Goal: Task Accomplishment & Management: Complete application form

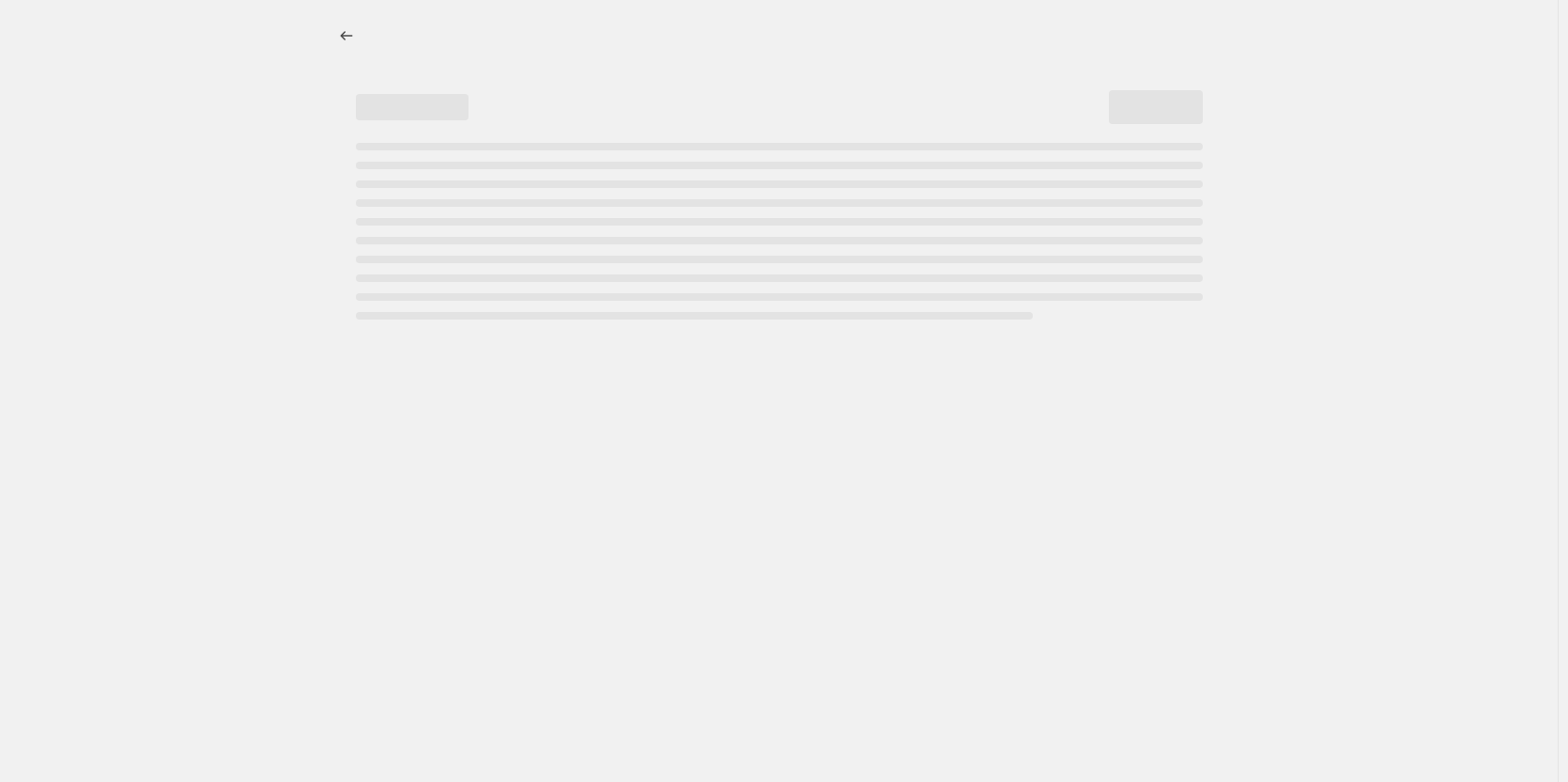
select select "percentage"
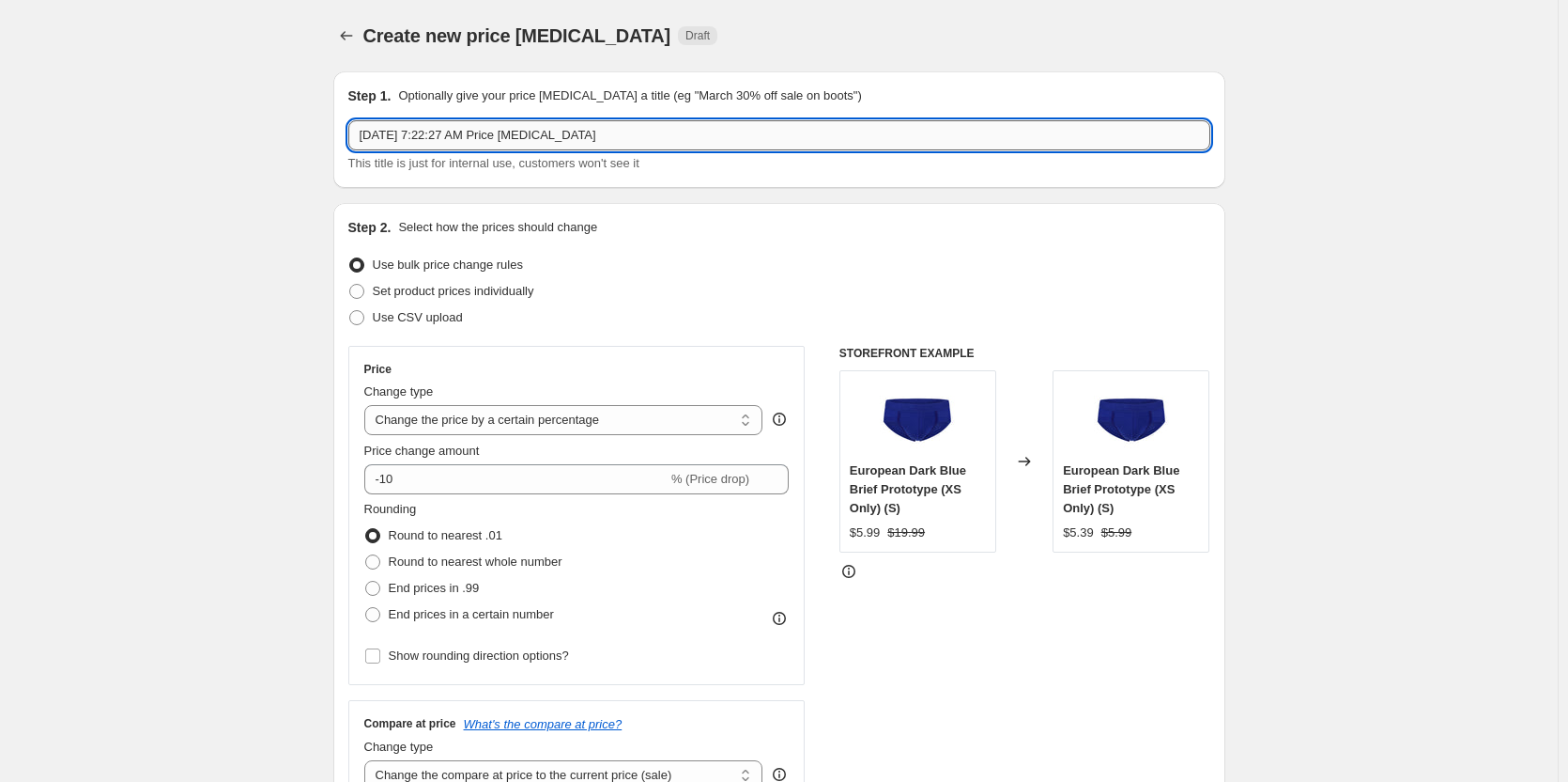
click at [719, 135] on input "[DATE] 7:22:27 AM Price [MEDICAL_DATA]" at bounding box center [779, 135] width 862 height 30
paste input "Black never goes out of stock (except when it does)"
type input "[DATE] 7:22:27 AM Price [MEDICAL_DATA] - Black never goes out of stock (except …"
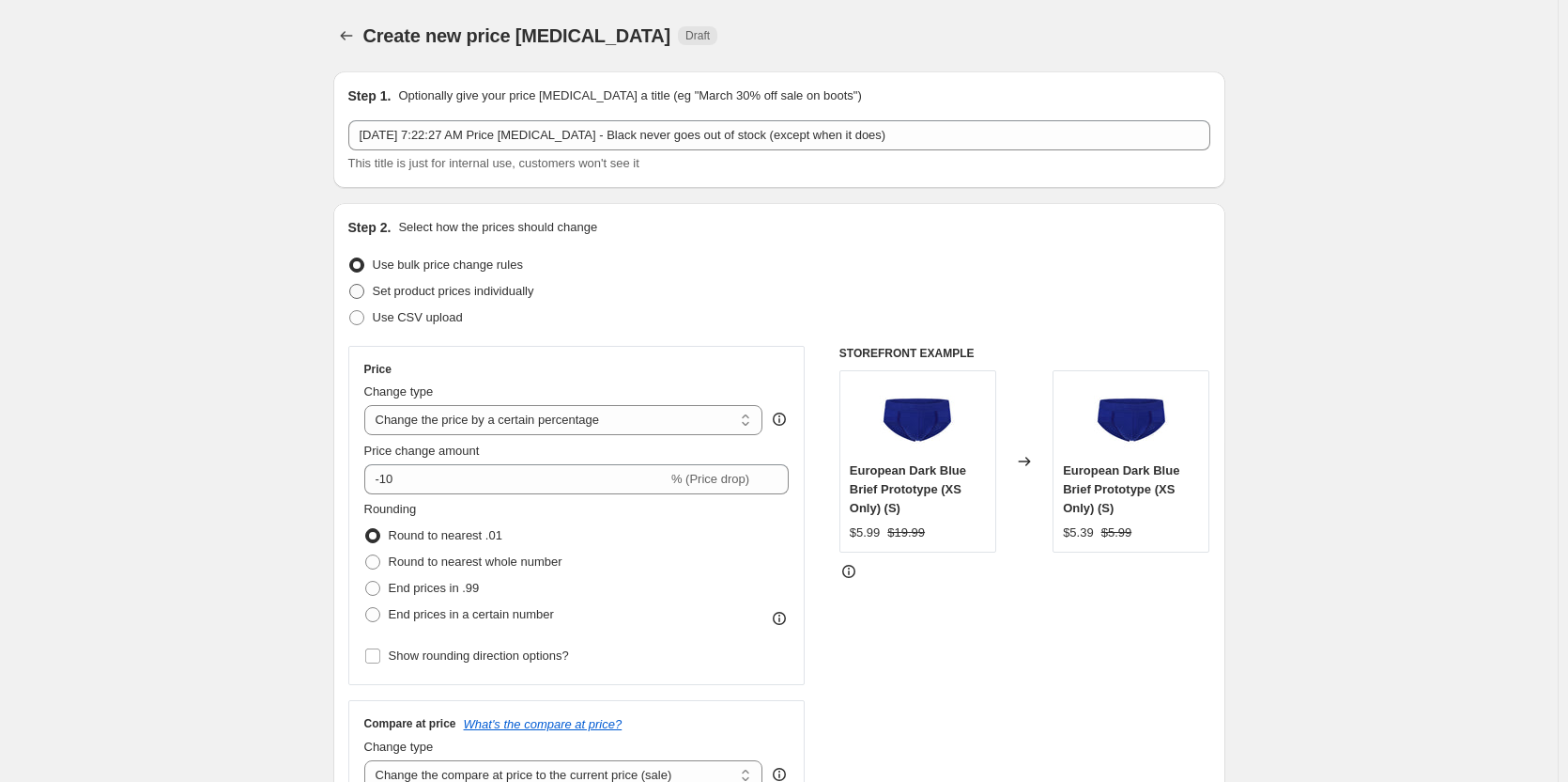
click at [509, 289] on span "Set product prices individually" at bounding box center [453, 290] width 161 height 14
click at [350, 284] on input "Set product prices individually" at bounding box center [349, 283] width 1 height 1
radio input "true"
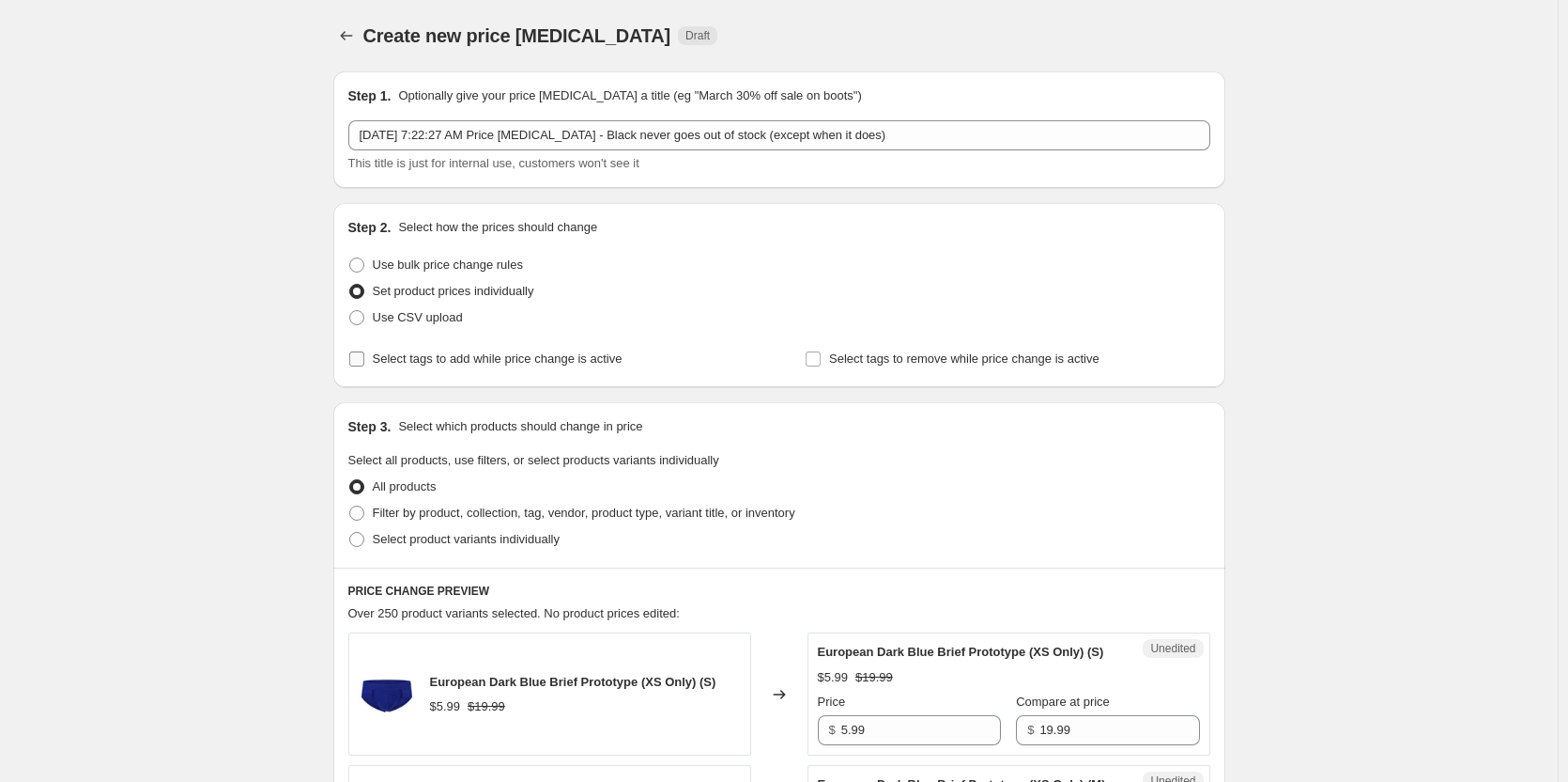
click at [467, 368] on label "Select tags to add while price change is active" at bounding box center [485, 358] width 274 height 27
click at [365, 366] on input "Select tags to add while price change is active" at bounding box center [356, 358] width 15 height 15
checkbox input "true"
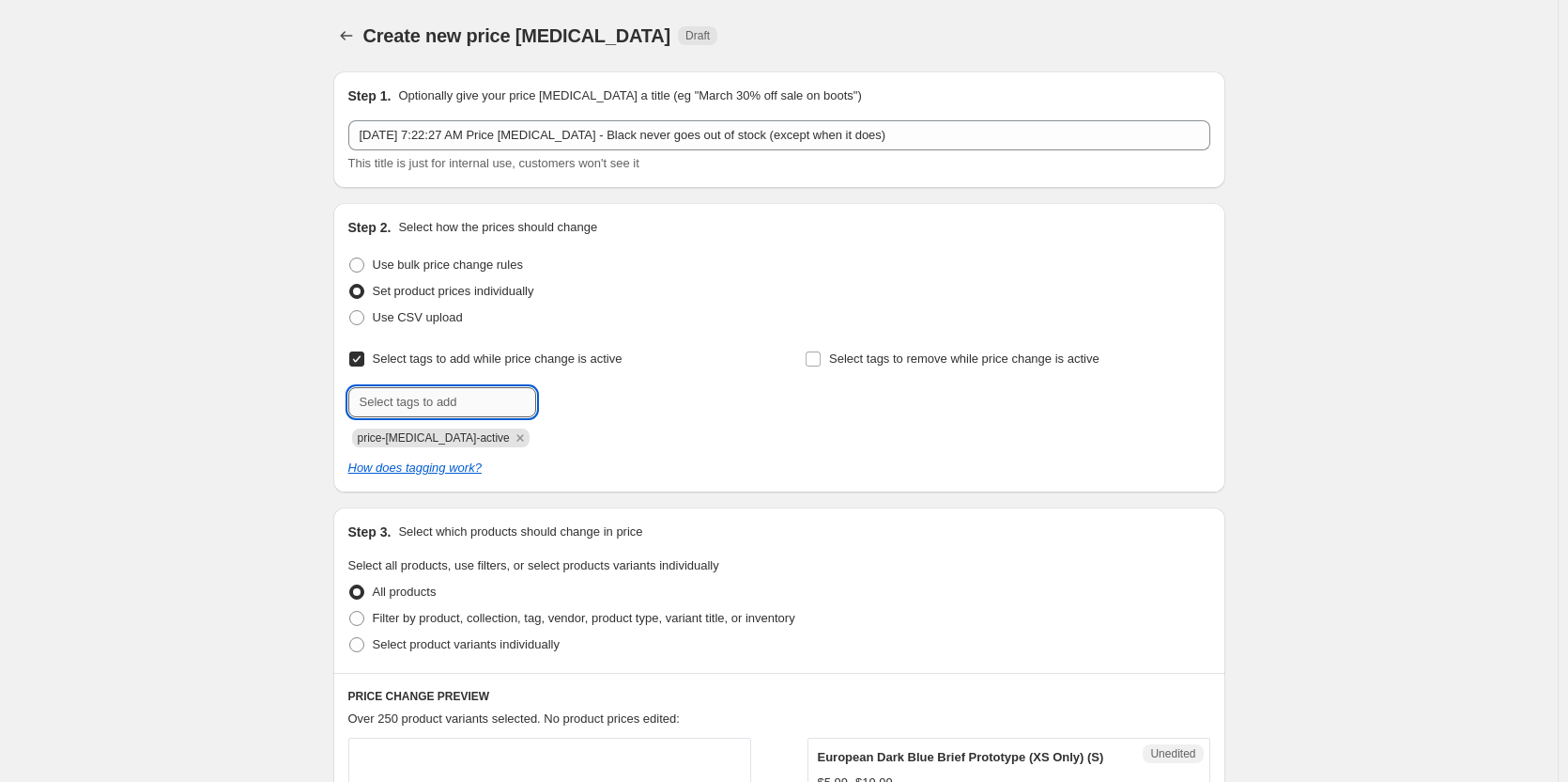
click at [471, 394] on input "text" at bounding box center [441, 401] width 188 height 30
type input "s"
type input "dc"
click at [591, 391] on button "Add dc" at bounding box center [571, 399] width 61 height 27
click at [863, 380] on div "Select tags to remove while price change is active" at bounding box center [1008, 395] width 405 height 101
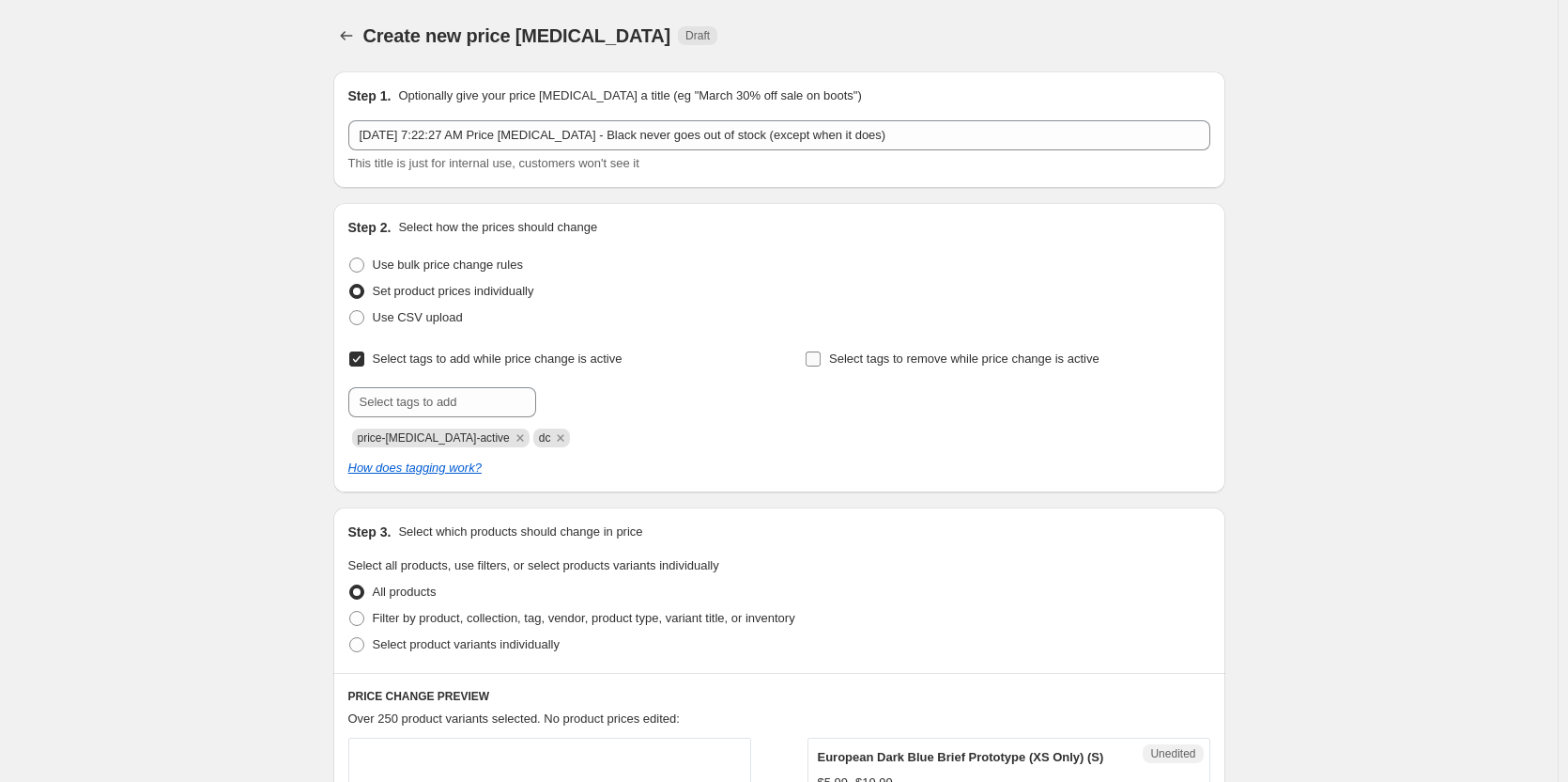
click at [865, 357] on span "Select tags to remove while price change is active" at bounding box center [963, 358] width 270 height 14
click at [821, 357] on input "Select tags to remove while price change is active" at bounding box center [812, 358] width 15 height 15
checkbox input "true"
drag, startPoint x: 878, startPoint y: 377, endPoint x: 892, endPoint y: 413, distance: 38.6
click at [892, 413] on input "text" at bounding box center [899, 401] width 188 height 30
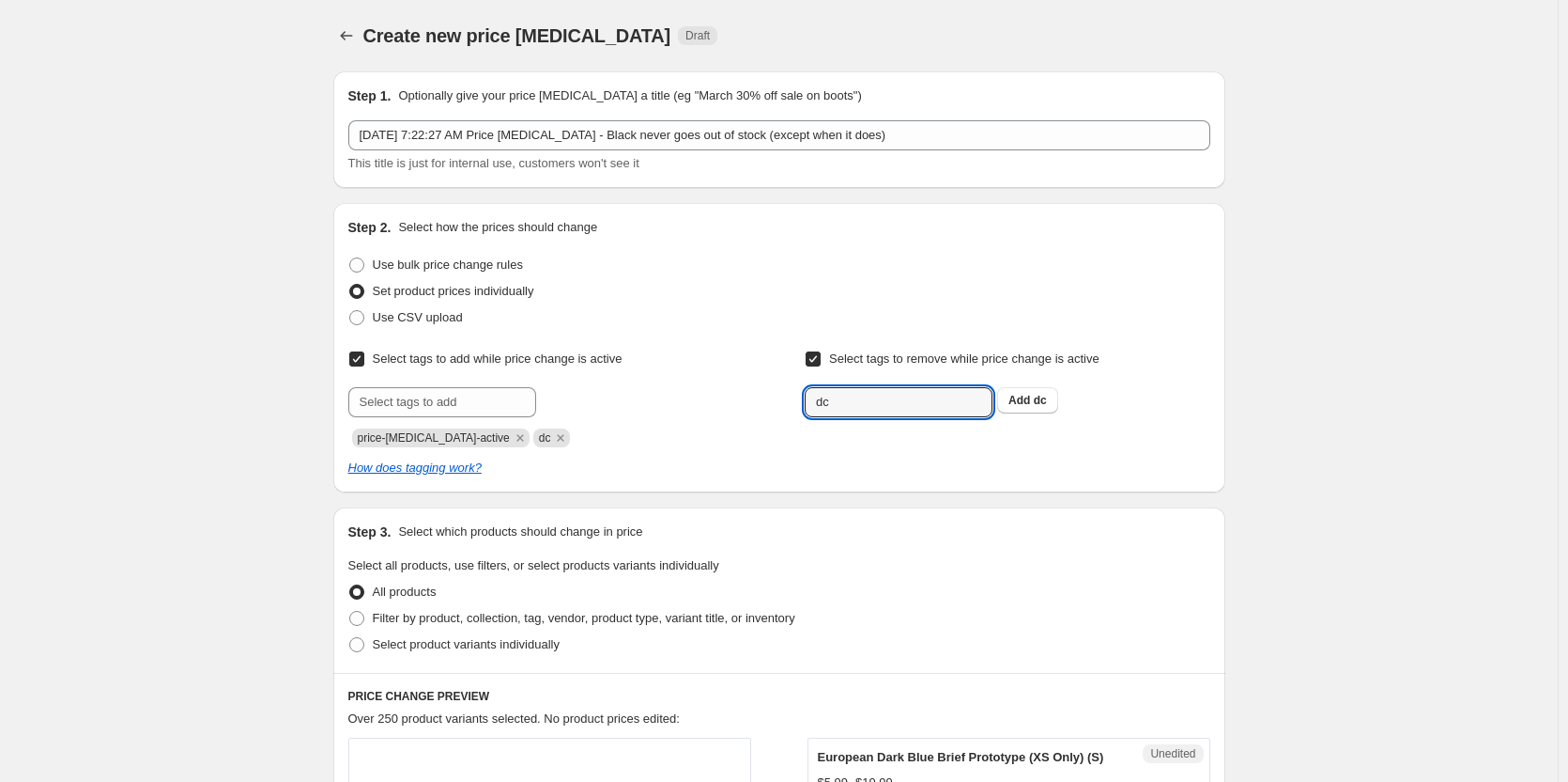
type input "dc"
click at [1001, 411] on div "dc Add dc" at bounding box center [1008, 401] width 405 height 30
click at [1058, 408] on button "Add dc" at bounding box center [1027, 399] width 61 height 27
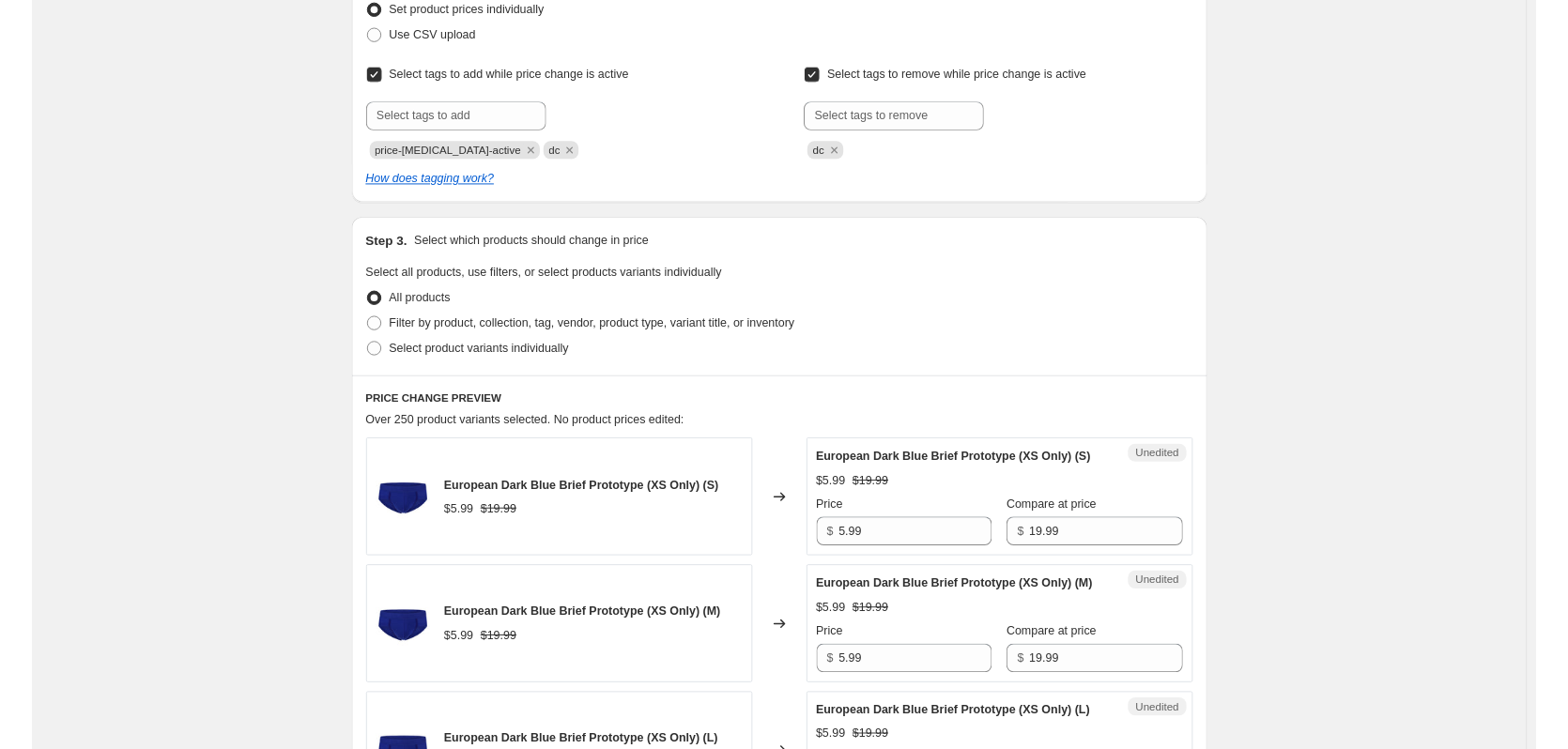
scroll to position [282, 0]
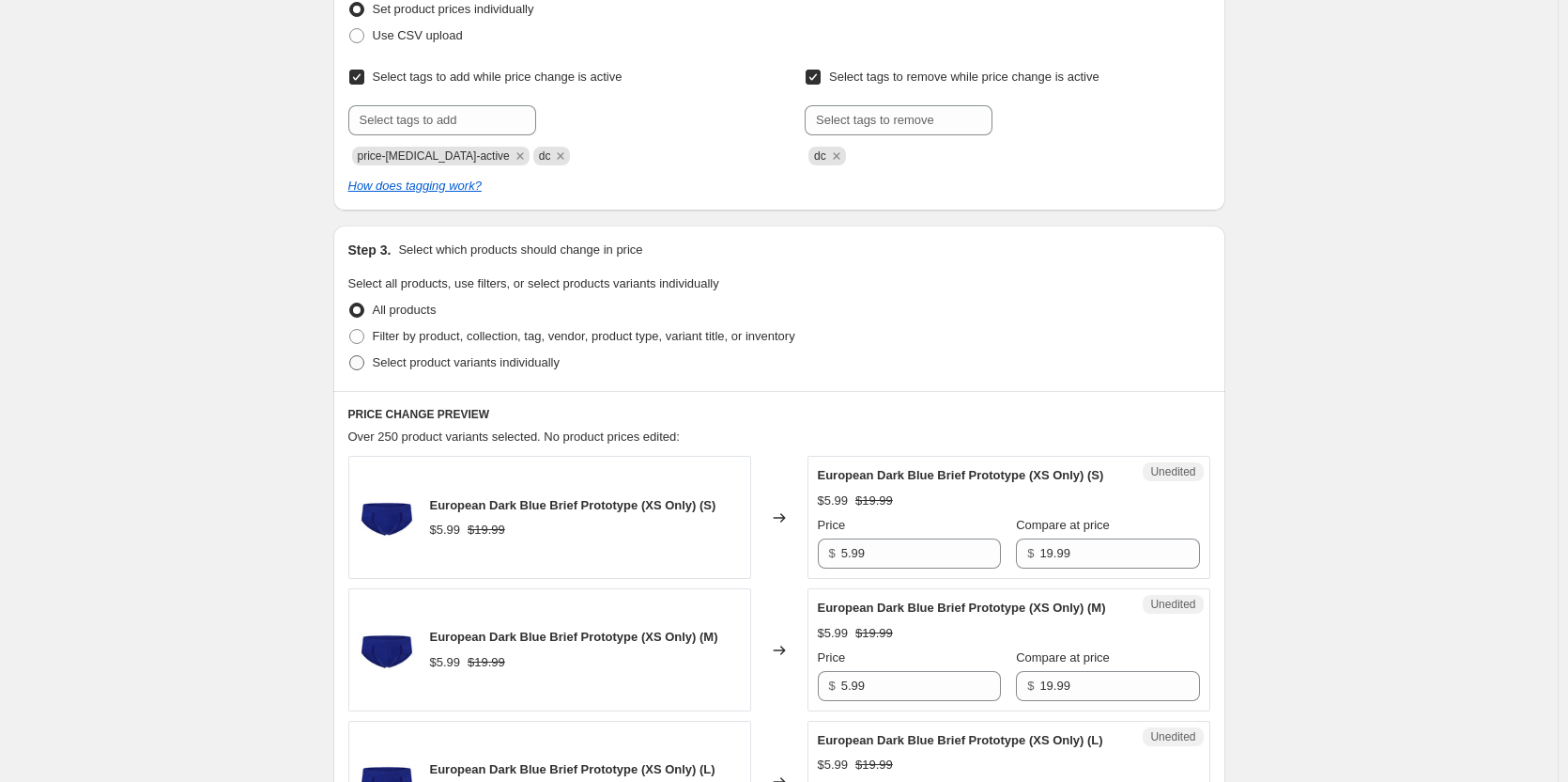
click at [399, 365] on span "Select product variants individually" at bounding box center [466, 362] width 187 height 14
click at [350, 356] on input "Select product variants individually" at bounding box center [349, 355] width 1 height 1
radio input "true"
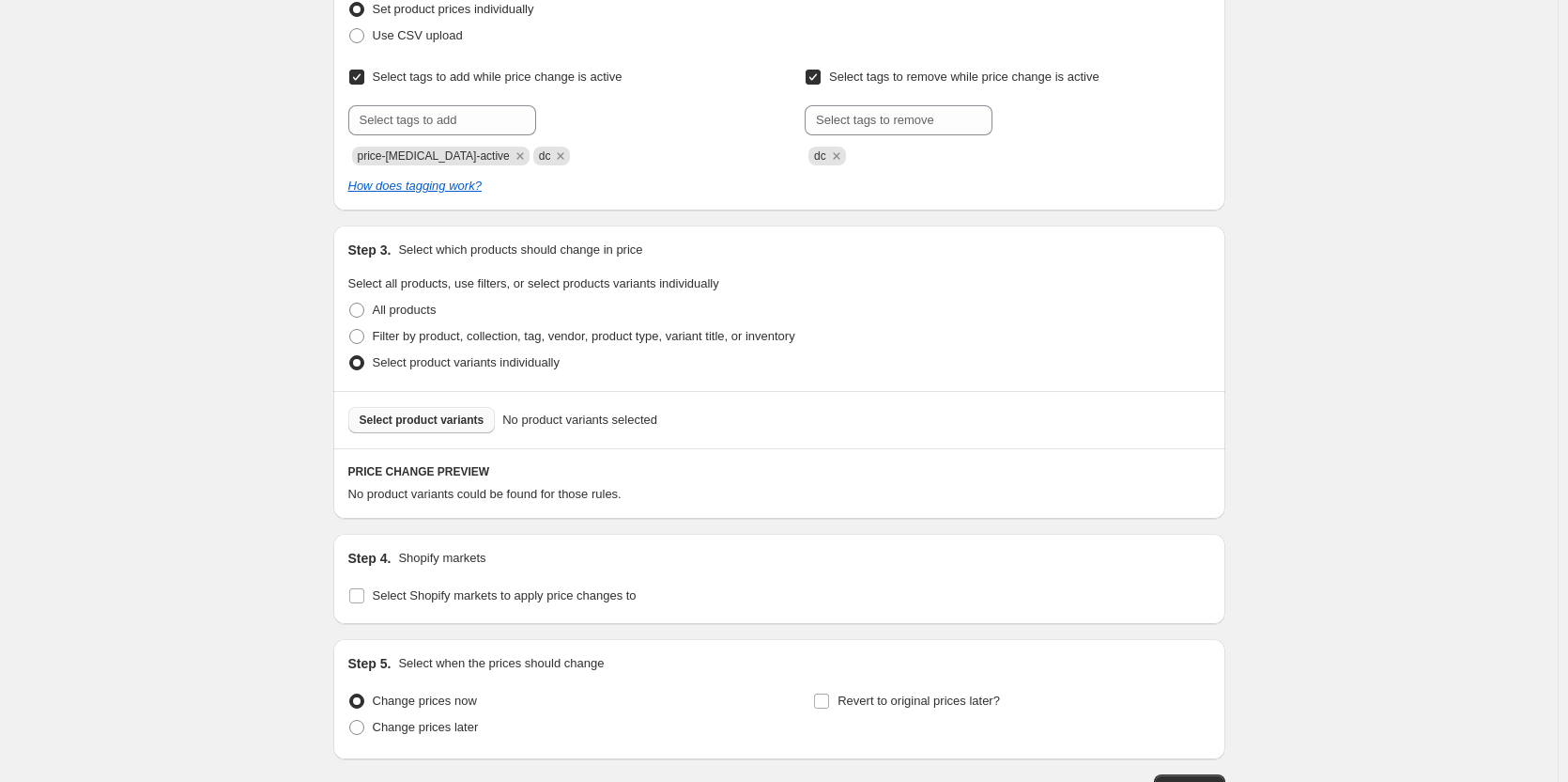
click at [408, 422] on span "Select product variants" at bounding box center [422, 419] width 125 height 15
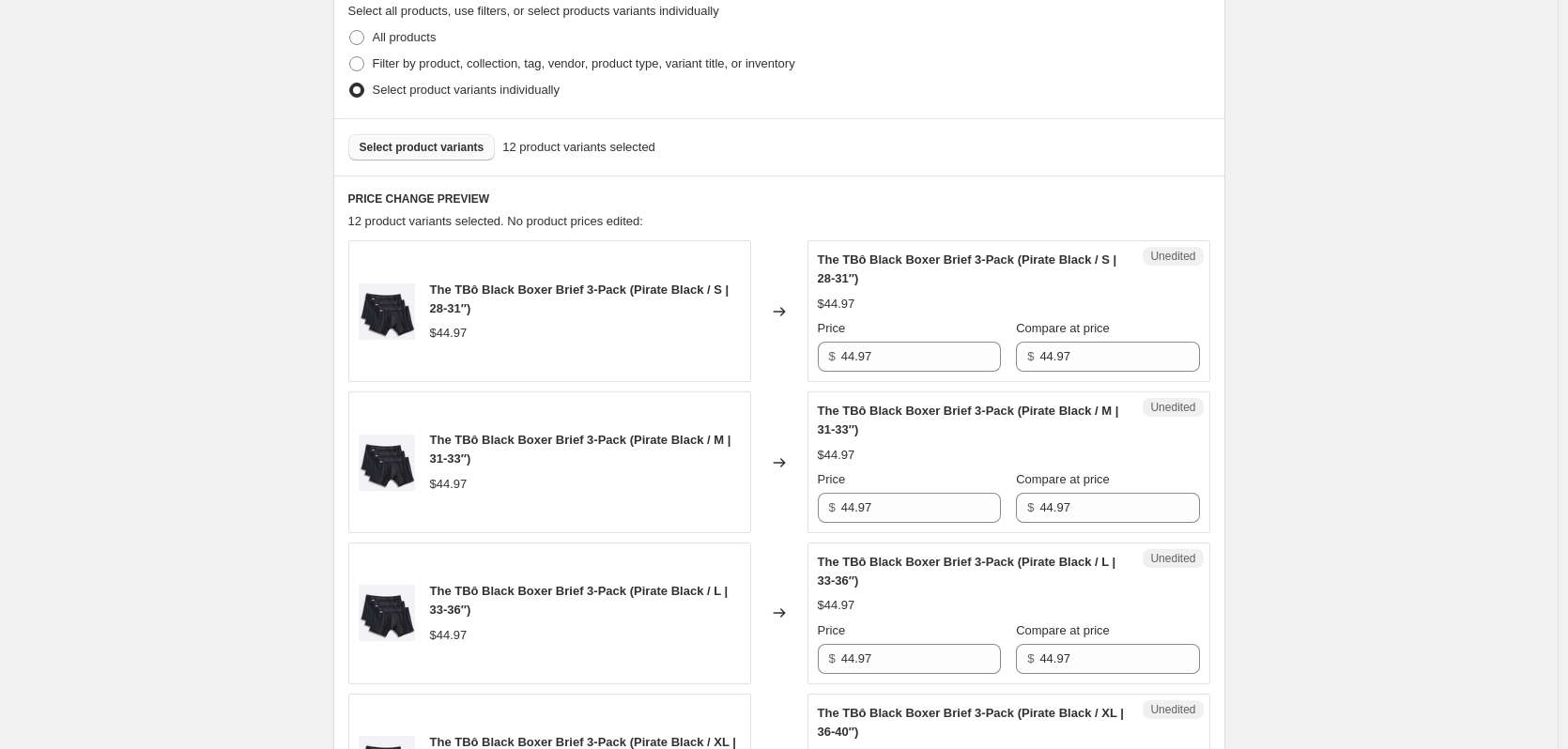
scroll to position [563, 0]
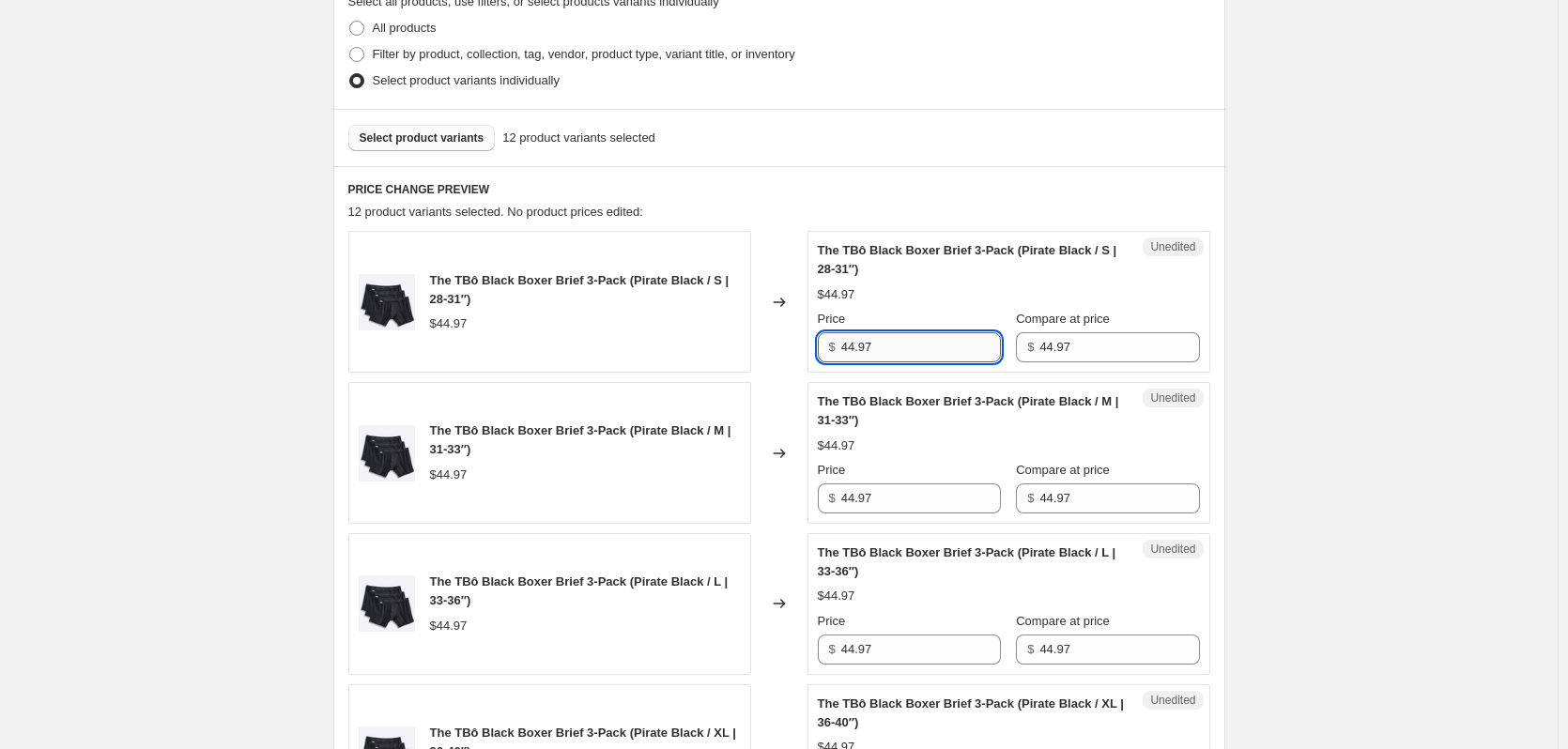
click at [894, 347] on input "44.97" at bounding box center [921, 347] width 159 height 30
type input "28.99"
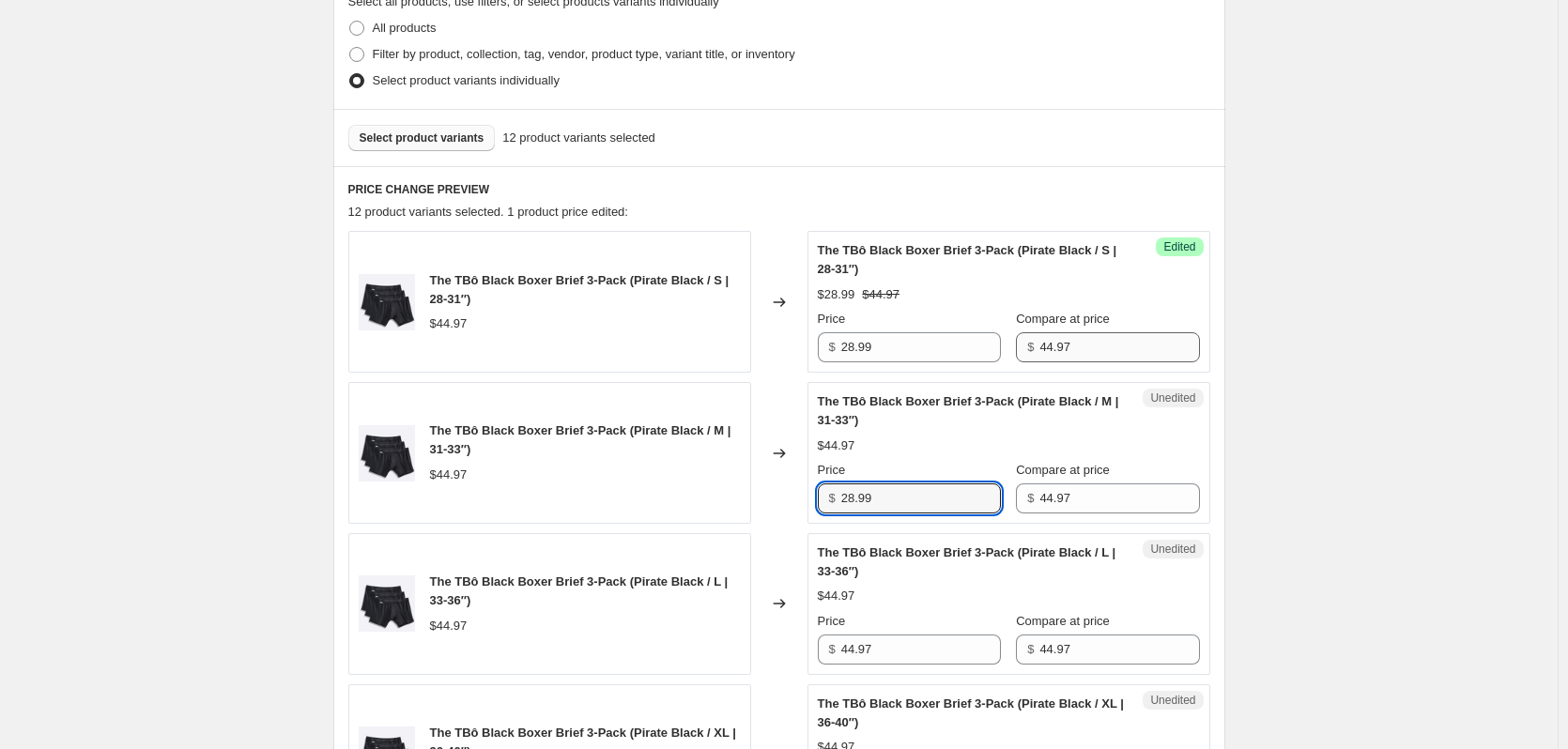
type input "28.99"
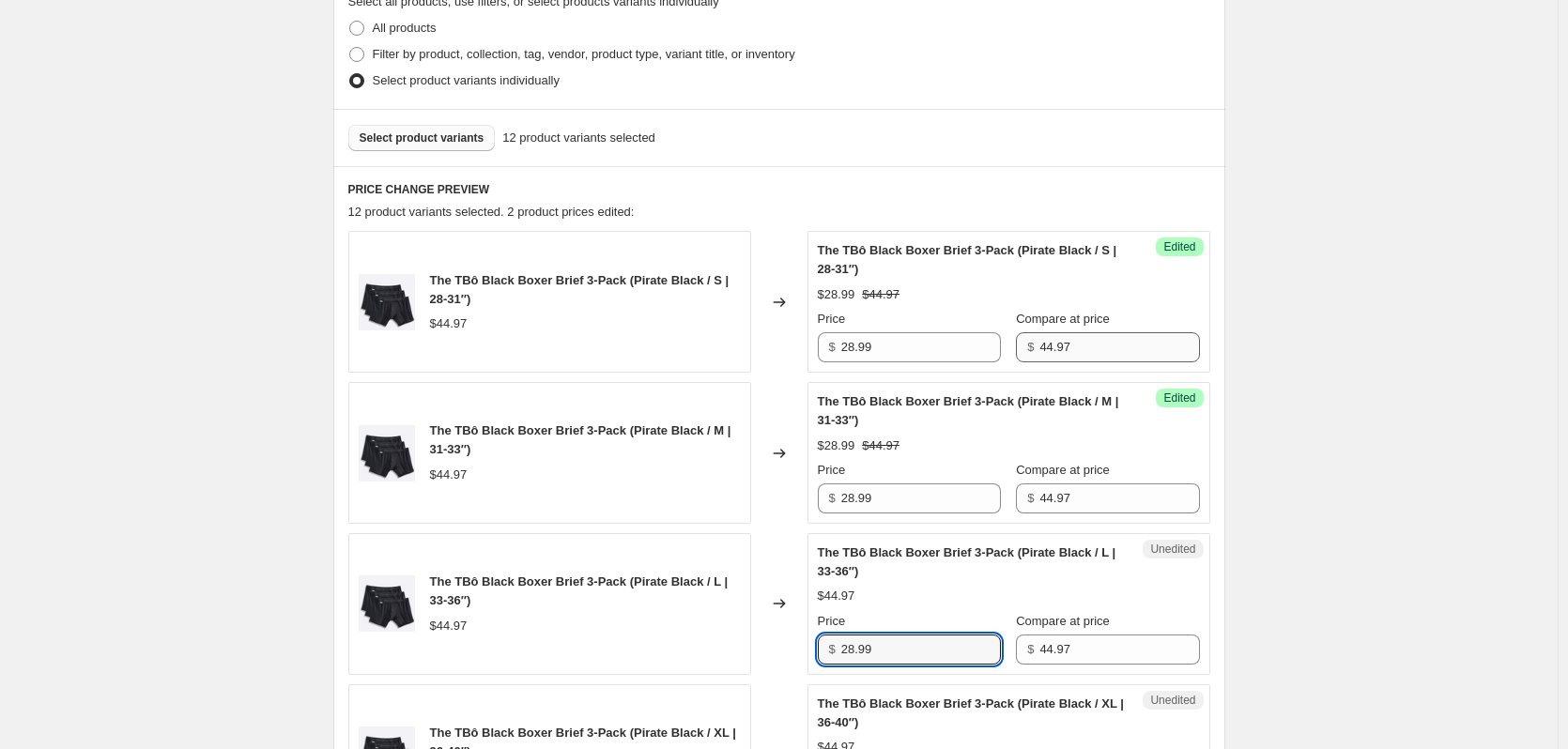
type input "28.99"
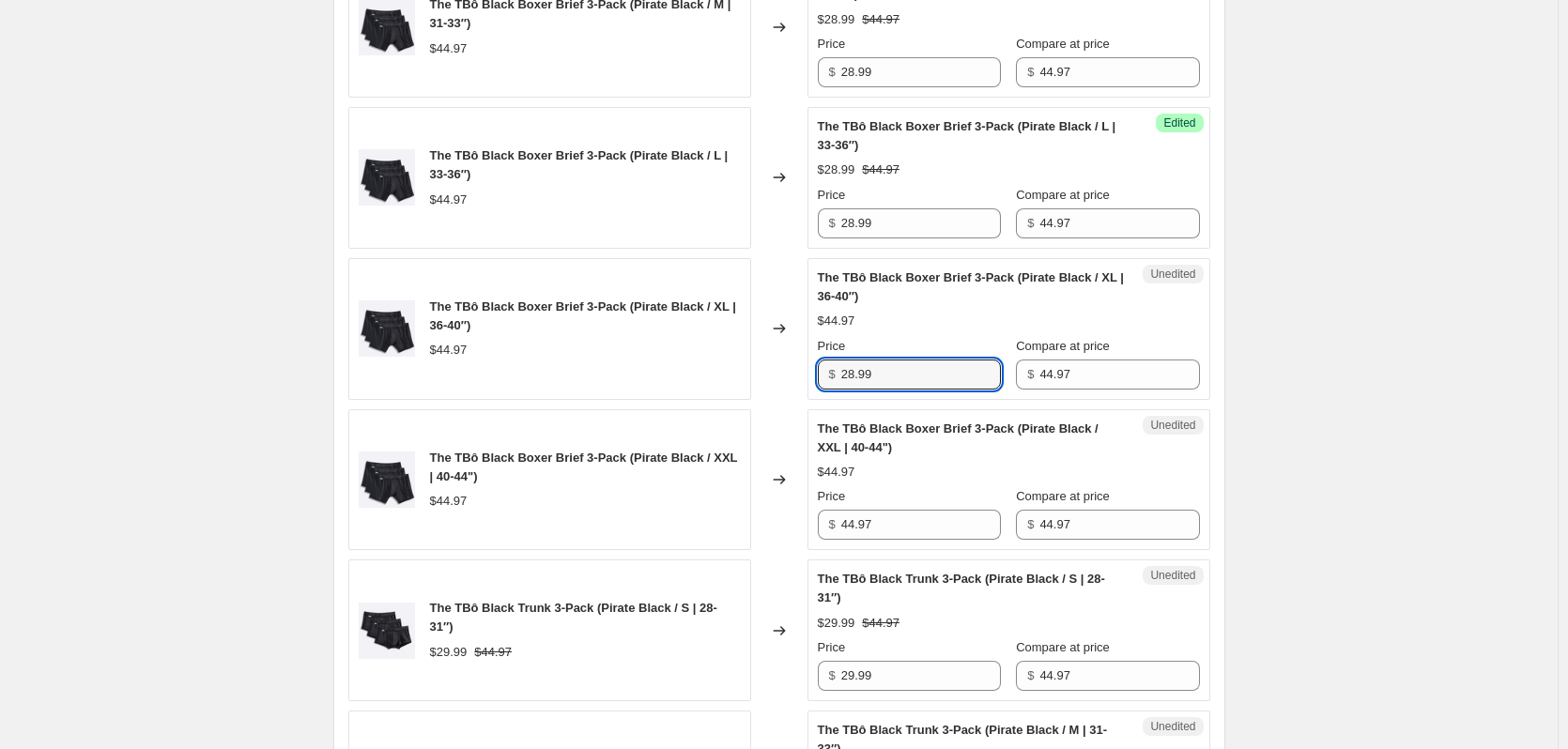
type input "28.99"
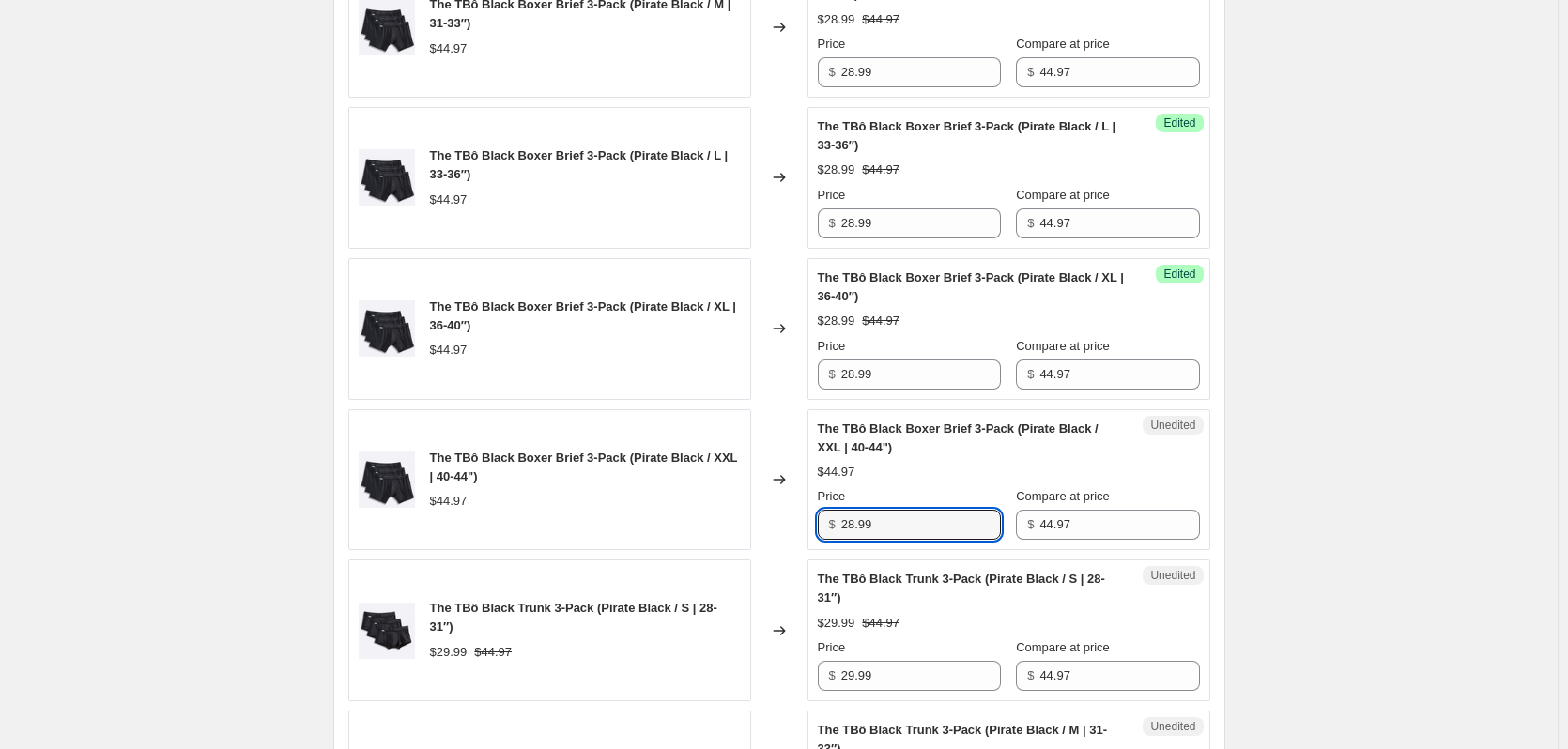
type input "28.99"
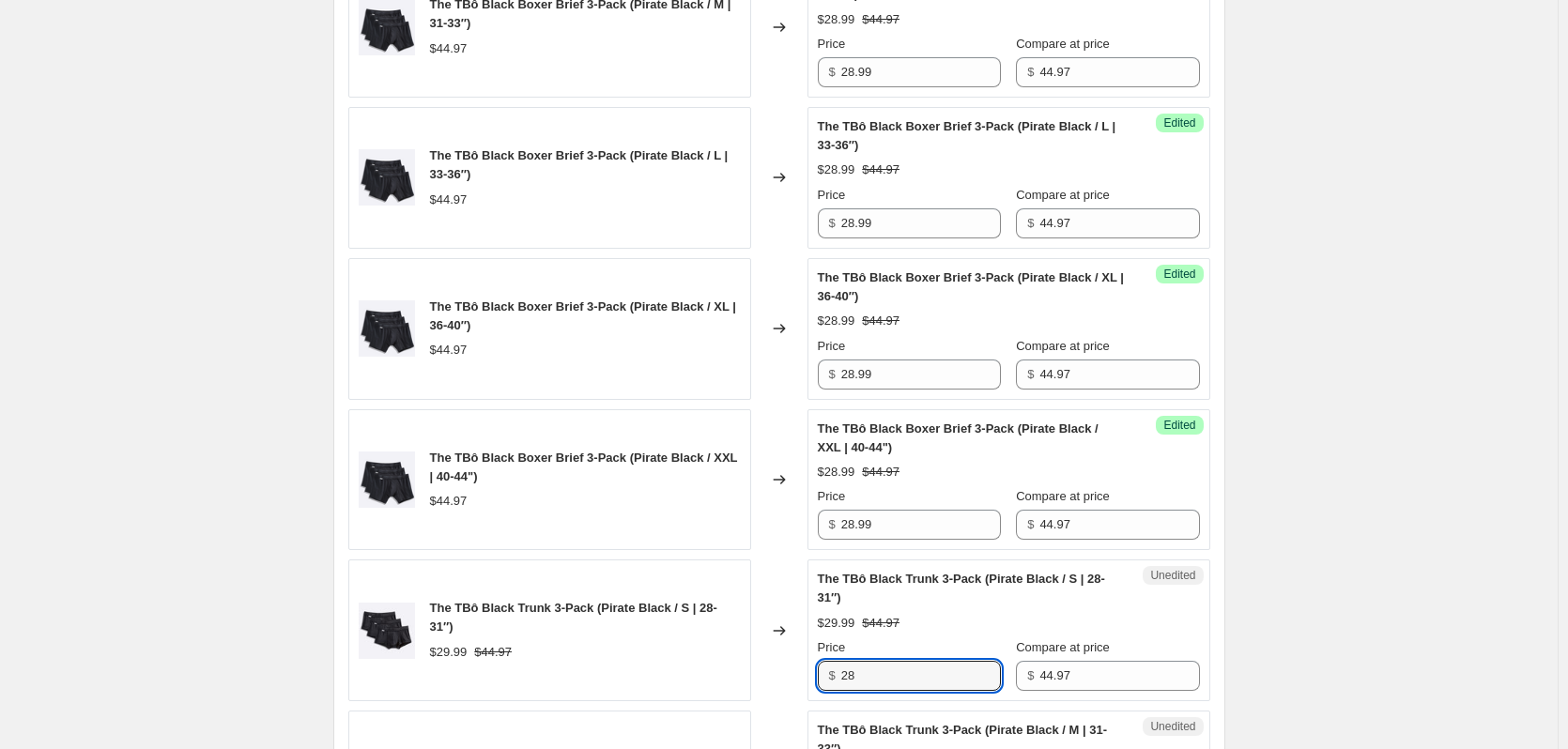
type input "2"
type input "27.99"
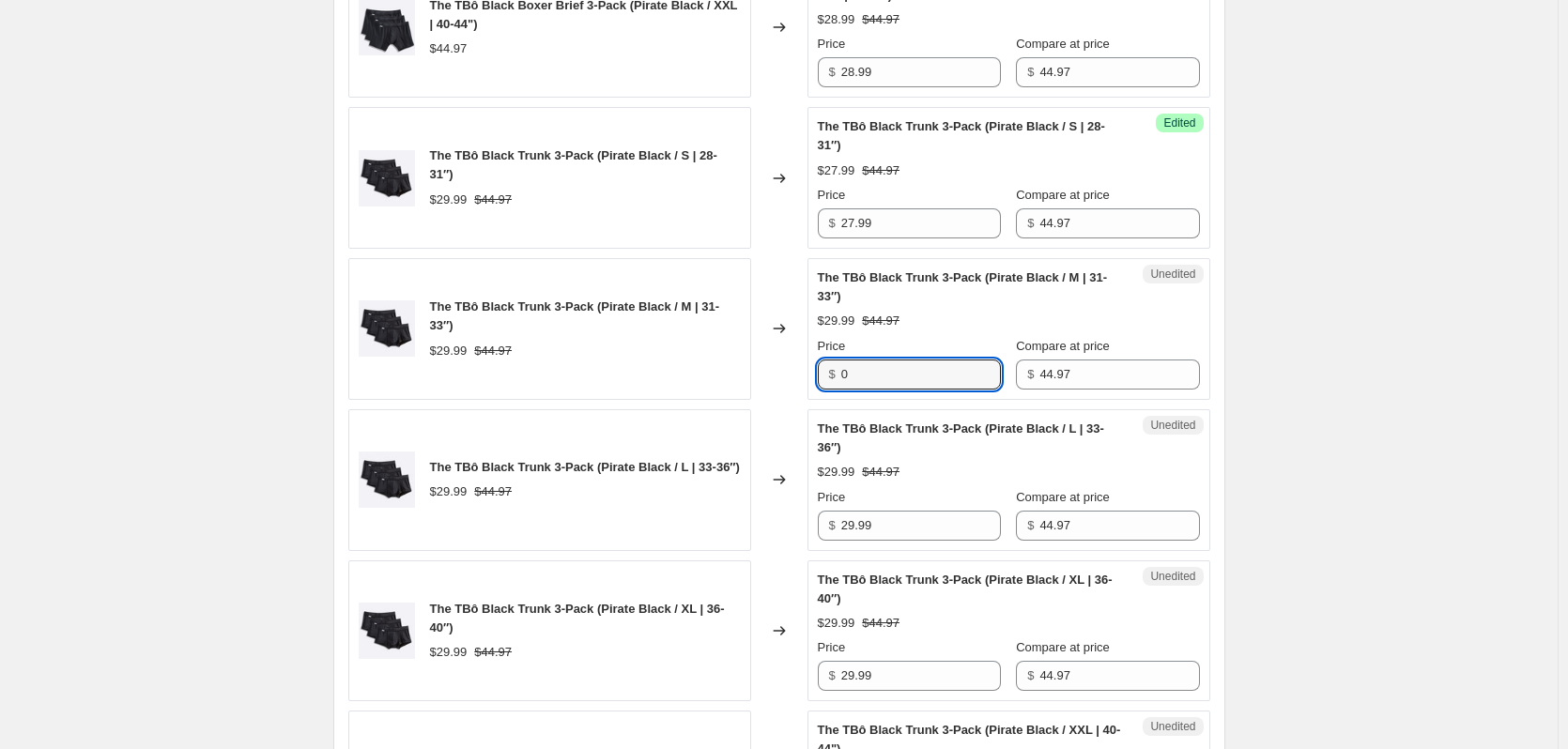
type input "0"
type input "27.99"
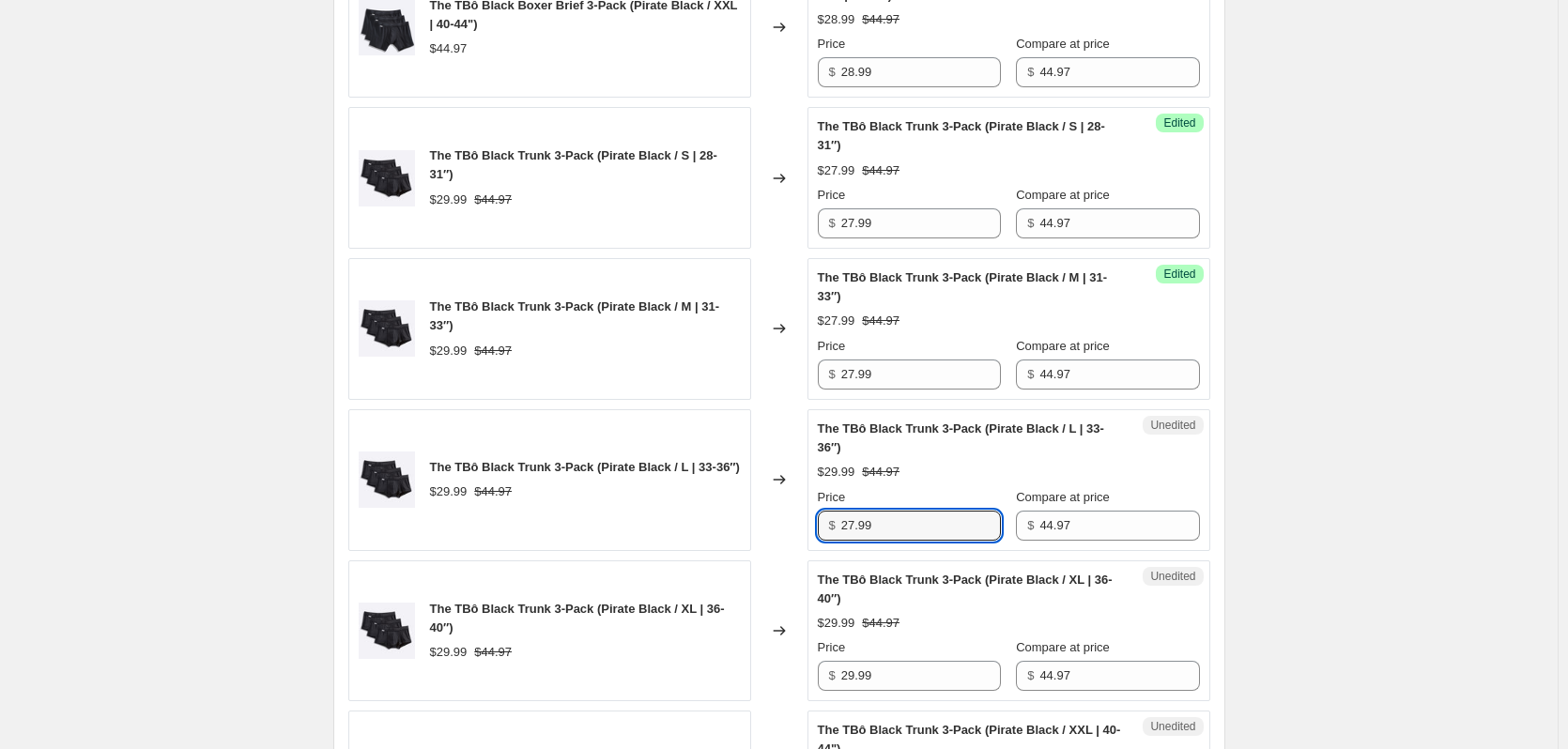
type input "27.99"
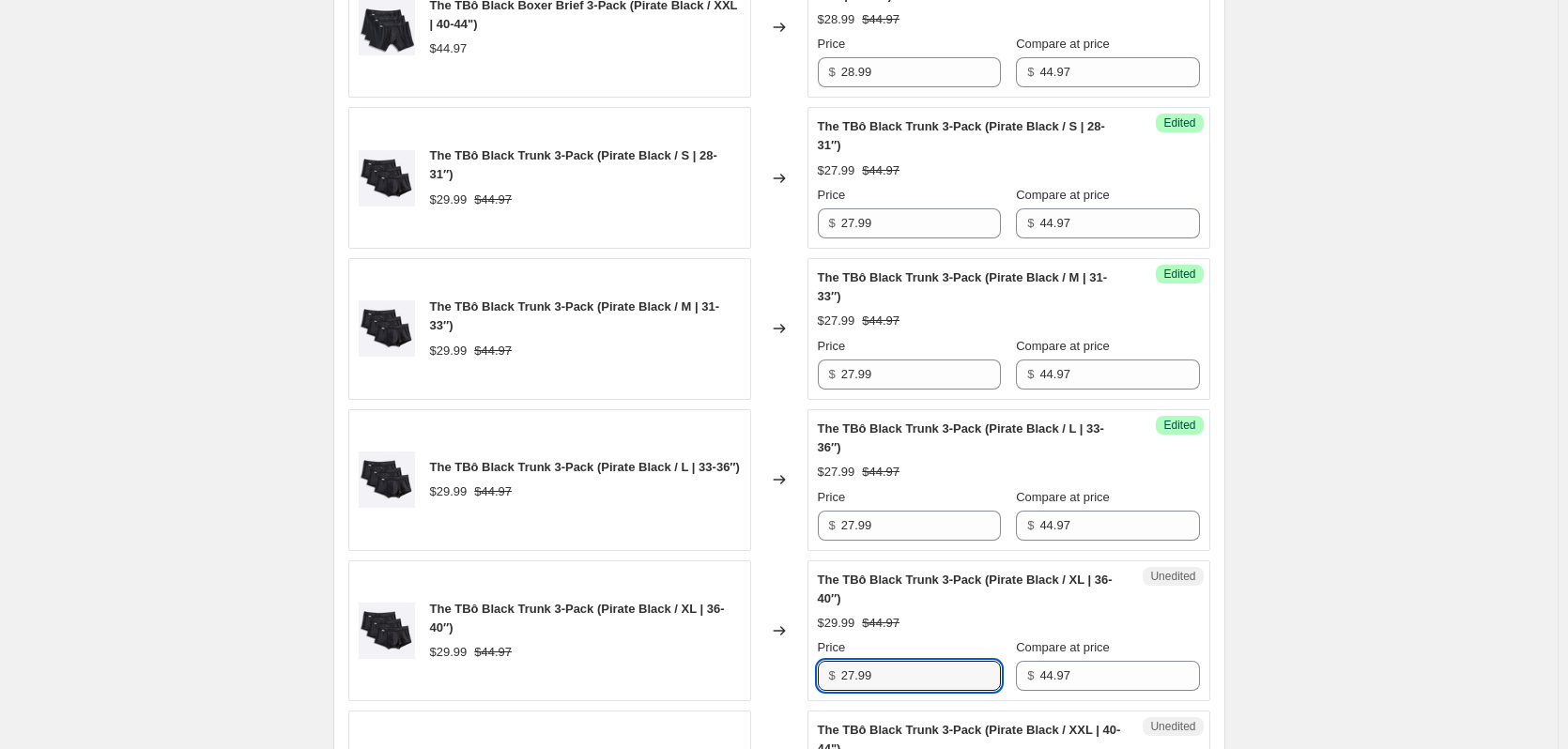
type input "27.99"
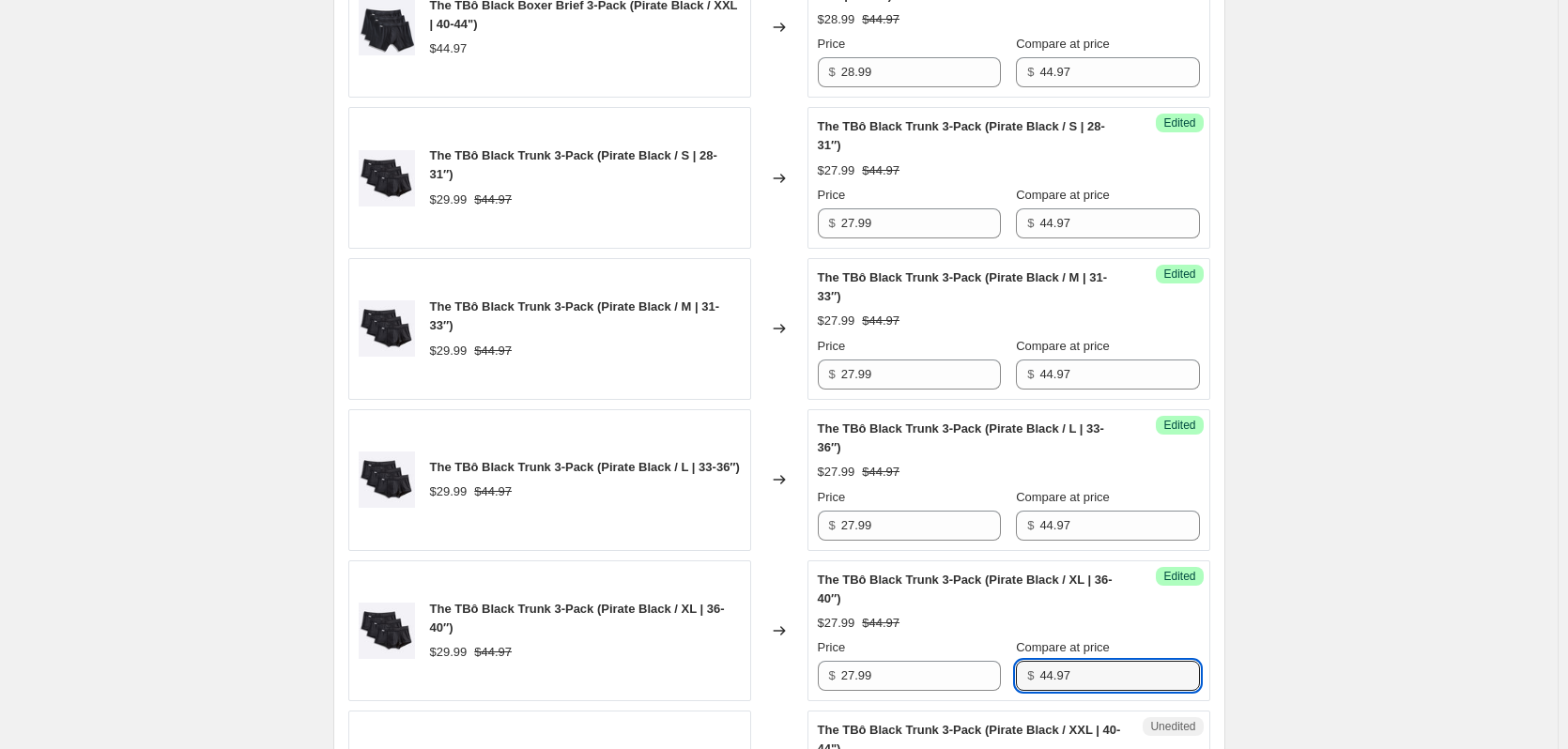
scroll to position [1894, 0]
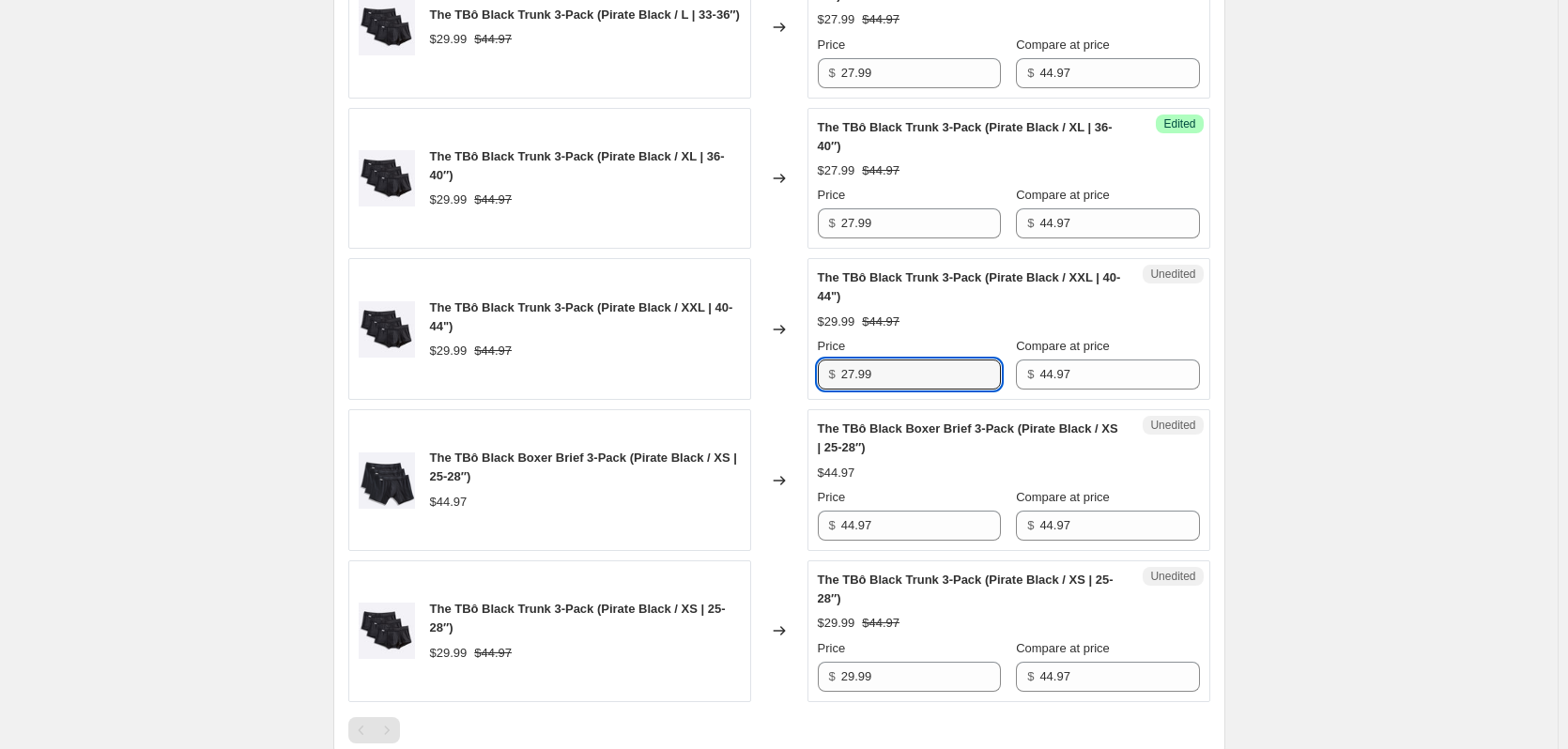
type input "27.99"
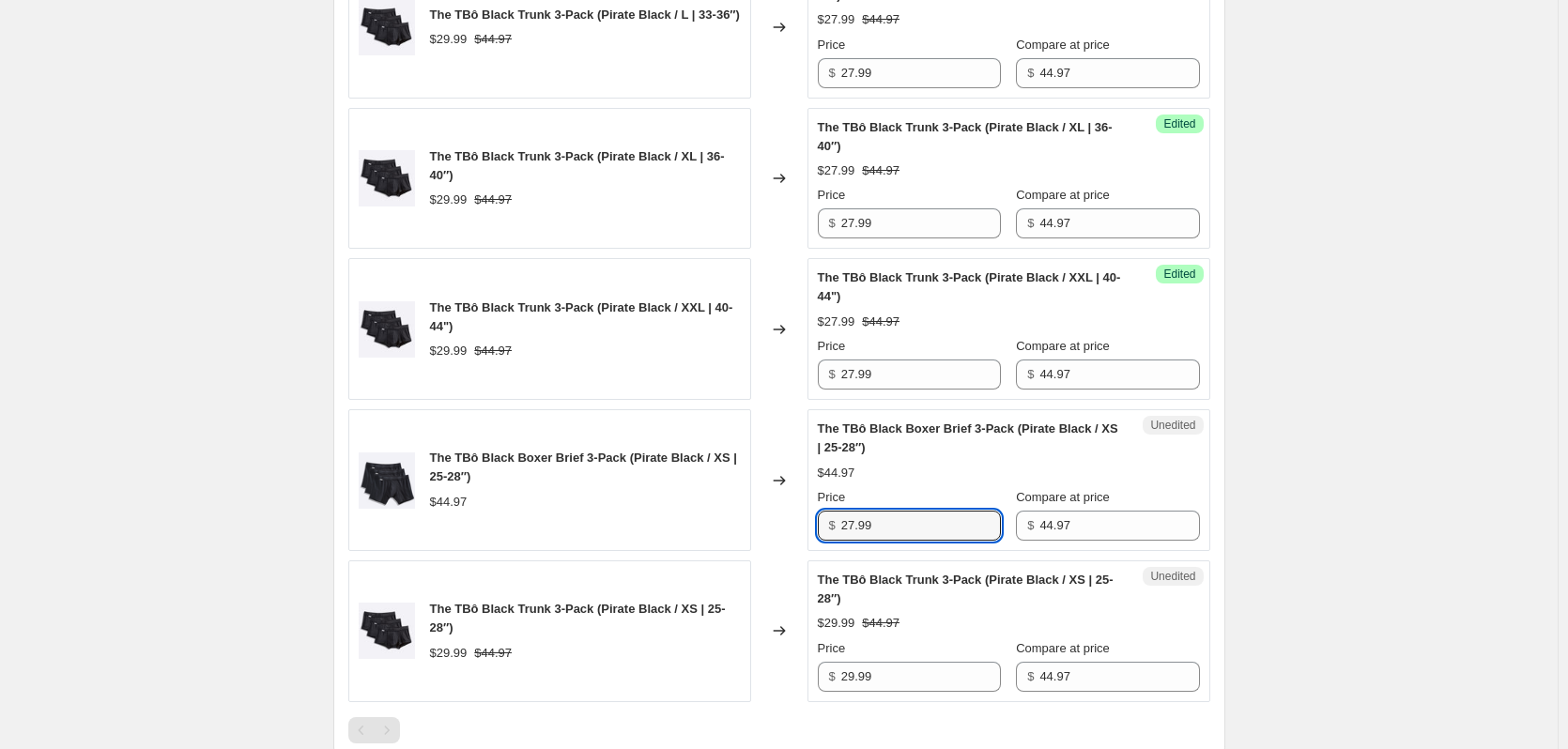
type input "27.99"
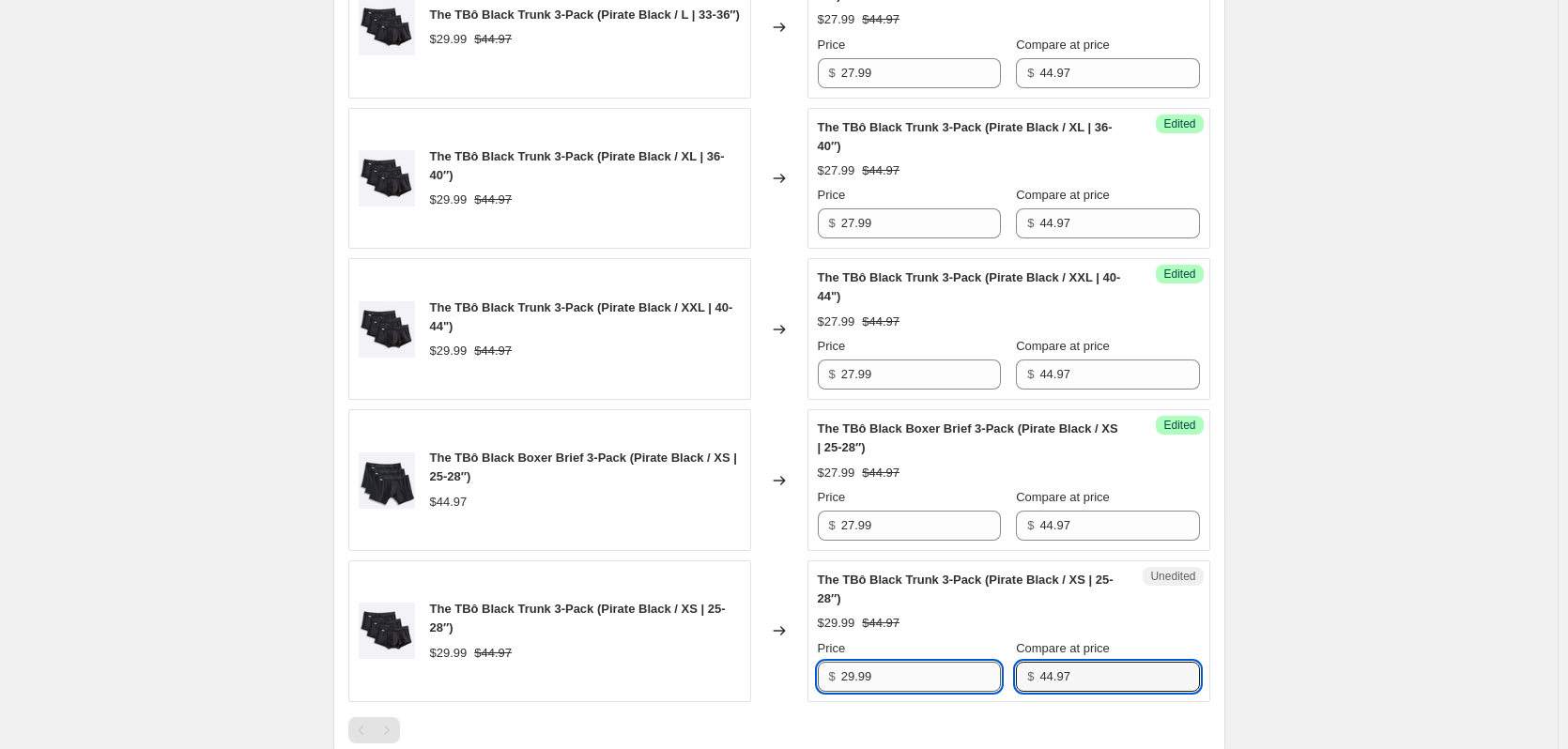
click at [888, 683] on input "29.99" at bounding box center [921, 676] width 159 height 30
type input "27.99"
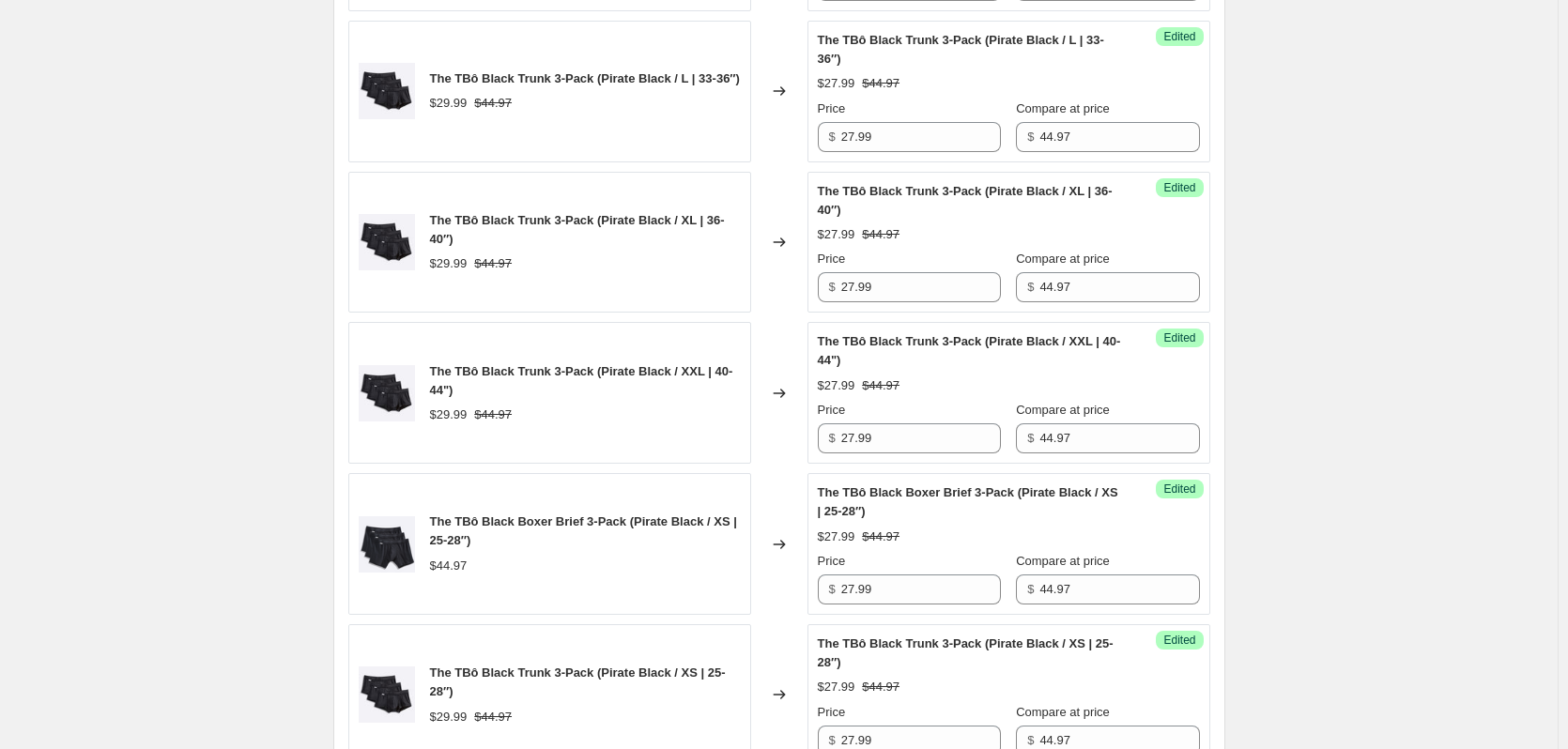
scroll to position [2300, 0]
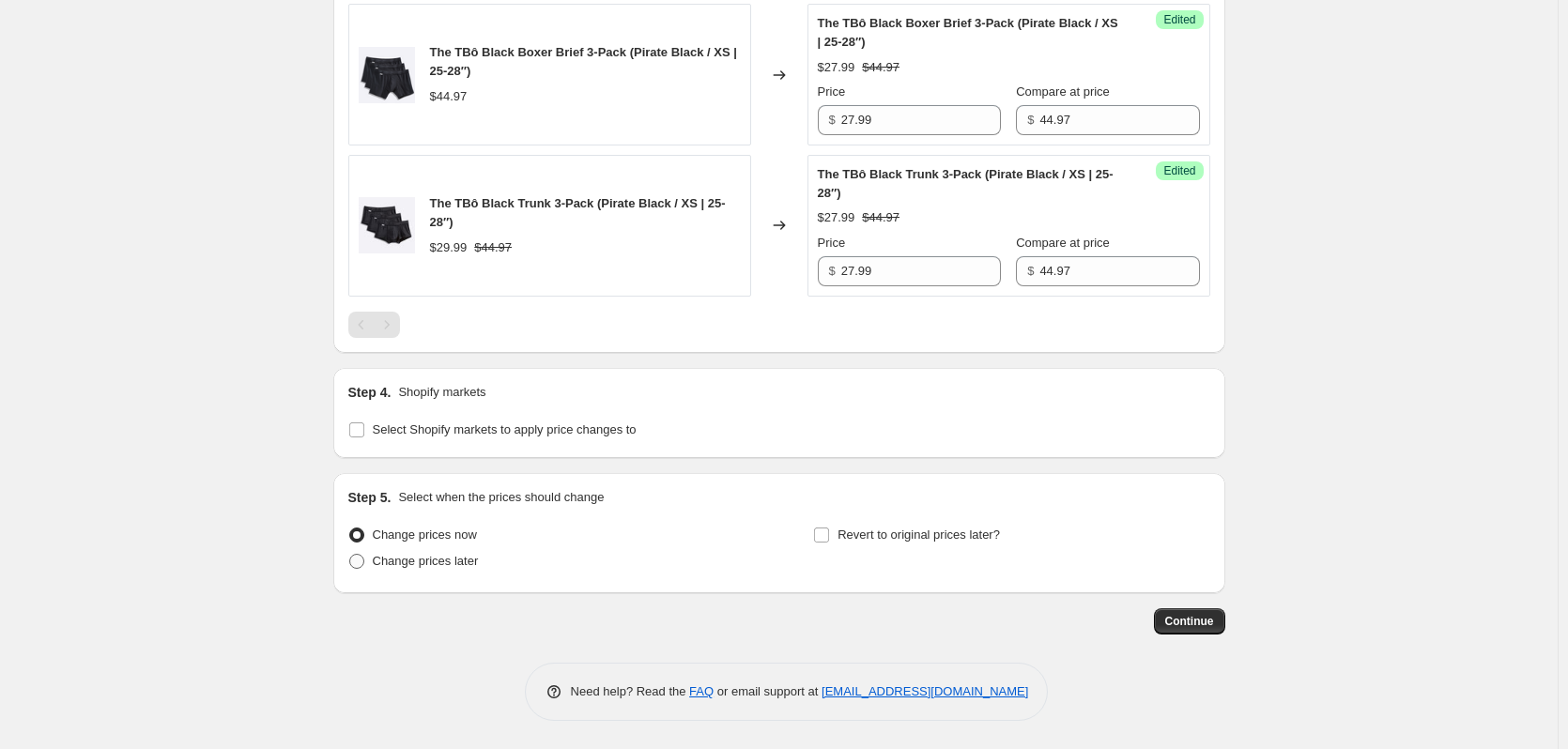
click at [431, 565] on span "Change prices later" at bounding box center [426, 561] width 106 height 14
click at [350, 554] on input "Change prices later" at bounding box center [349, 554] width 1 height 1
radio input "true"
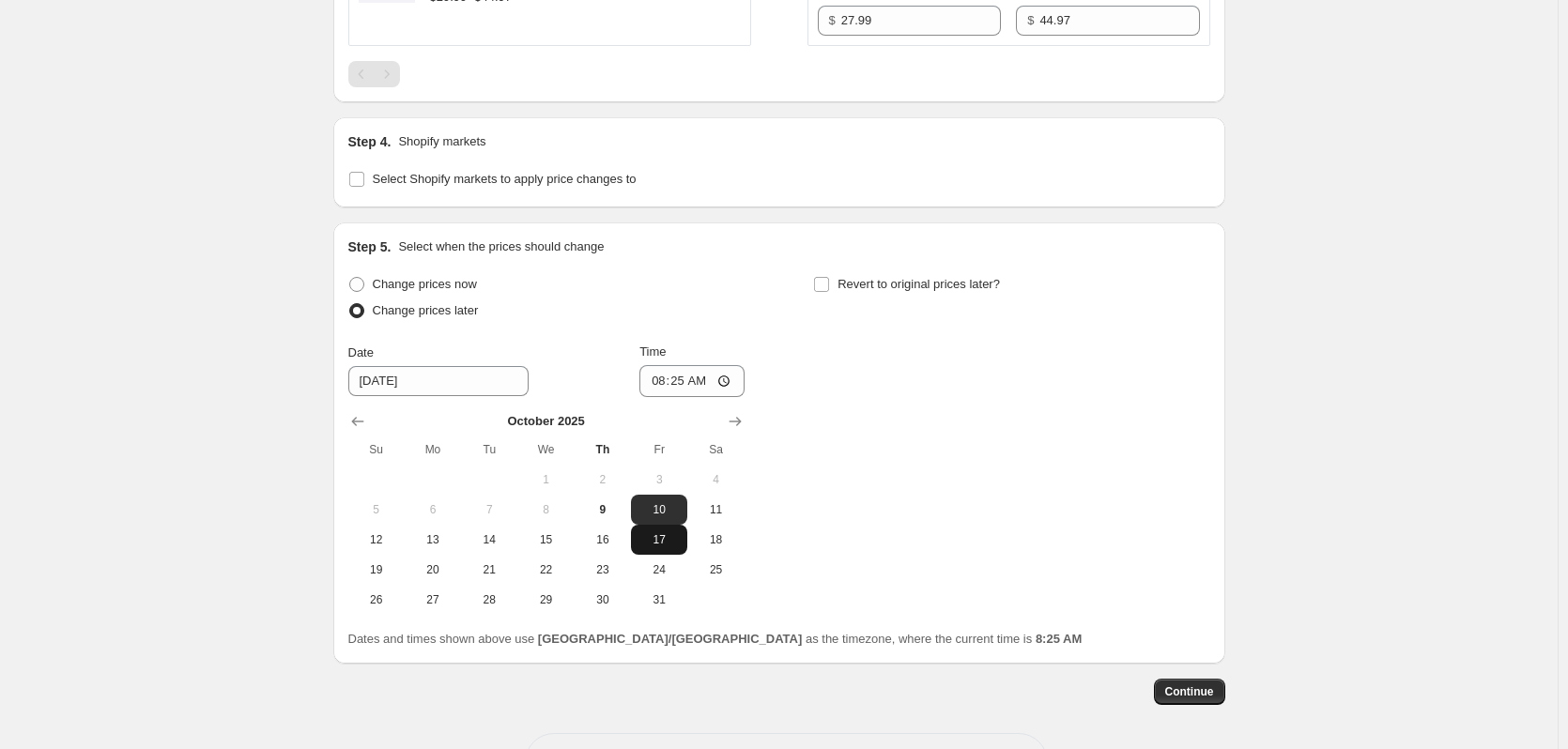
scroll to position [2581, 0]
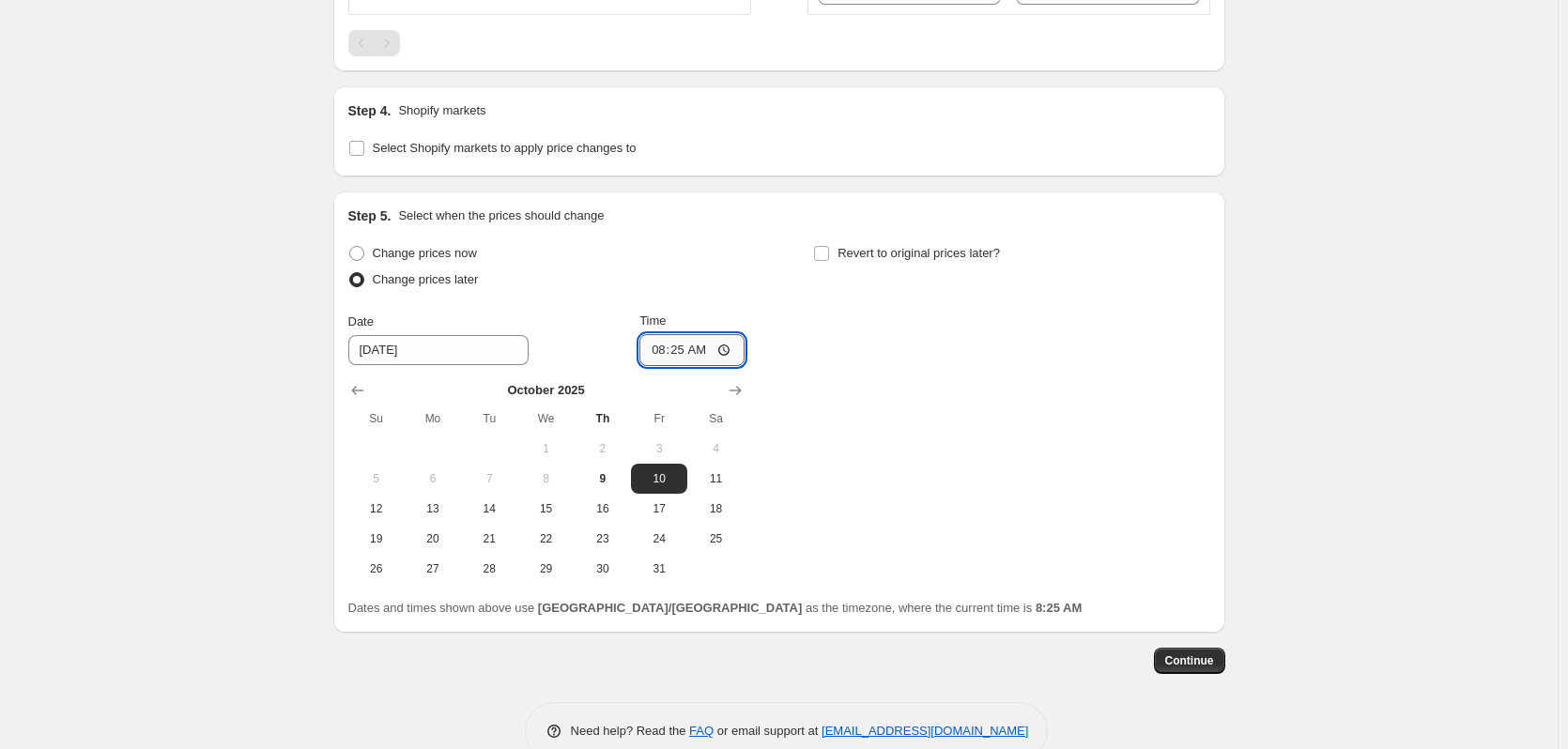
click at [695, 346] on input "08:25" at bounding box center [691, 350] width 105 height 31
click at [686, 354] on input "16:00" at bounding box center [691, 350] width 105 height 31
type input "17:00"
click at [610, 484] on span "9" at bounding box center [603, 478] width 41 height 15
type input "[DATE]"
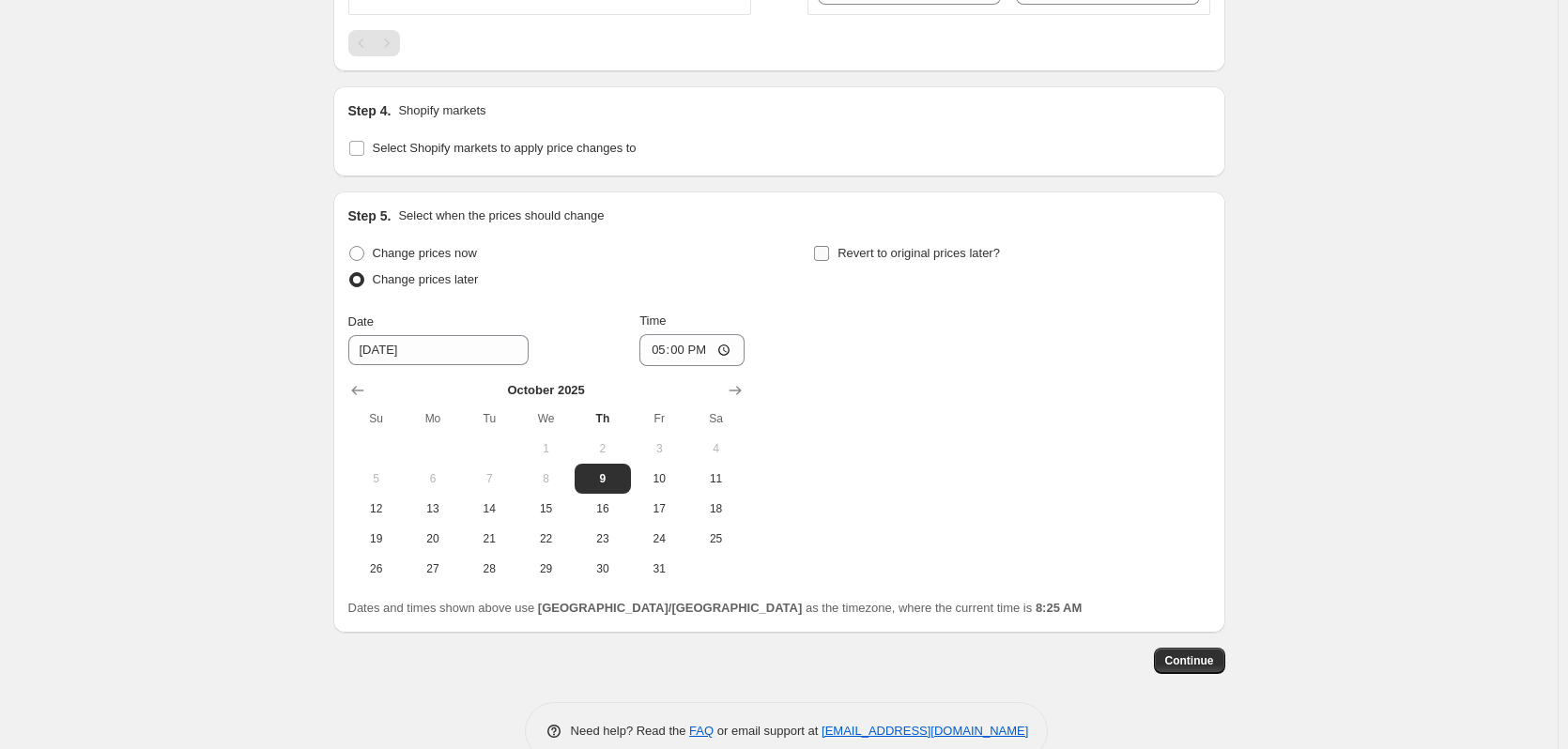
click at [873, 250] on span "Revert to original prices later?" at bounding box center [918, 253] width 162 height 14
click at [829, 250] on input "Revert to original prices later?" at bounding box center [821, 253] width 15 height 15
checkbox input "true"
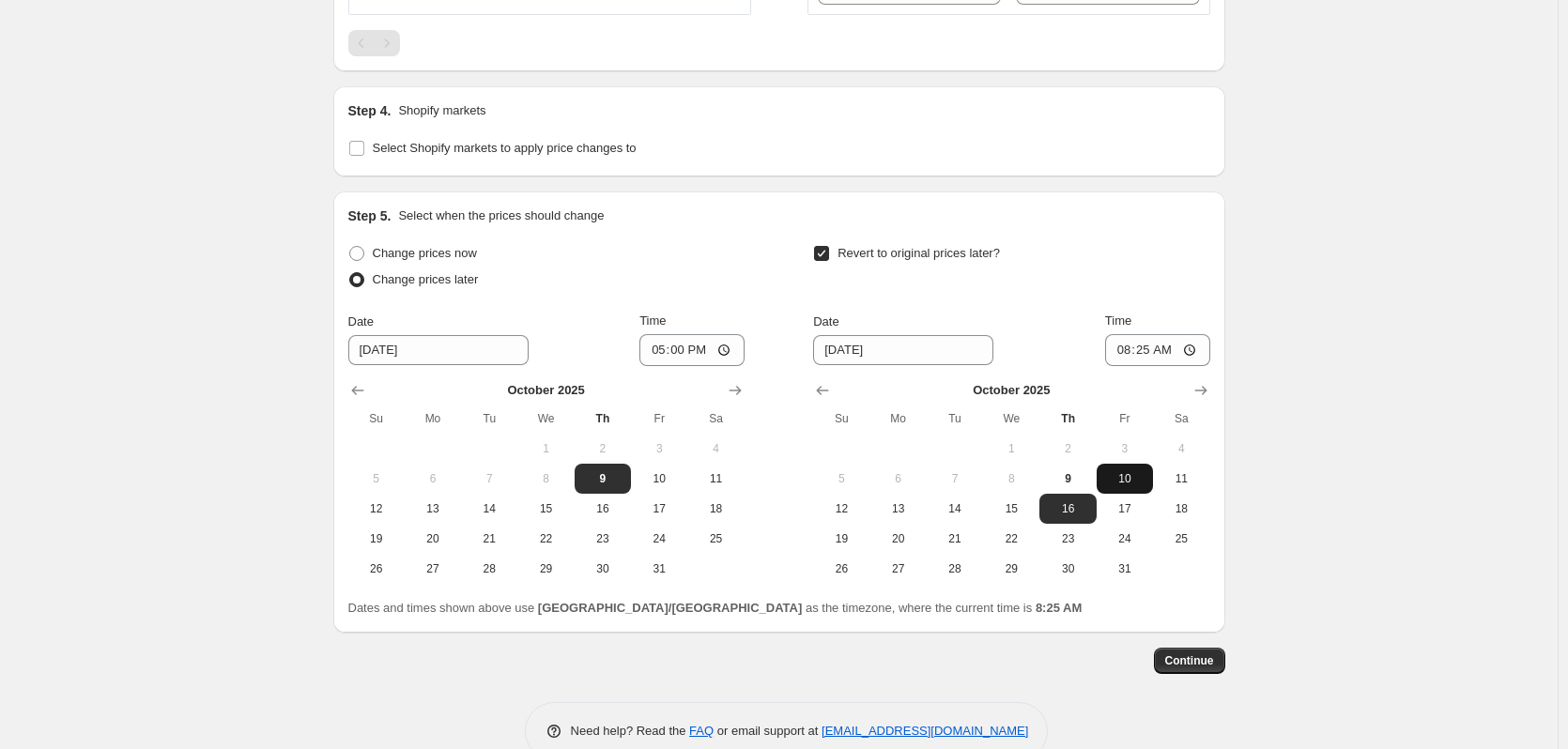
click at [1139, 465] on button "10" at bounding box center [1125, 479] width 56 height 30
type input "[DATE]"
click at [1152, 349] on input "08:25" at bounding box center [1157, 350] width 105 height 31
type input "16:00"
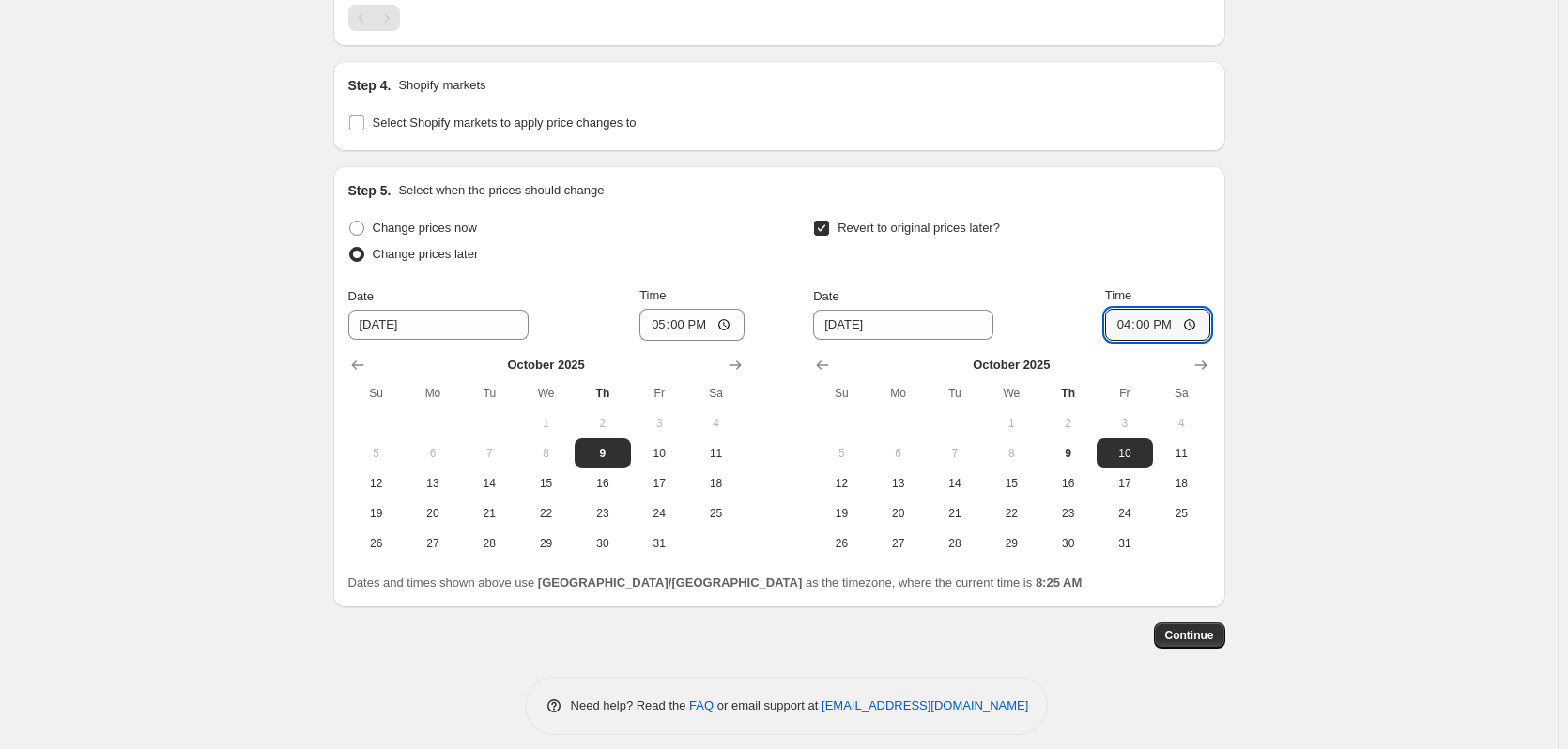
scroll to position [2622, 0]
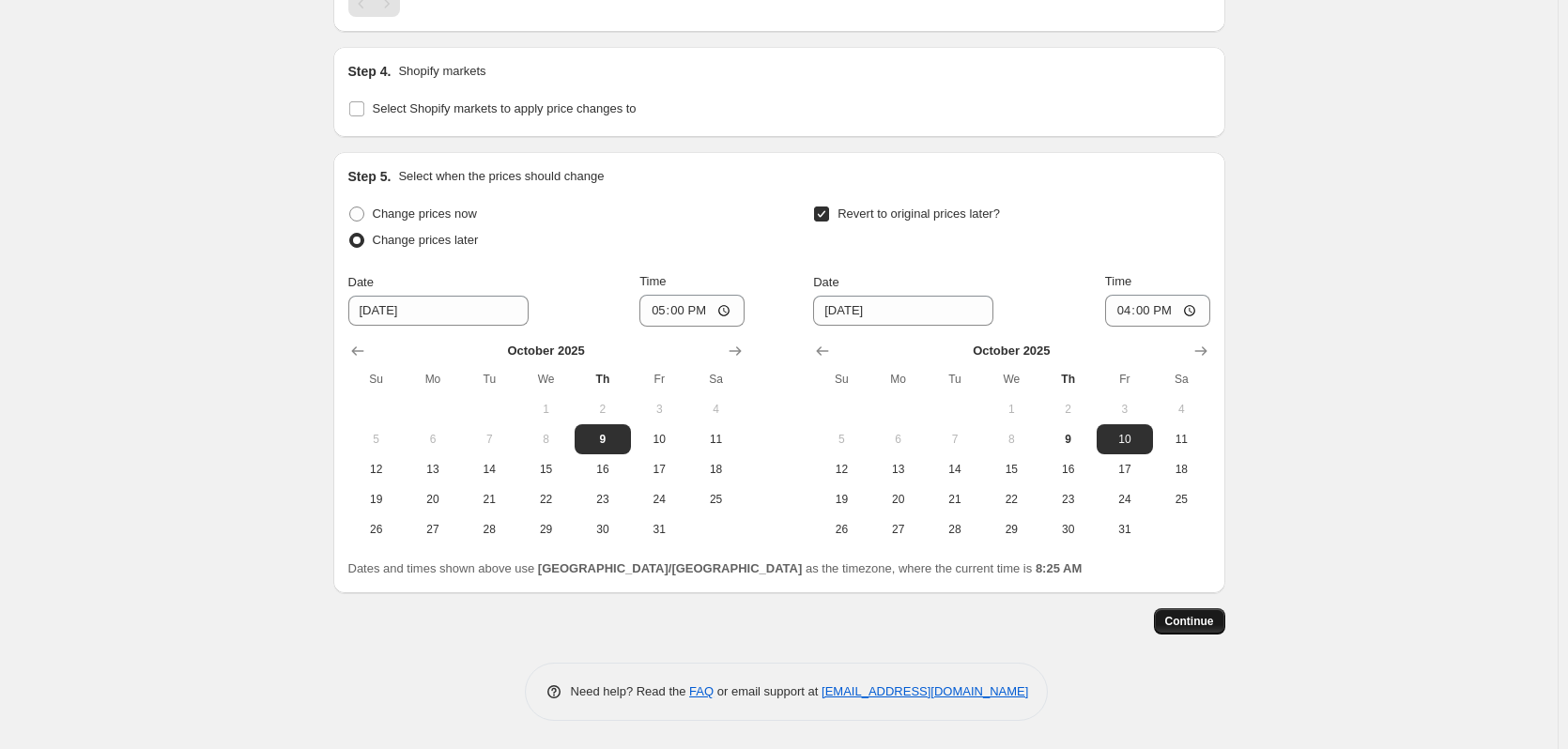
click at [1221, 619] on button "Continue" at bounding box center [1190, 621] width 72 height 27
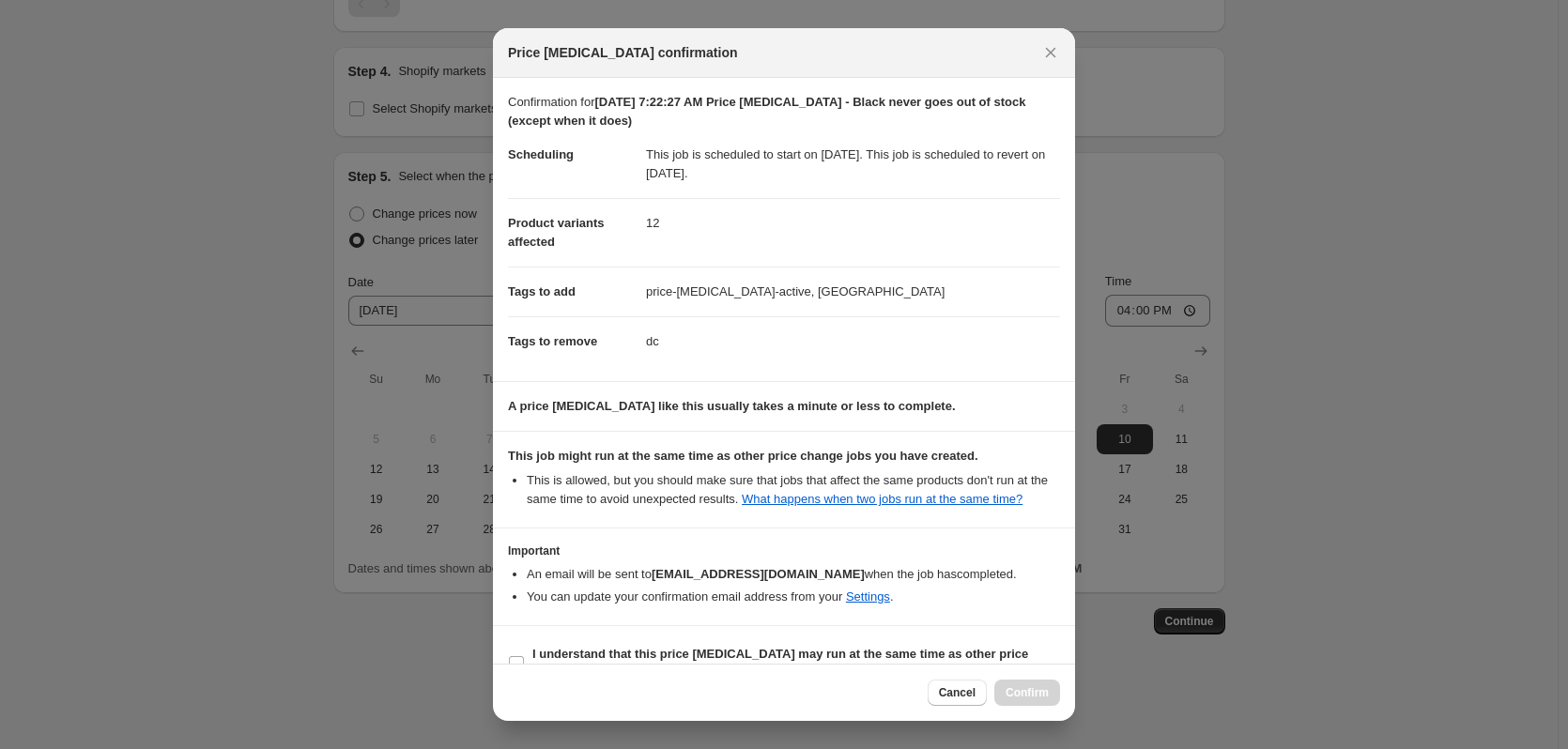
click at [1369, 262] on div at bounding box center [784, 374] width 1568 height 749
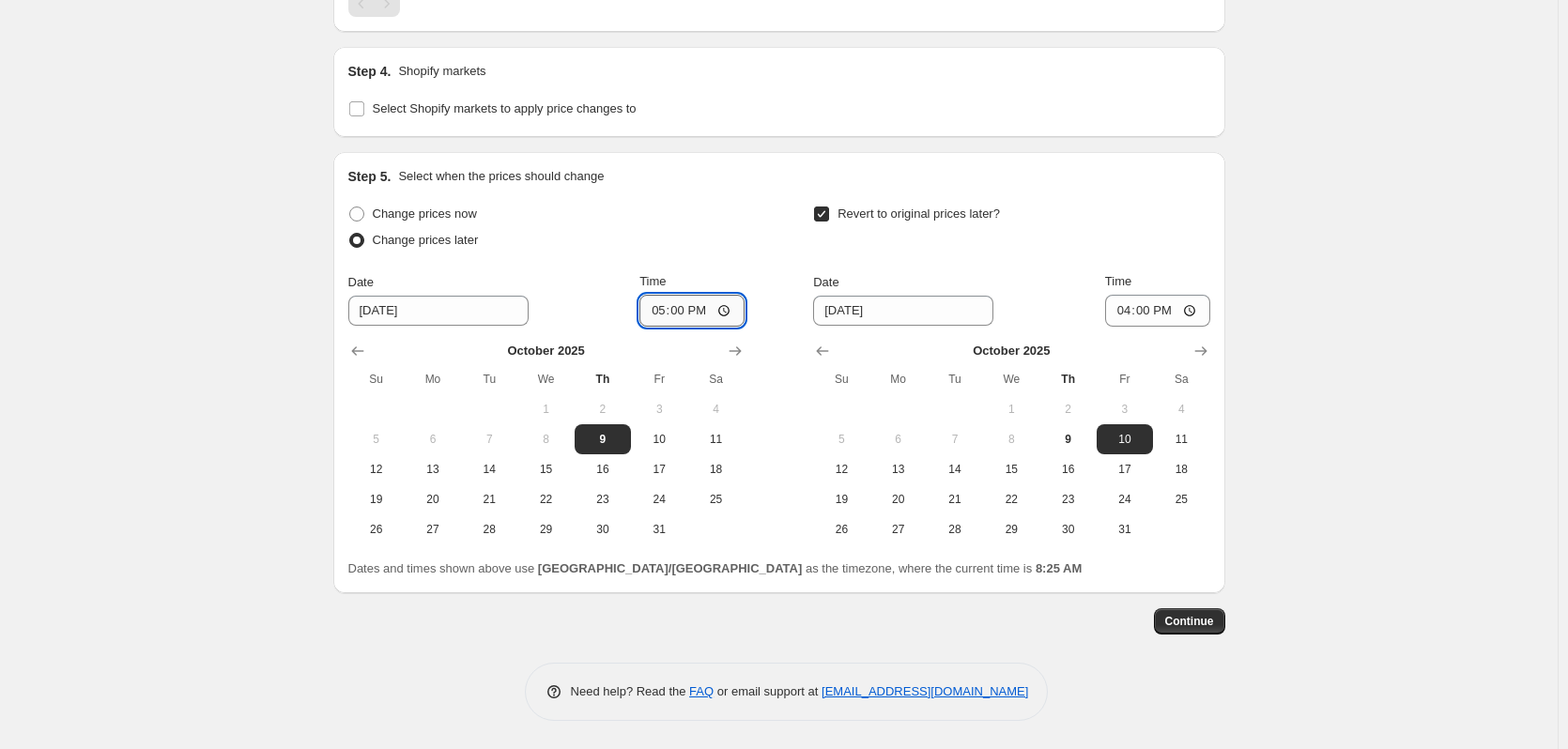
click at [690, 315] on input "17:00" at bounding box center [691, 311] width 105 height 31
type input "18:00"
click at [1208, 621] on span "Continue" at bounding box center [1190, 621] width 49 height 15
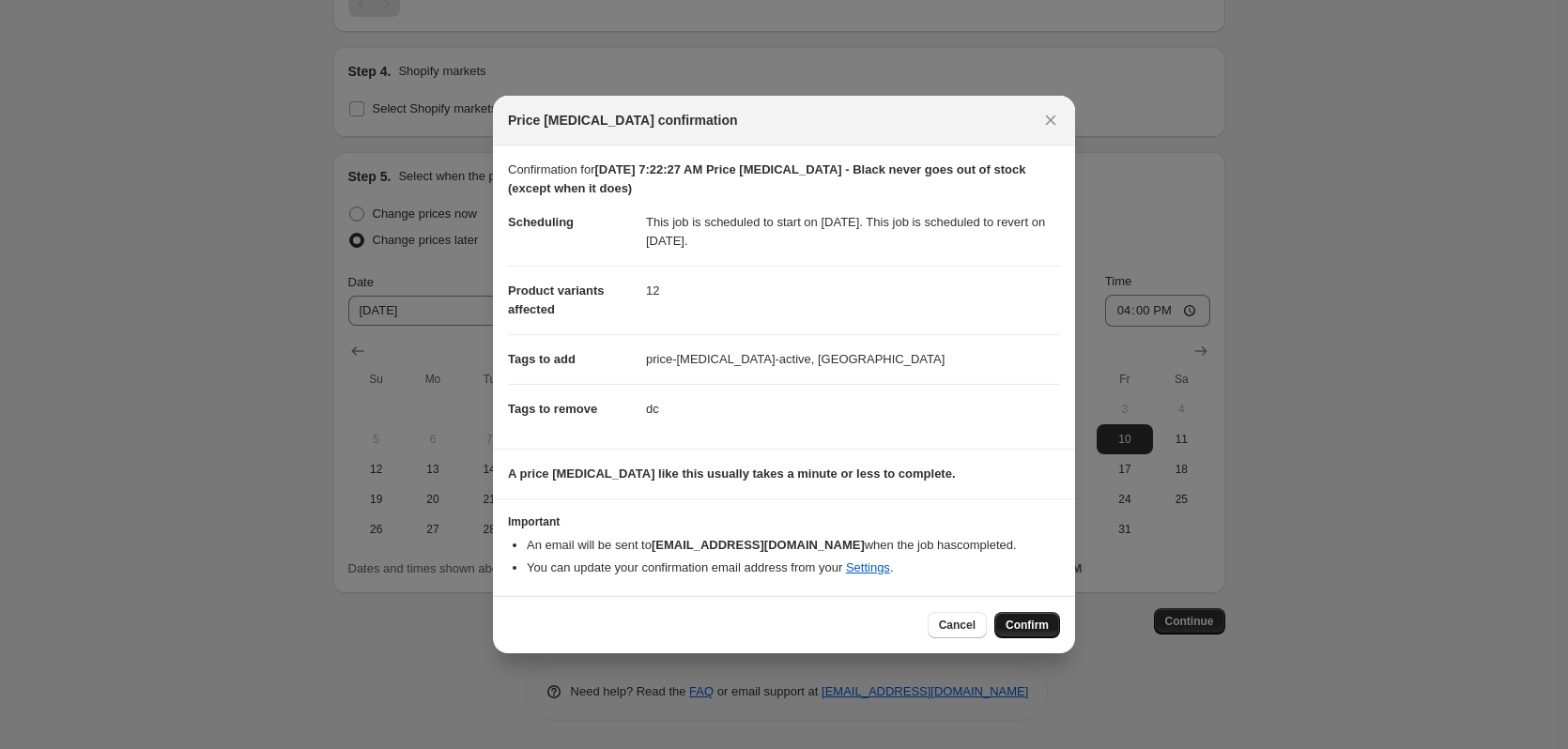
click at [1035, 631] on span "Confirm" at bounding box center [1027, 624] width 43 height 15
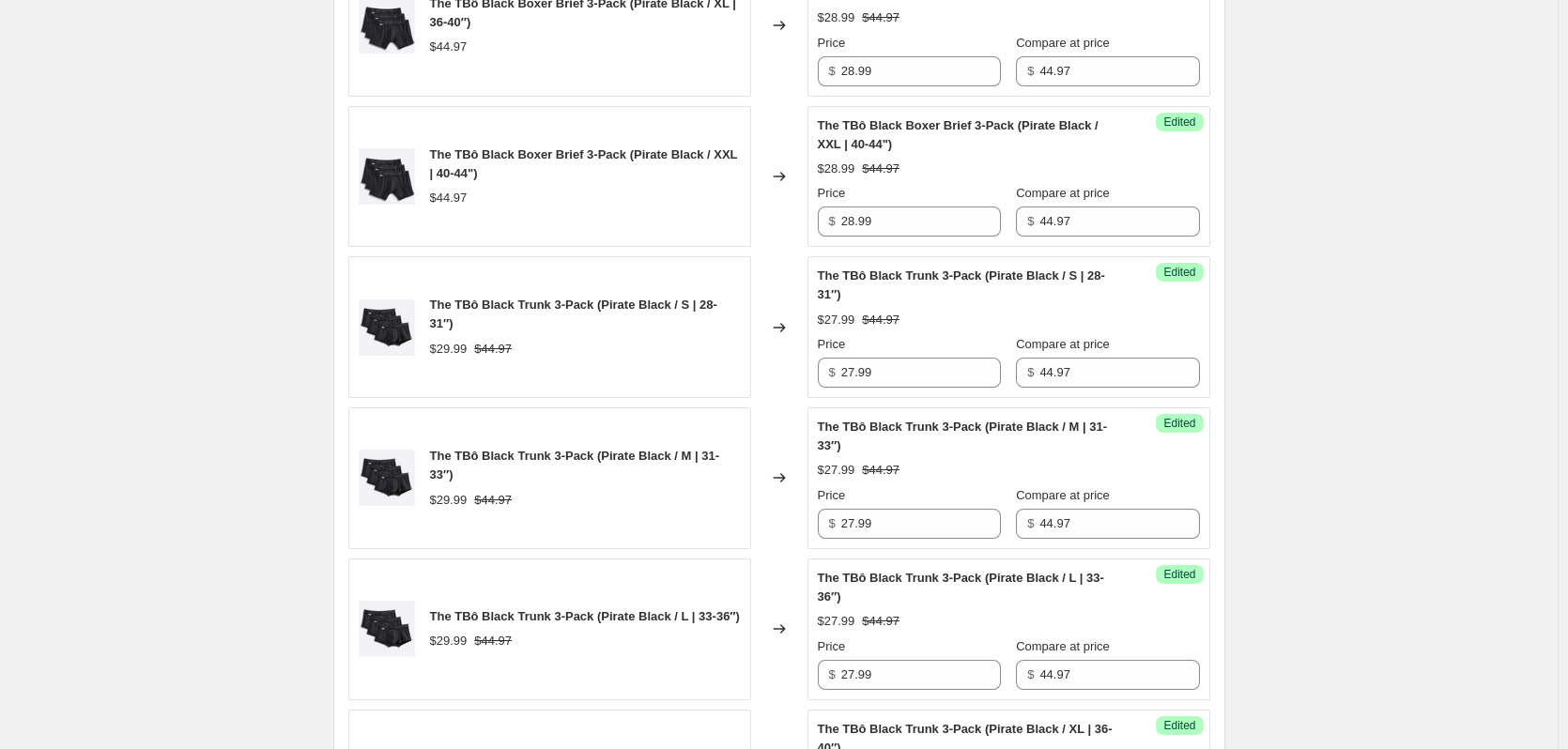
scroll to position [1275, 0]
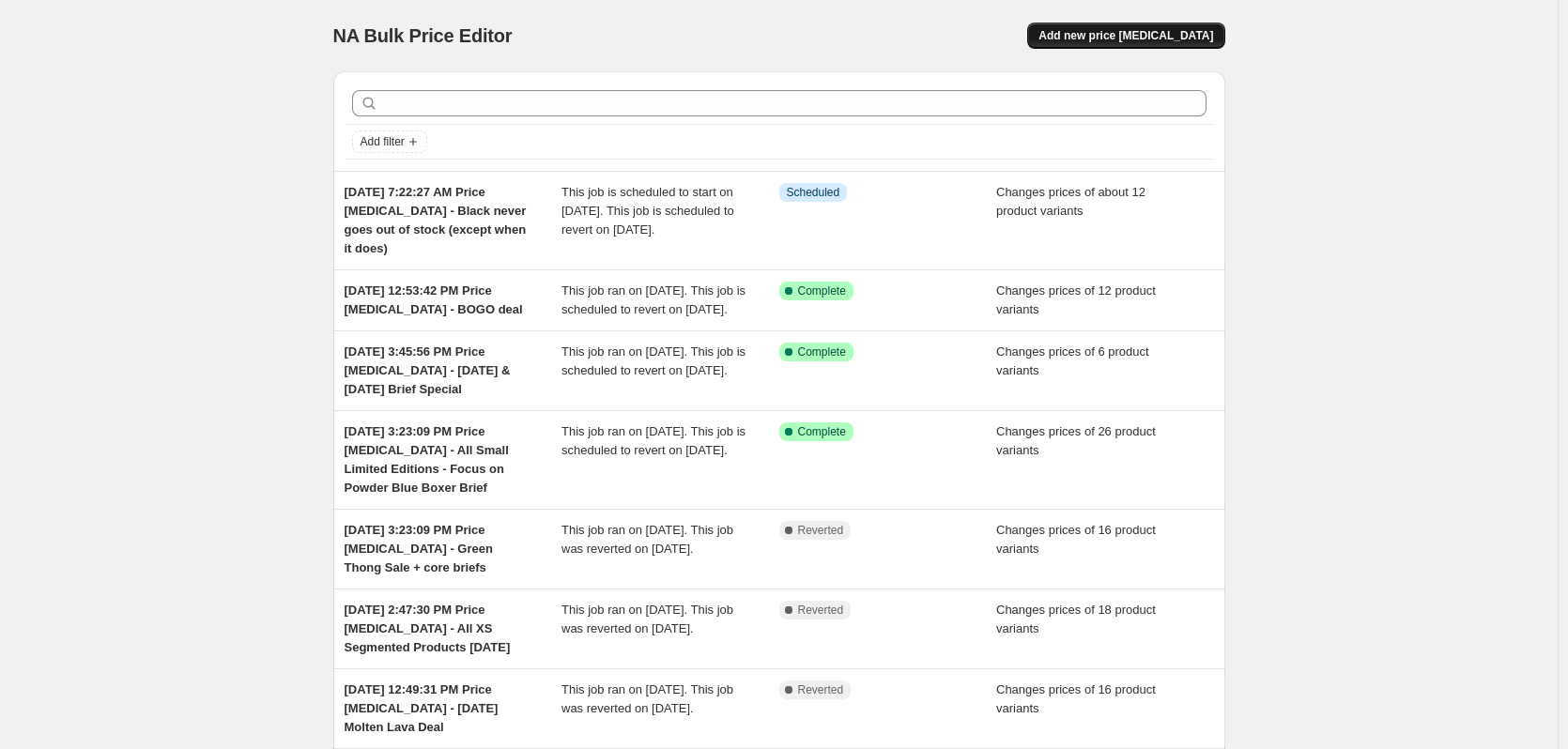
click at [1148, 38] on span "Add new price [MEDICAL_DATA]" at bounding box center [1126, 35] width 175 height 15
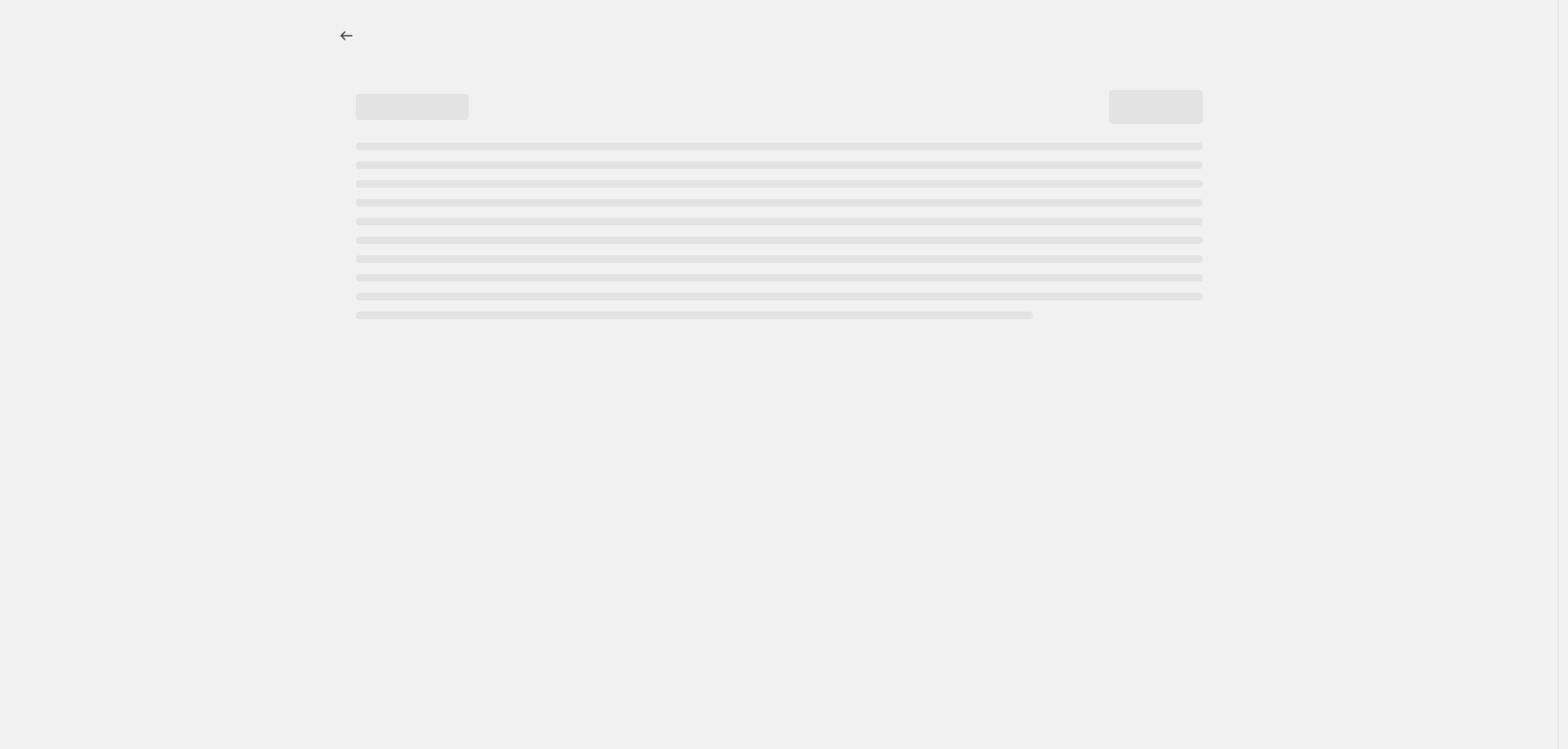
select select "percentage"
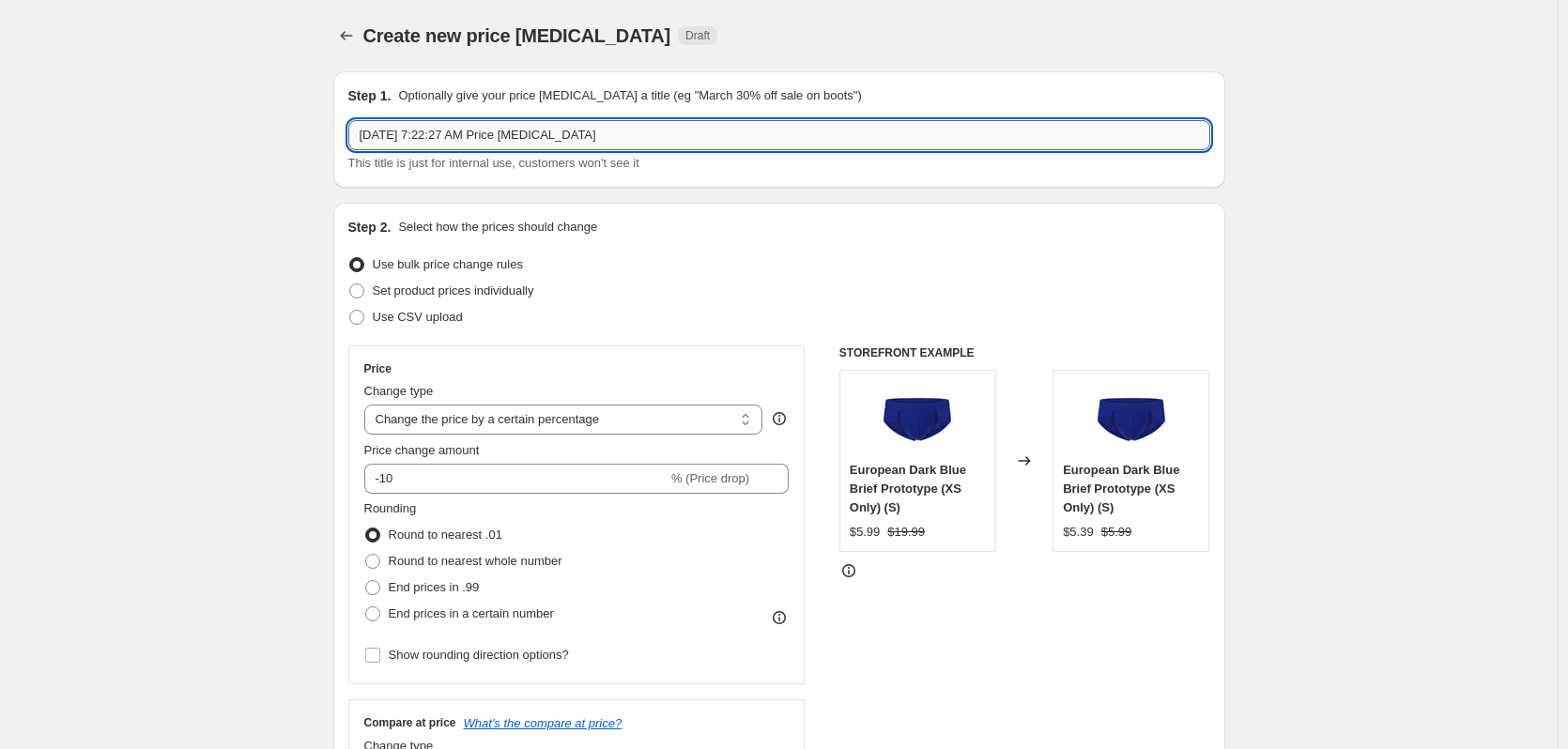
click at [714, 129] on input "[DATE] 7:22:27 AM Price [MEDICAL_DATA]" at bounding box center [779, 135] width 862 height 30
paste input "Travel Boxer Brief"
click at [833, 129] on input "[DATE] 7:22:27 AM Price [MEDICAL_DATA] - Travel Boxer Brief [DATE]" at bounding box center [779, 135] width 862 height 30
type input "[DATE] 7:22:27 AM Price [MEDICAL_DATA] - Travel Boxer Brief [DATE]"
click at [439, 289] on span "Set product prices individually" at bounding box center [453, 290] width 161 height 14
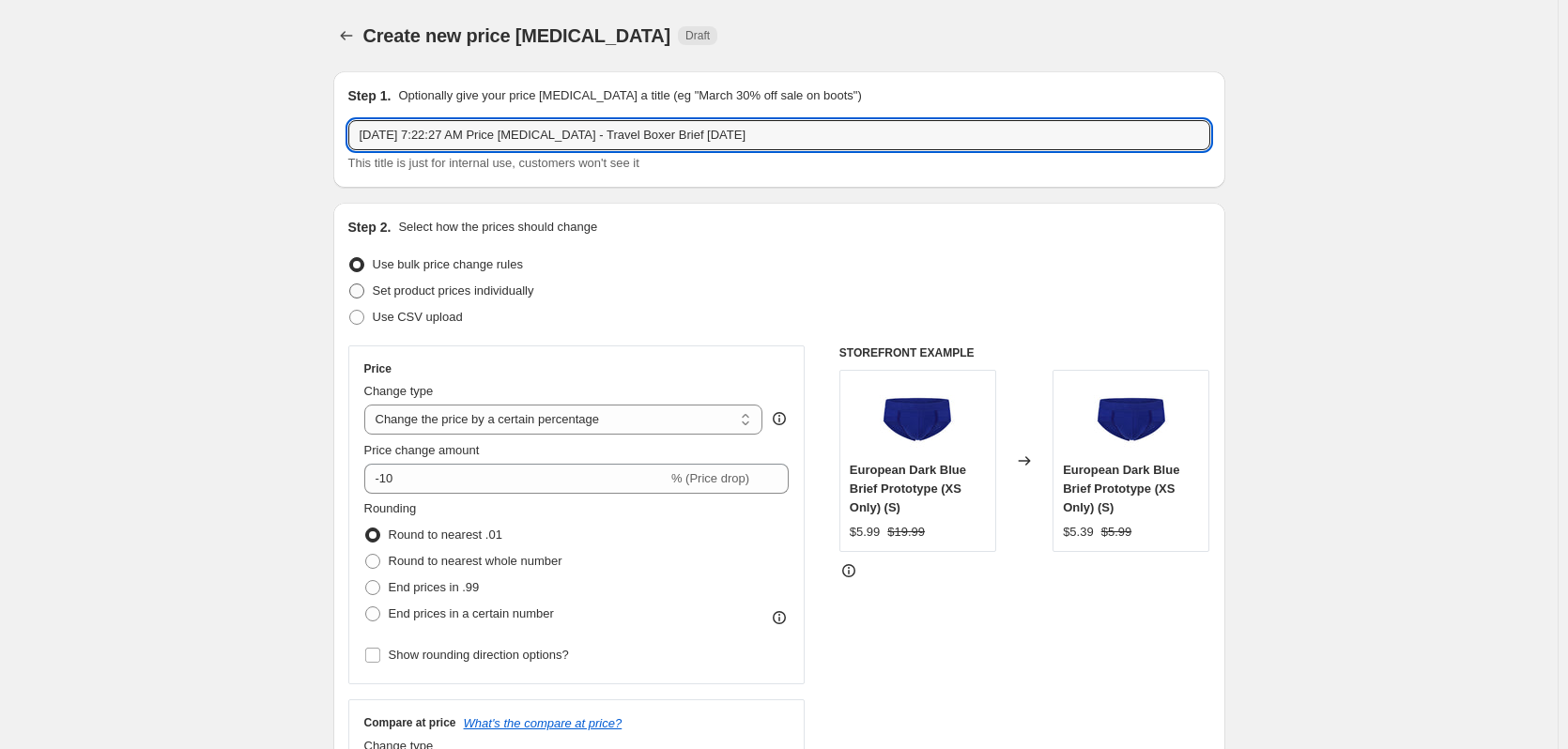
click at [350, 284] on input "Set product prices individually" at bounding box center [349, 283] width 1 height 1
radio input "true"
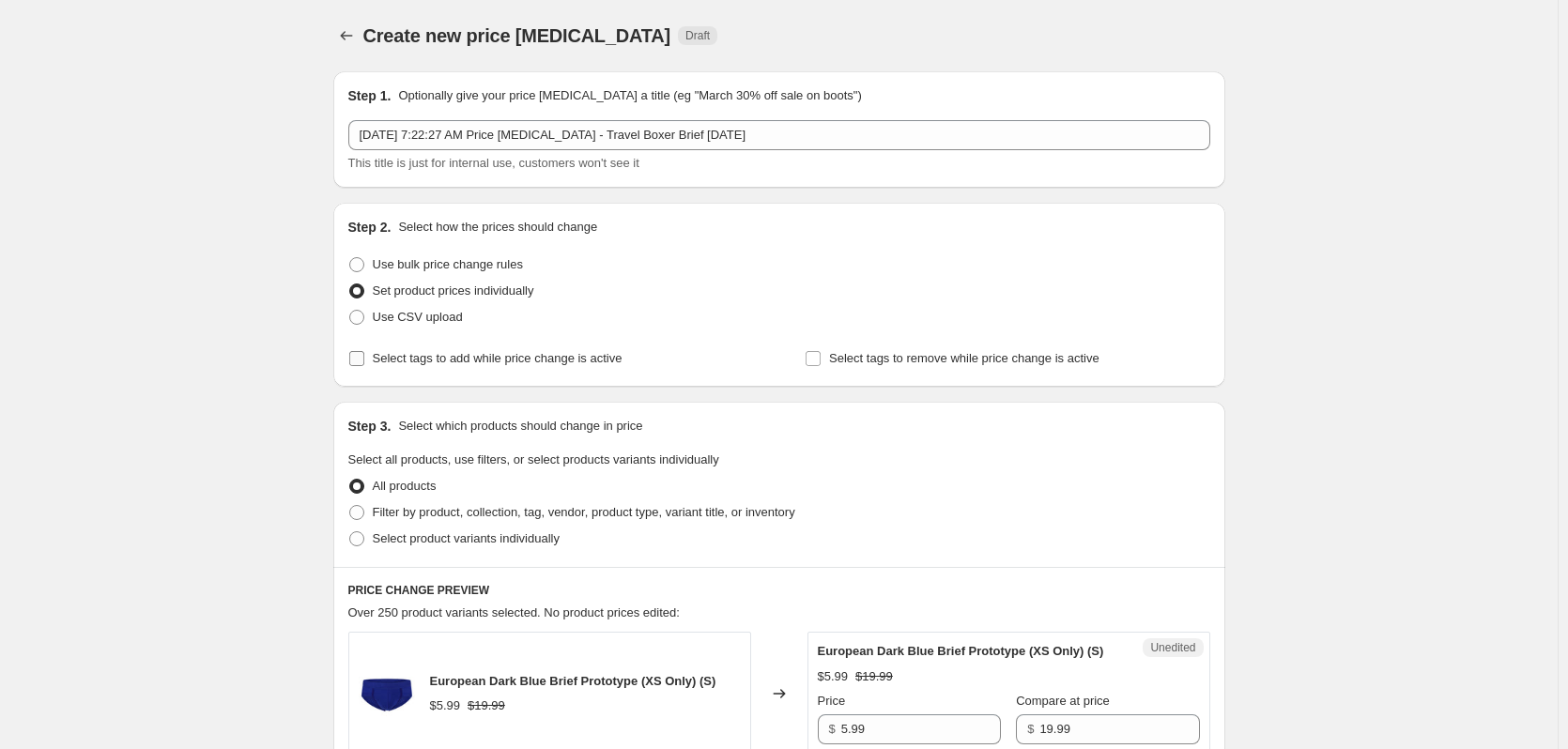
click at [497, 363] on span "Select tags to add while price change is active" at bounding box center [497, 358] width 250 height 14
click at [365, 363] on input "Select tags to add while price change is active" at bounding box center [356, 358] width 15 height 15
checkbox input "true"
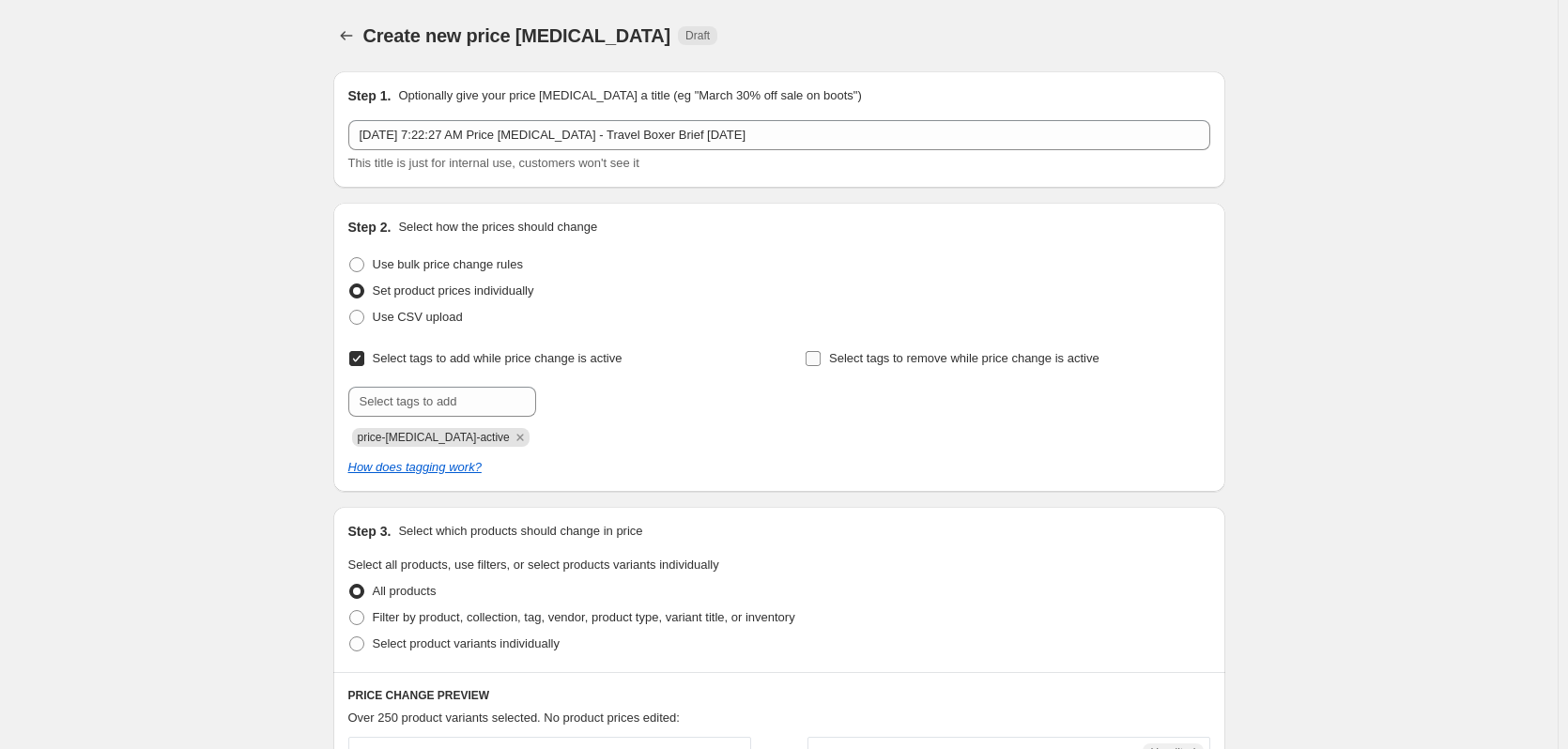
click at [876, 365] on span "Select tags to remove while price change is active" at bounding box center [963, 358] width 270 height 14
click at [821, 365] on input "Select tags to remove while price change is active" at bounding box center [812, 358] width 15 height 15
checkbox input "true"
click at [463, 398] on input "text" at bounding box center [441, 401] width 188 height 30
type input "dc"
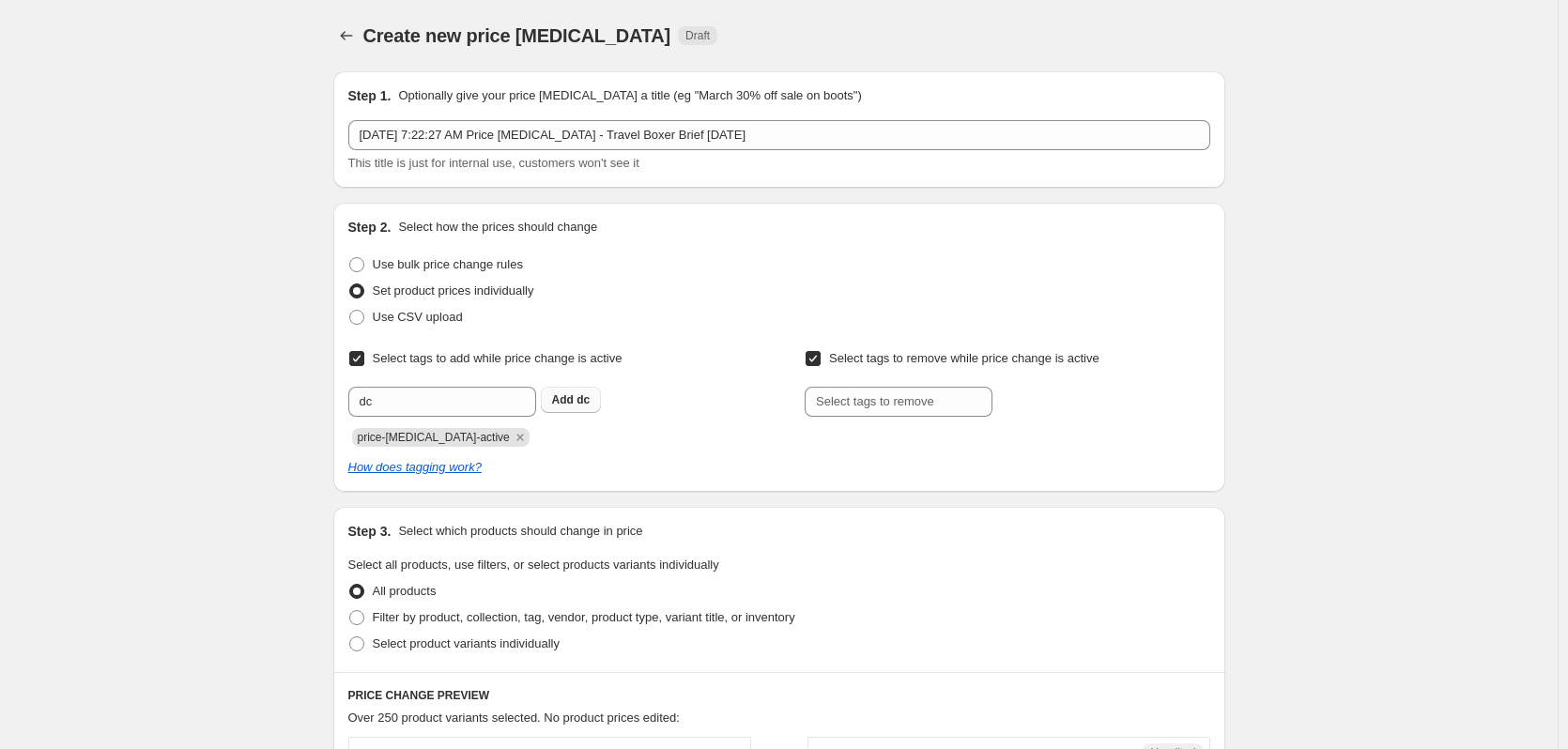
click at [588, 406] on span "dc" at bounding box center [582, 399] width 13 height 13
click at [839, 406] on input "text" at bounding box center [899, 401] width 188 height 30
type input "dc"
click at [1039, 411] on button "Add dc" at bounding box center [1027, 399] width 61 height 27
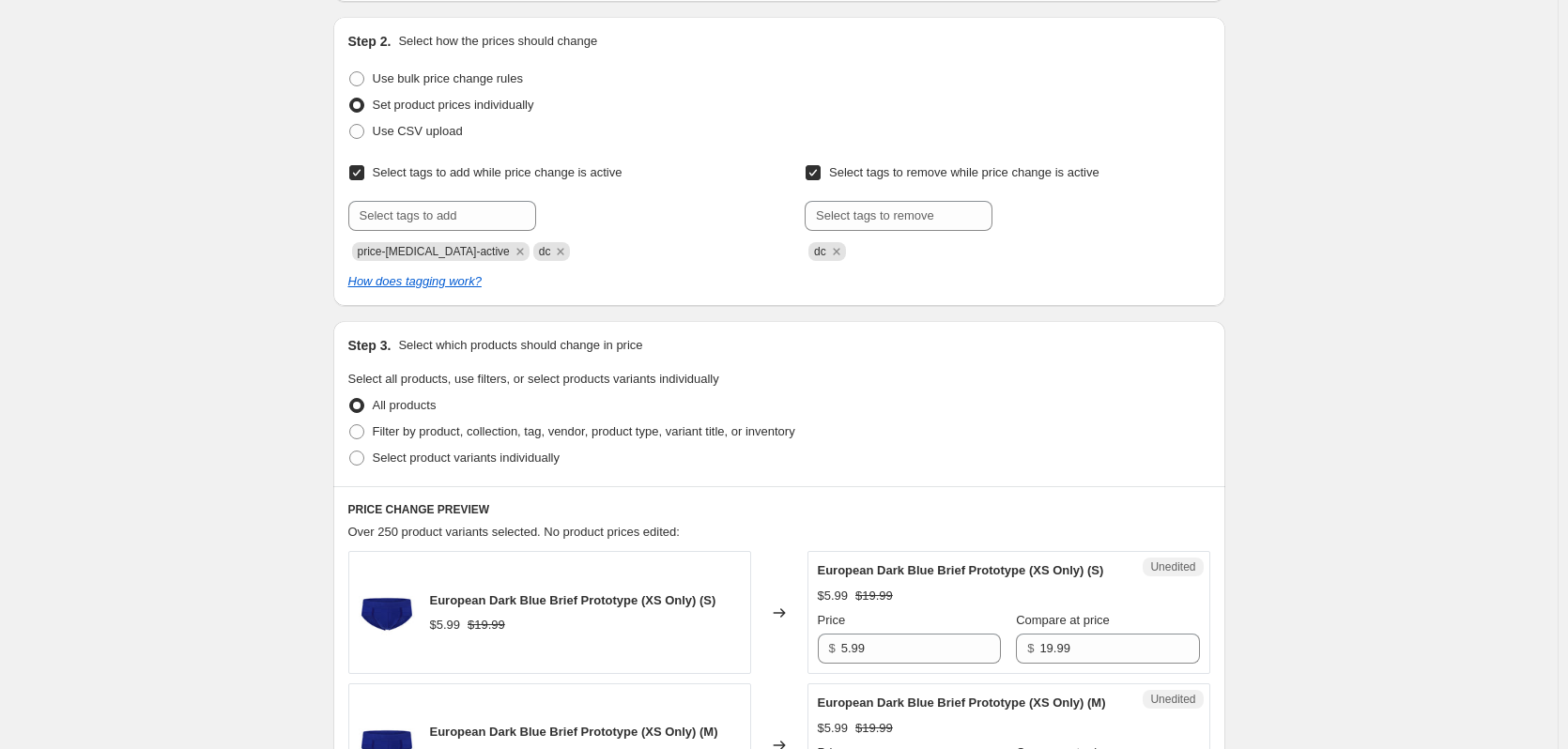
scroll to position [188, 0]
click at [429, 450] on span "Select product variants individually" at bounding box center [466, 456] width 187 height 14
click at [350, 449] on input "Select product variants individually" at bounding box center [349, 449] width 1 height 1
radio input "true"
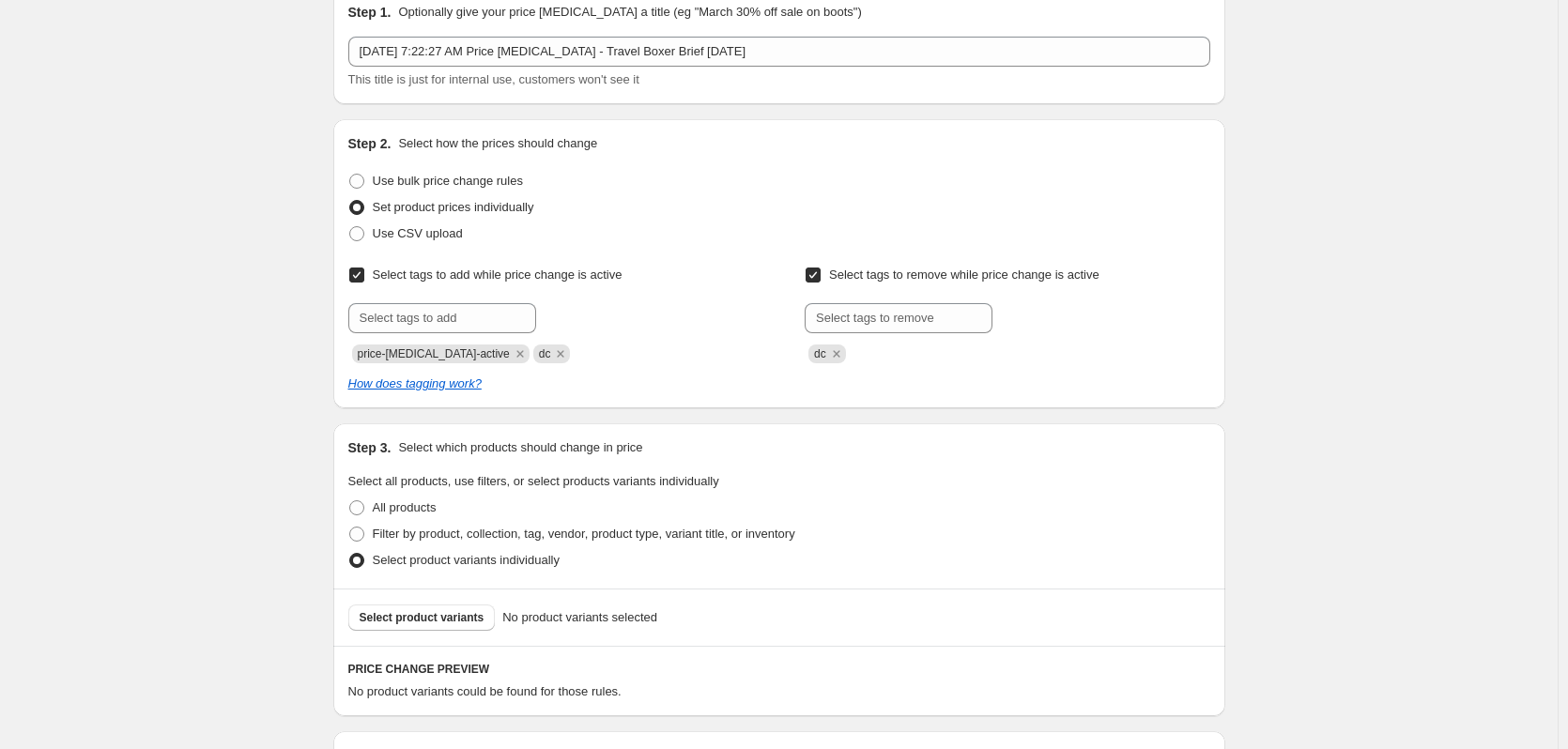
scroll to position [0, 0]
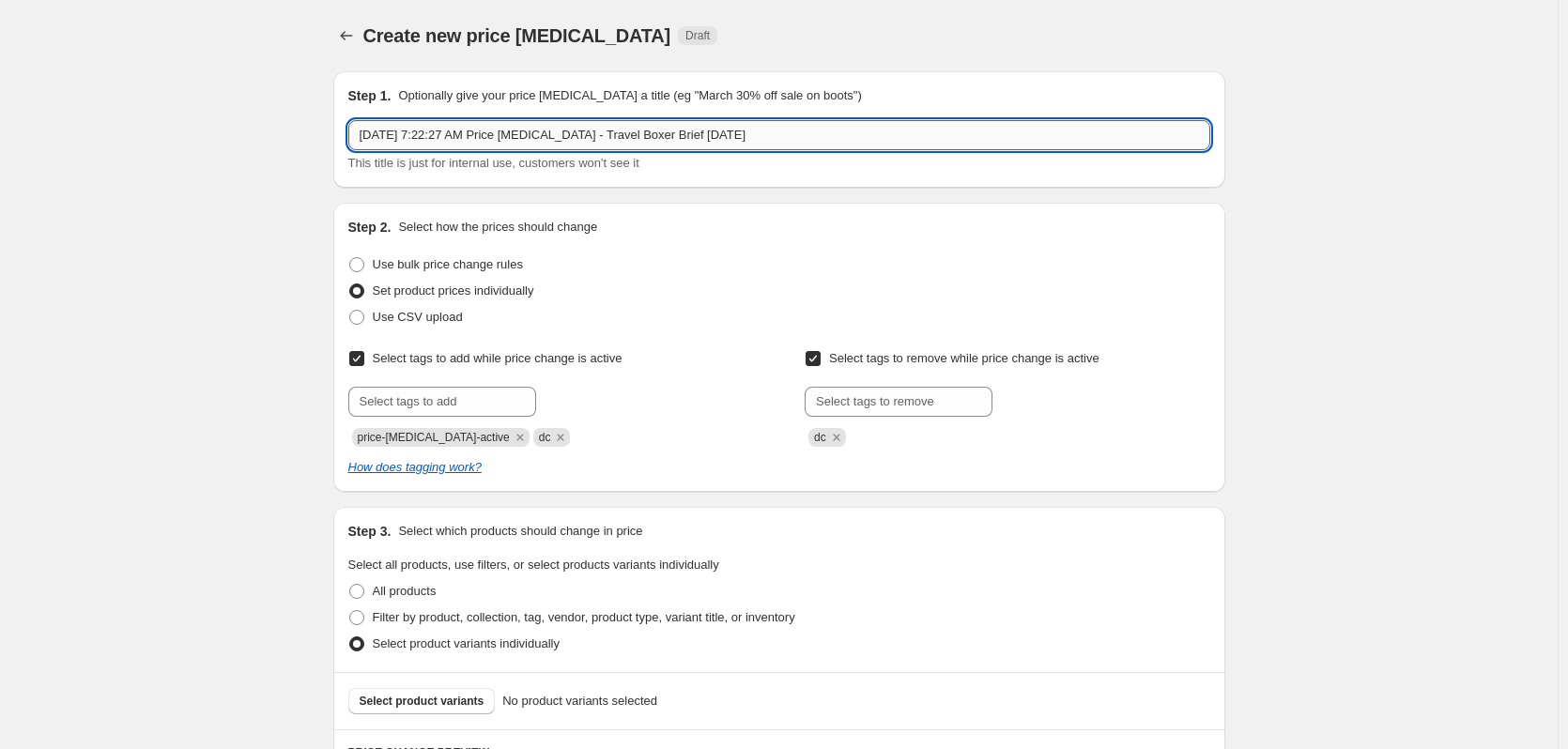
drag, startPoint x: 688, startPoint y: 135, endPoint x: 596, endPoint y: 130, distance: 92.1
click at [596, 130] on input "[DATE] 7:22:27 AM Price [MEDICAL_DATA] - Travel Boxer Brief [DATE]" at bounding box center [779, 135] width 862 height 30
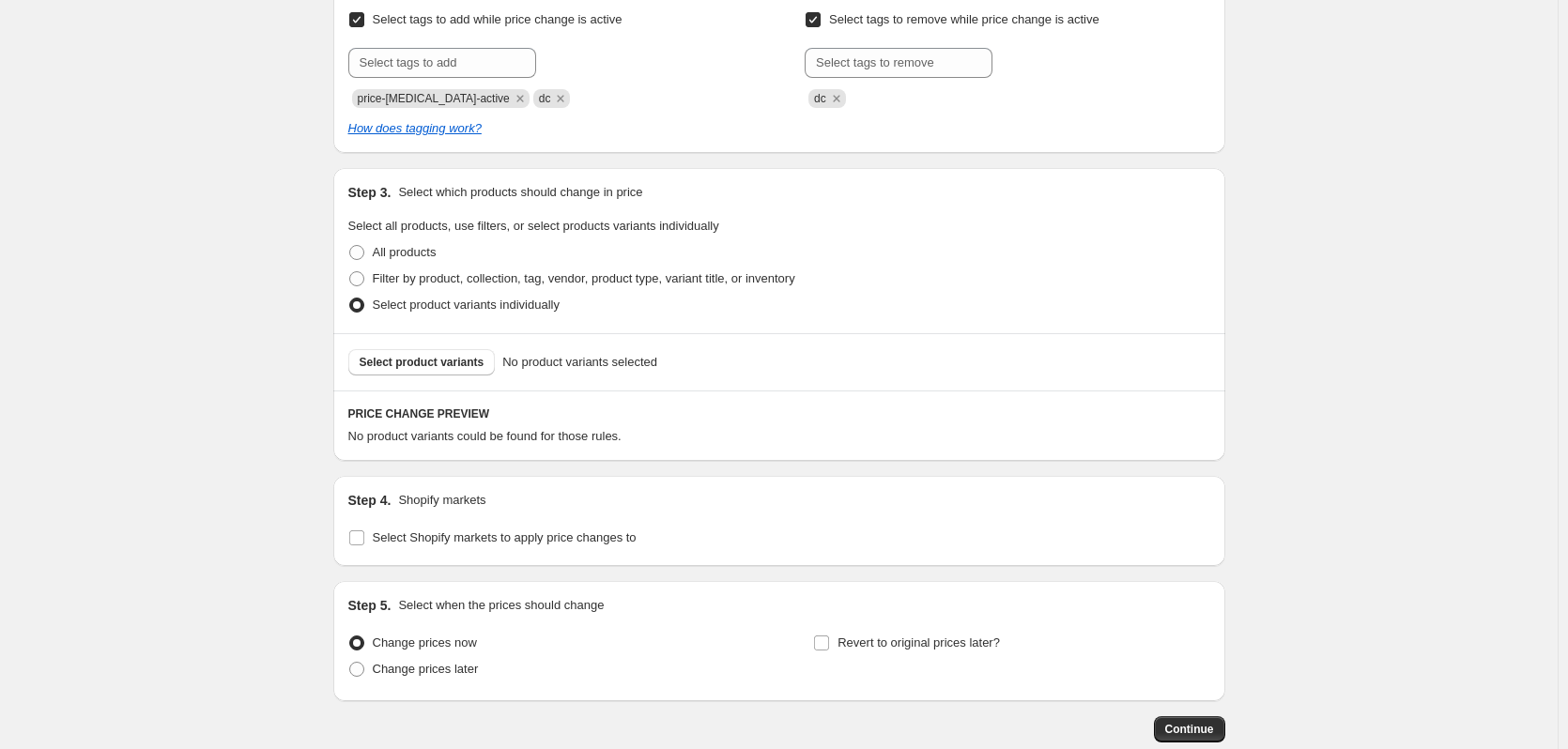
scroll to position [447, 0]
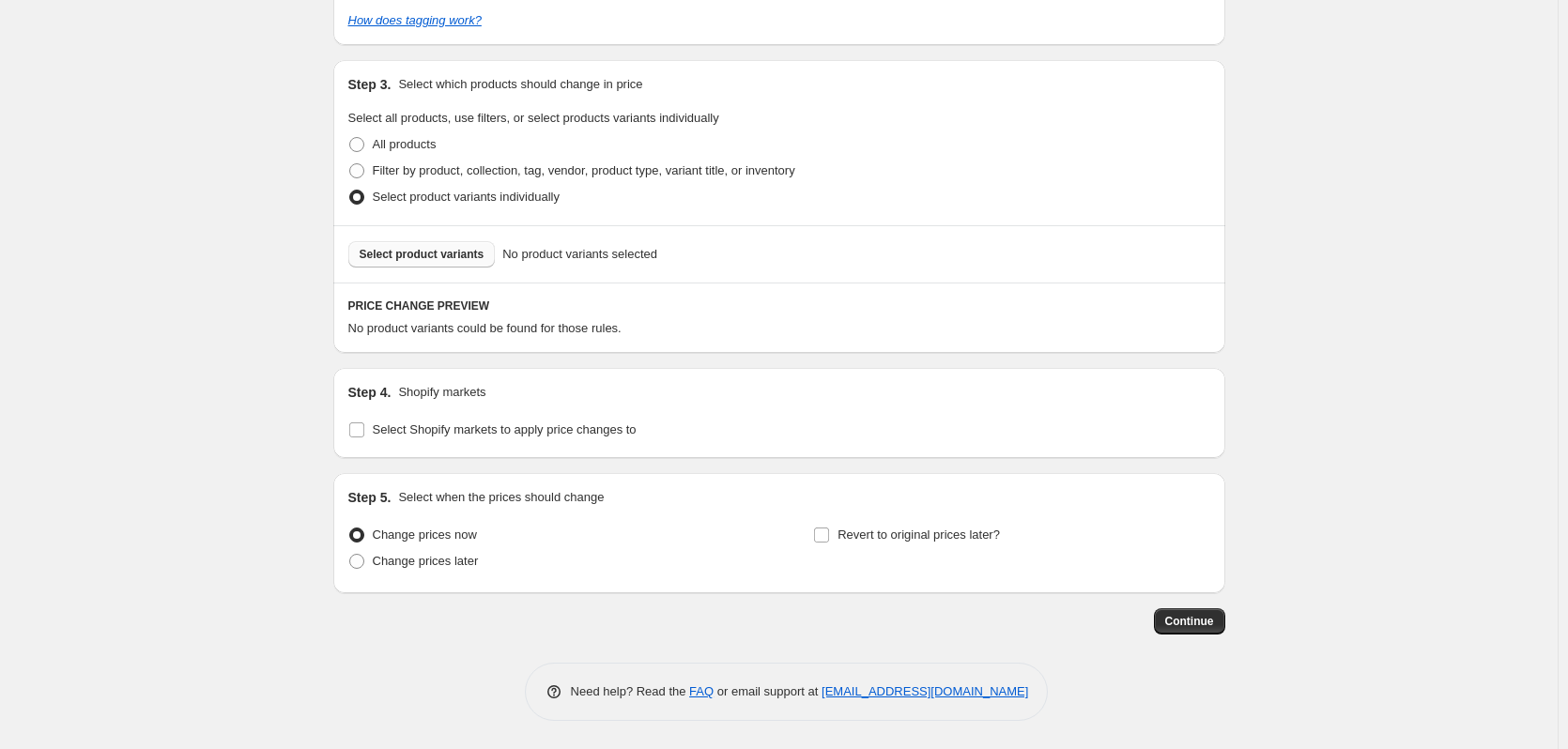
click at [440, 253] on span "Select product variants" at bounding box center [422, 254] width 125 height 15
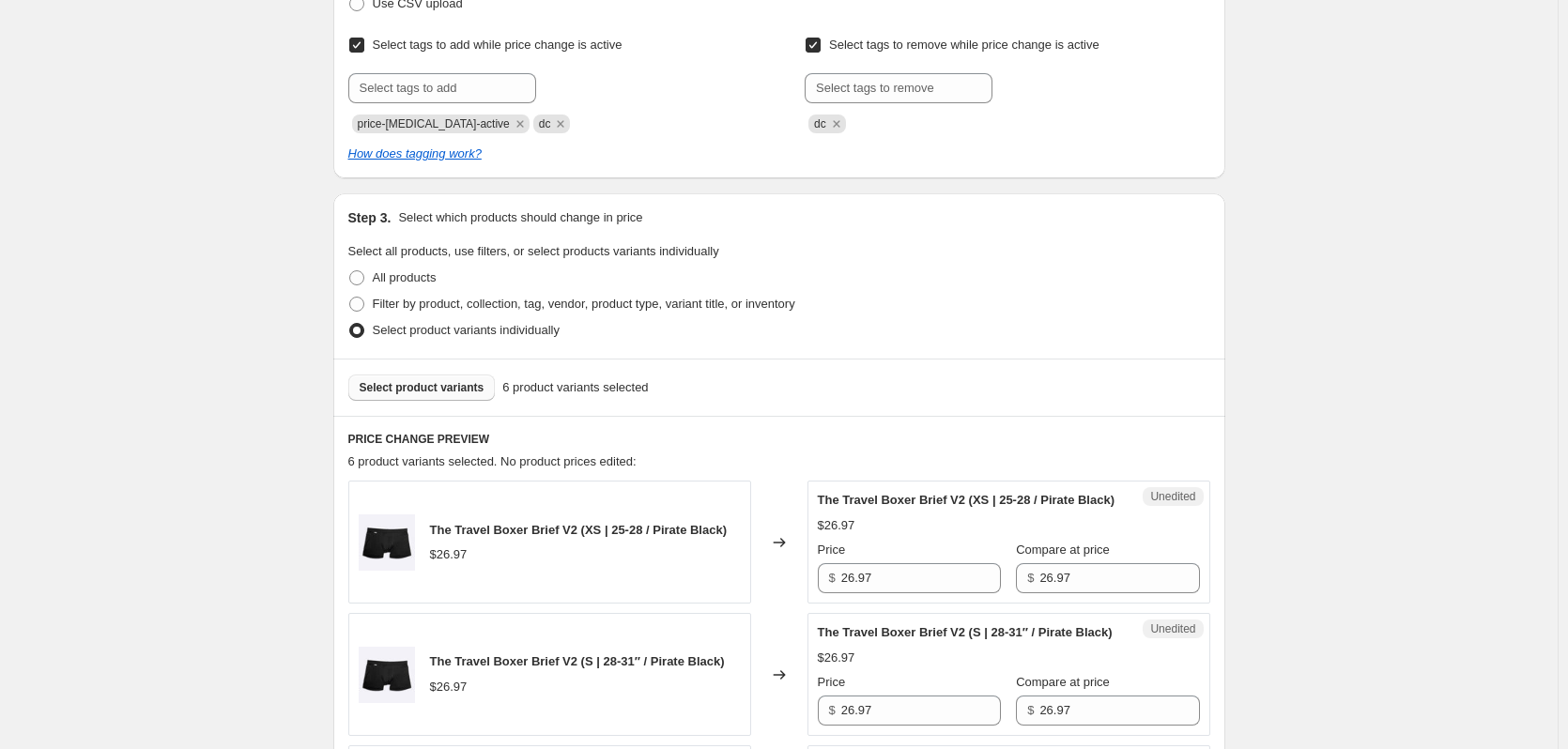
scroll to position [353, 0]
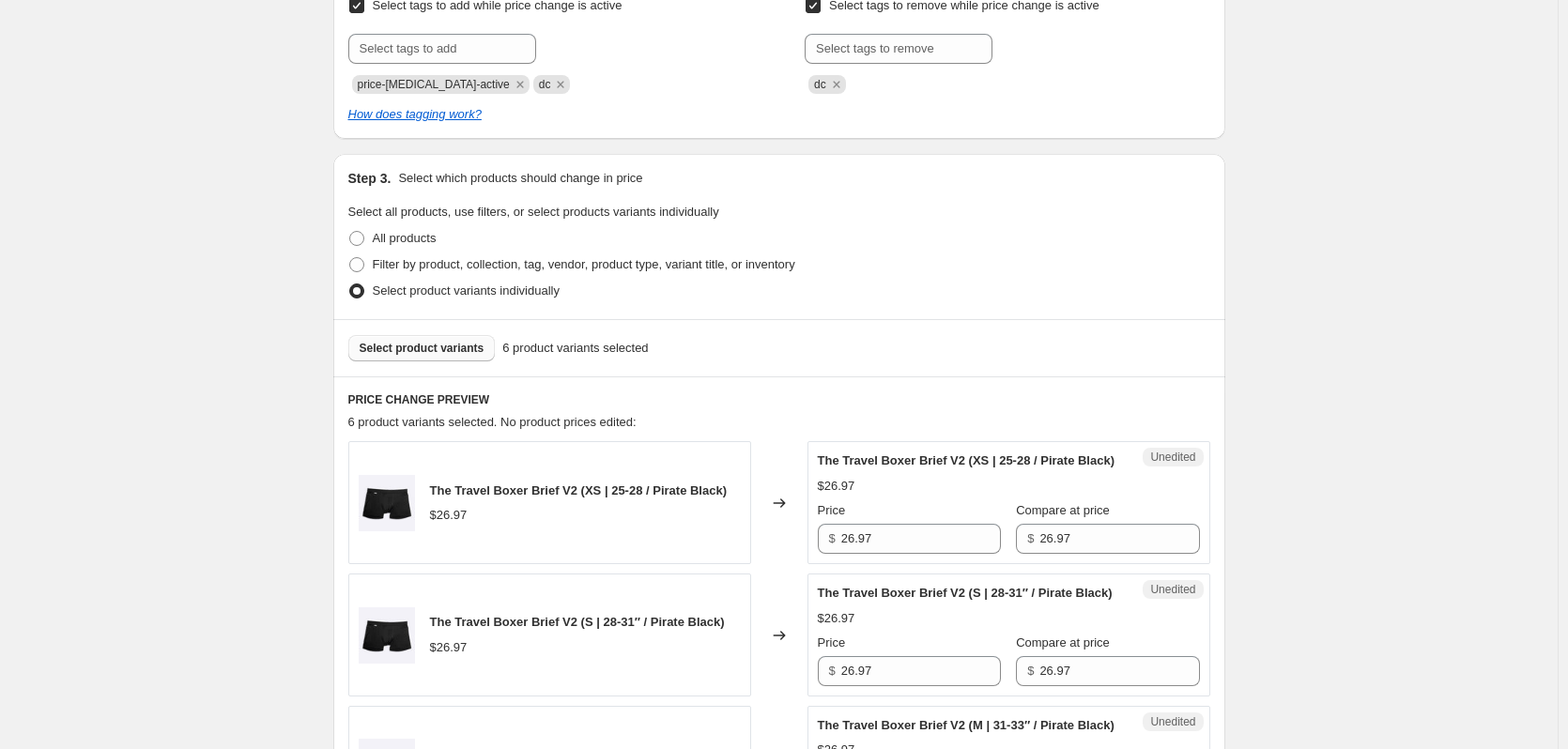
click at [418, 357] on button "Select product variants" at bounding box center [422, 348] width 147 height 27
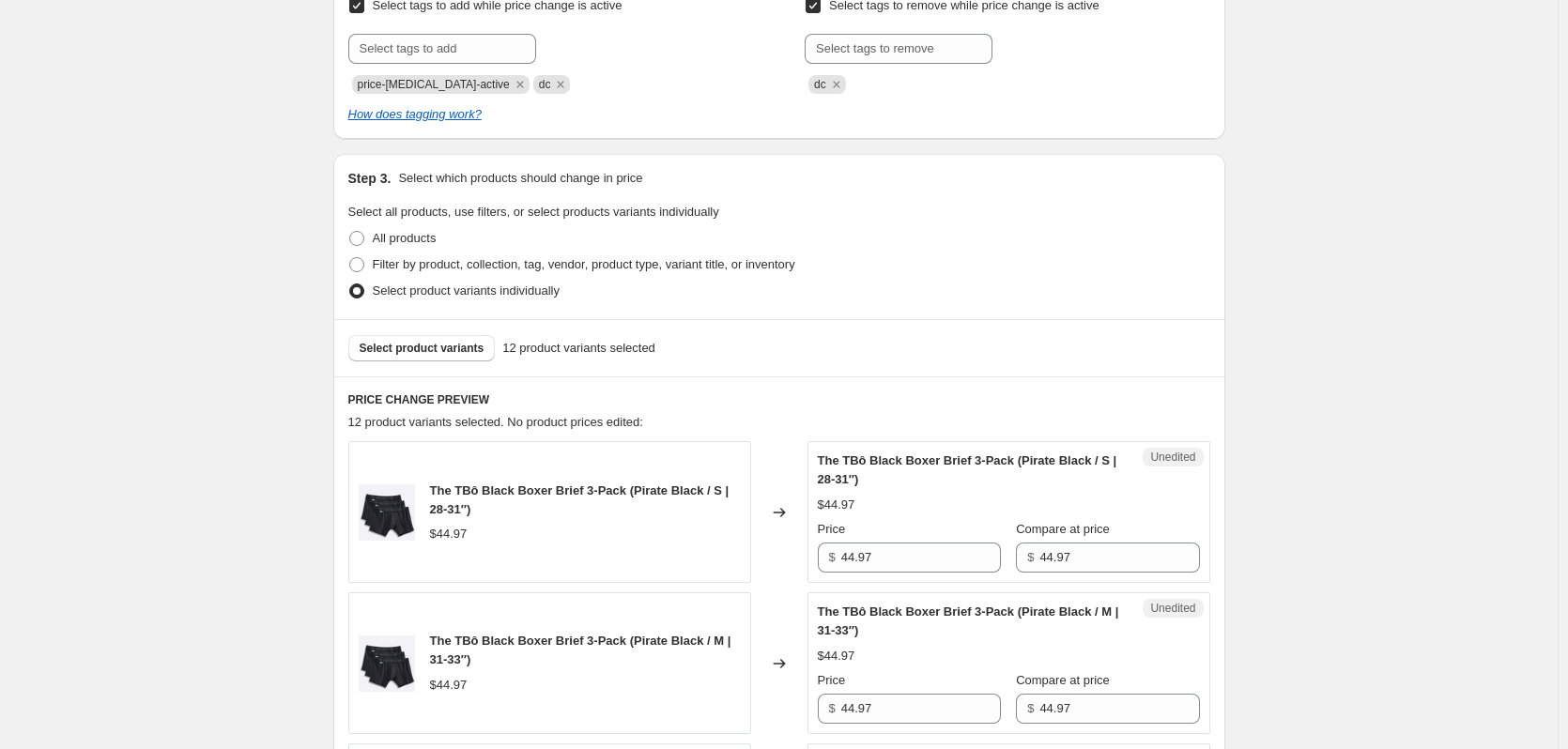
scroll to position [823, 0]
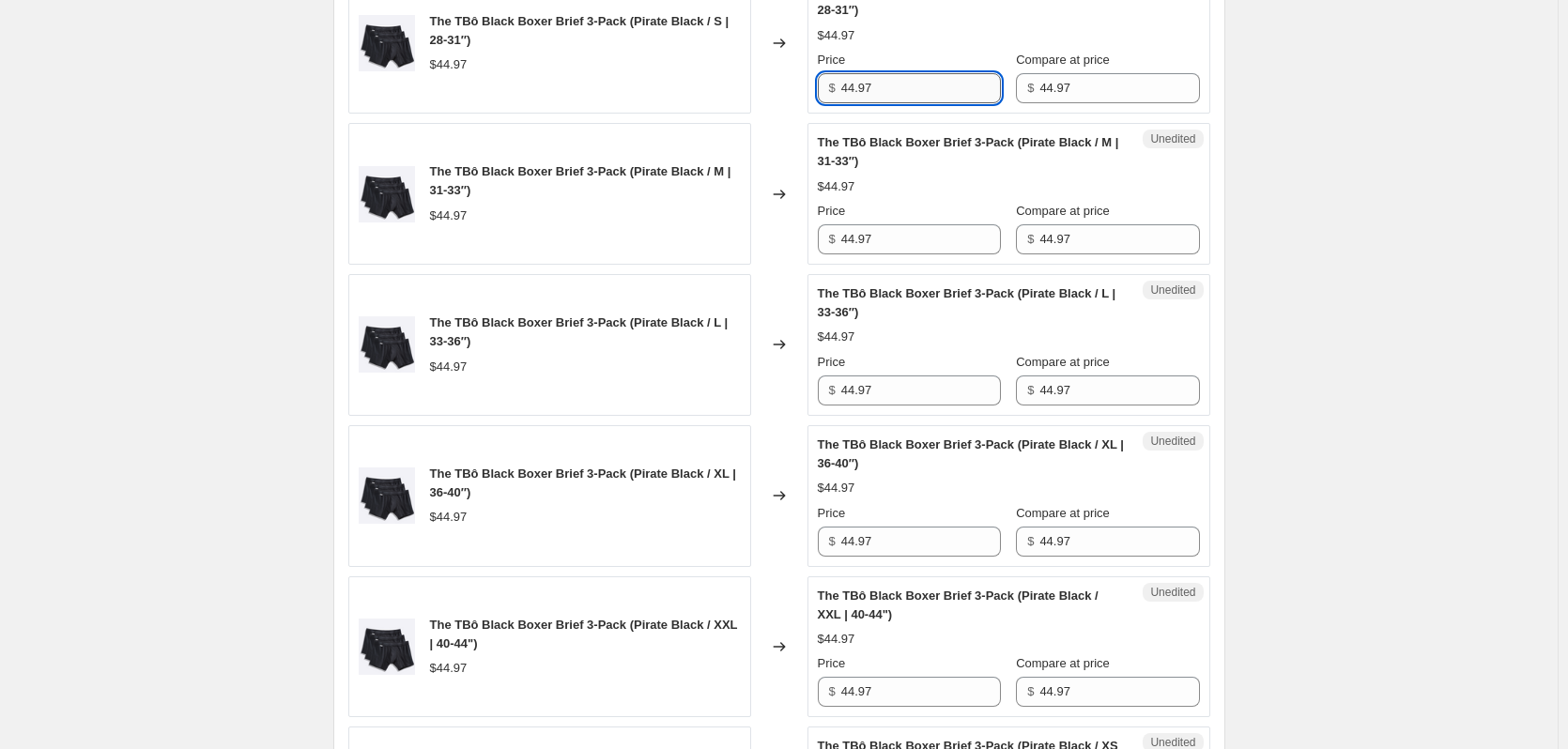
click at [886, 91] on input "44.97" at bounding box center [921, 87] width 159 height 30
type input "29.99"
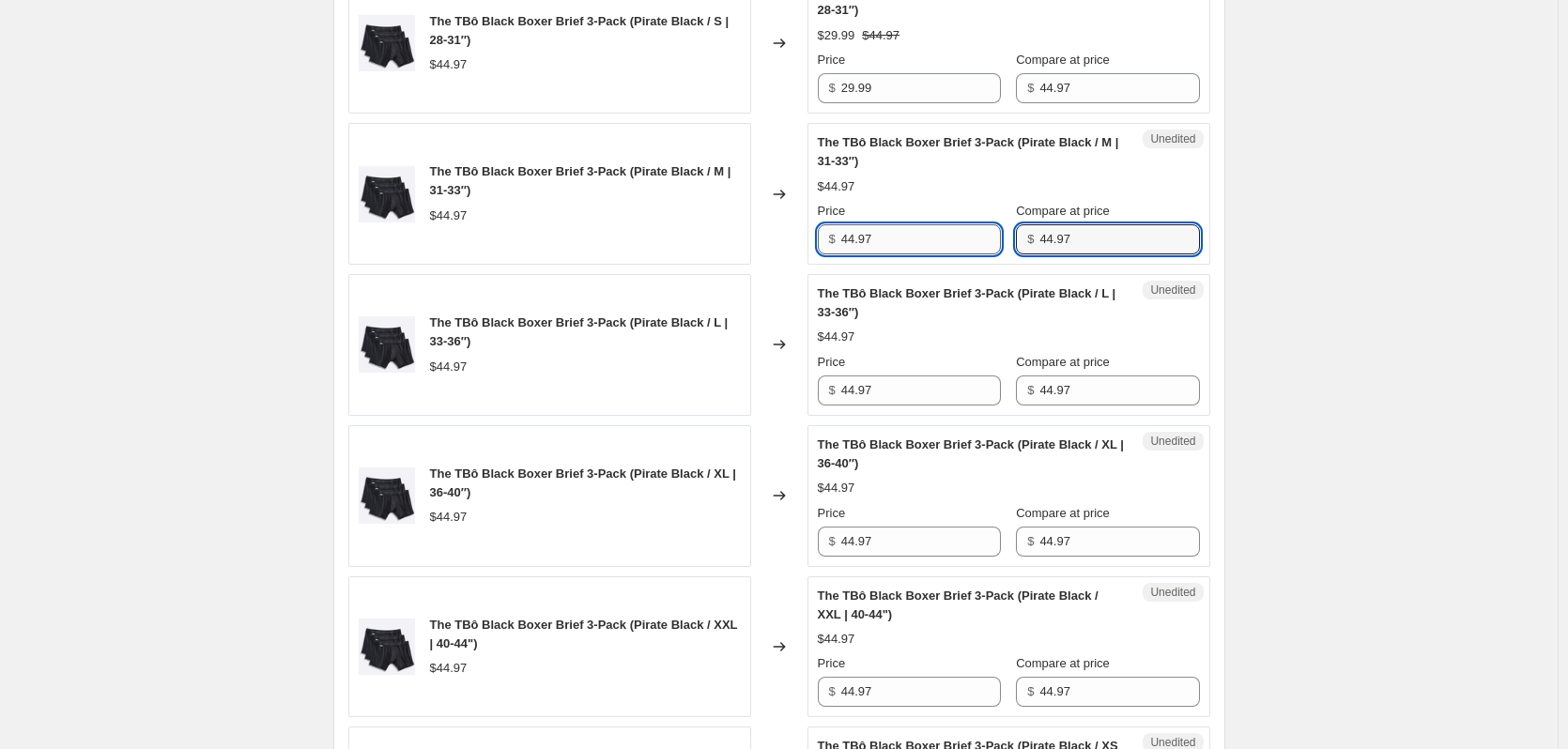
click at [938, 234] on input "44.97" at bounding box center [921, 239] width 159 height 30
type input "29.99"
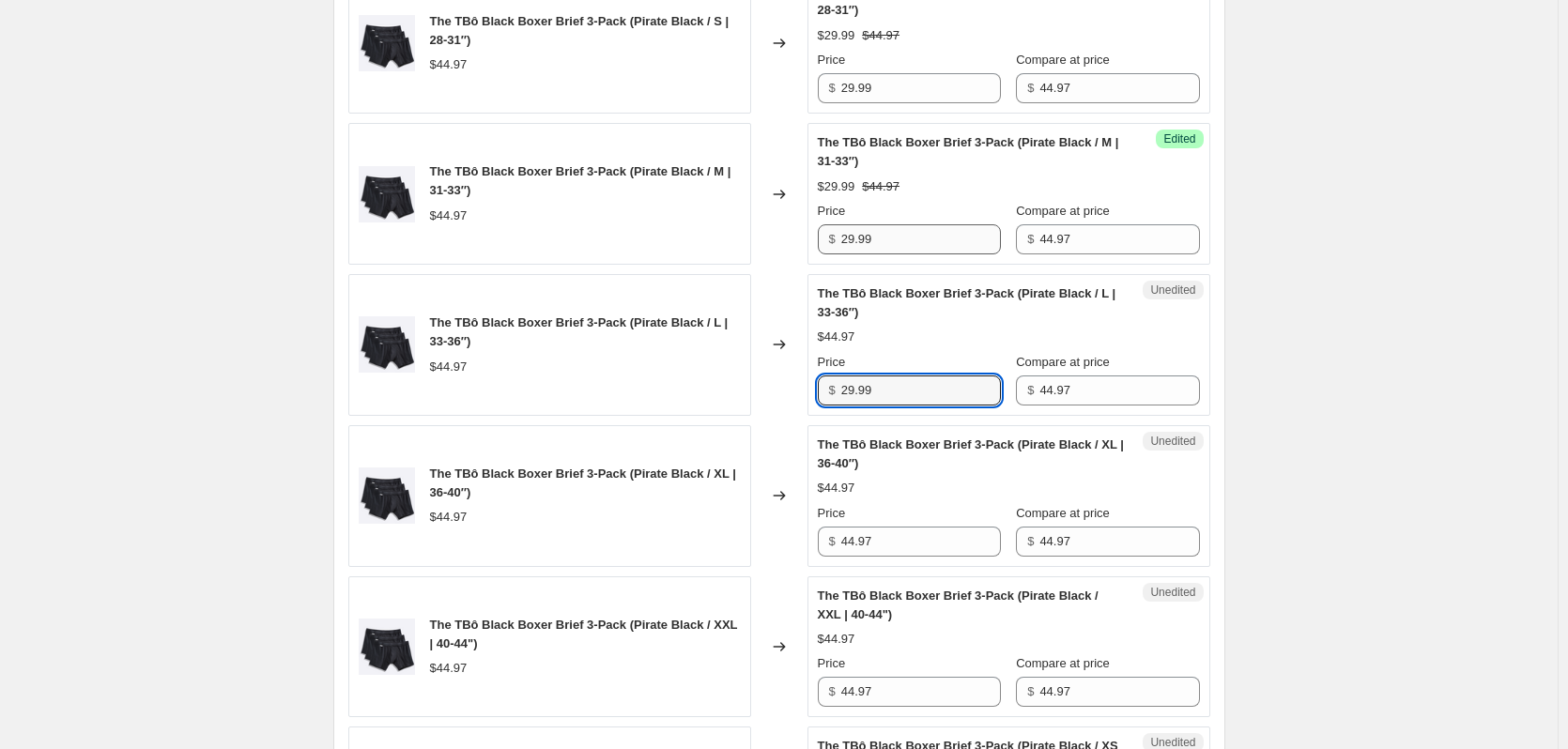
type input "29.99"
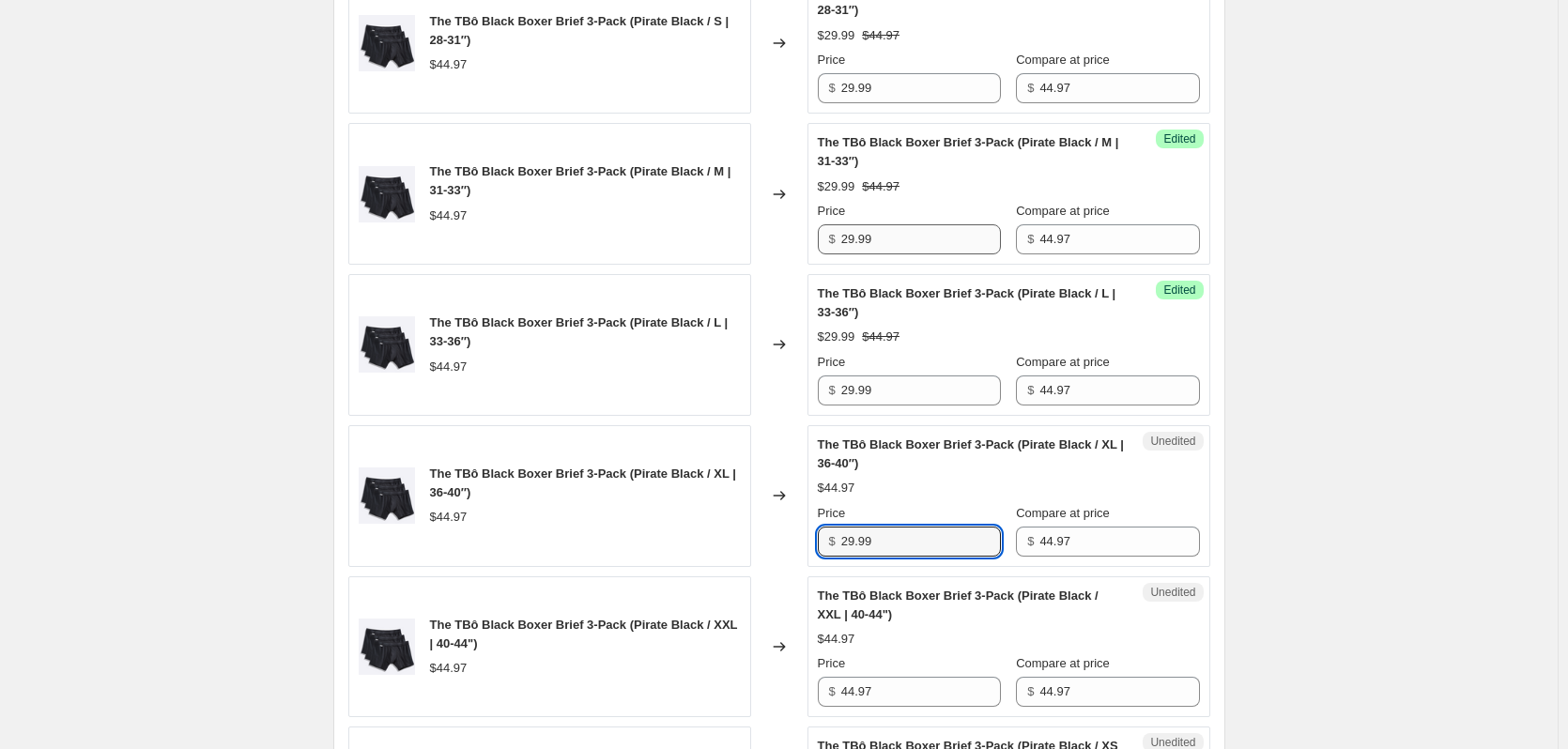
type input "29.99"
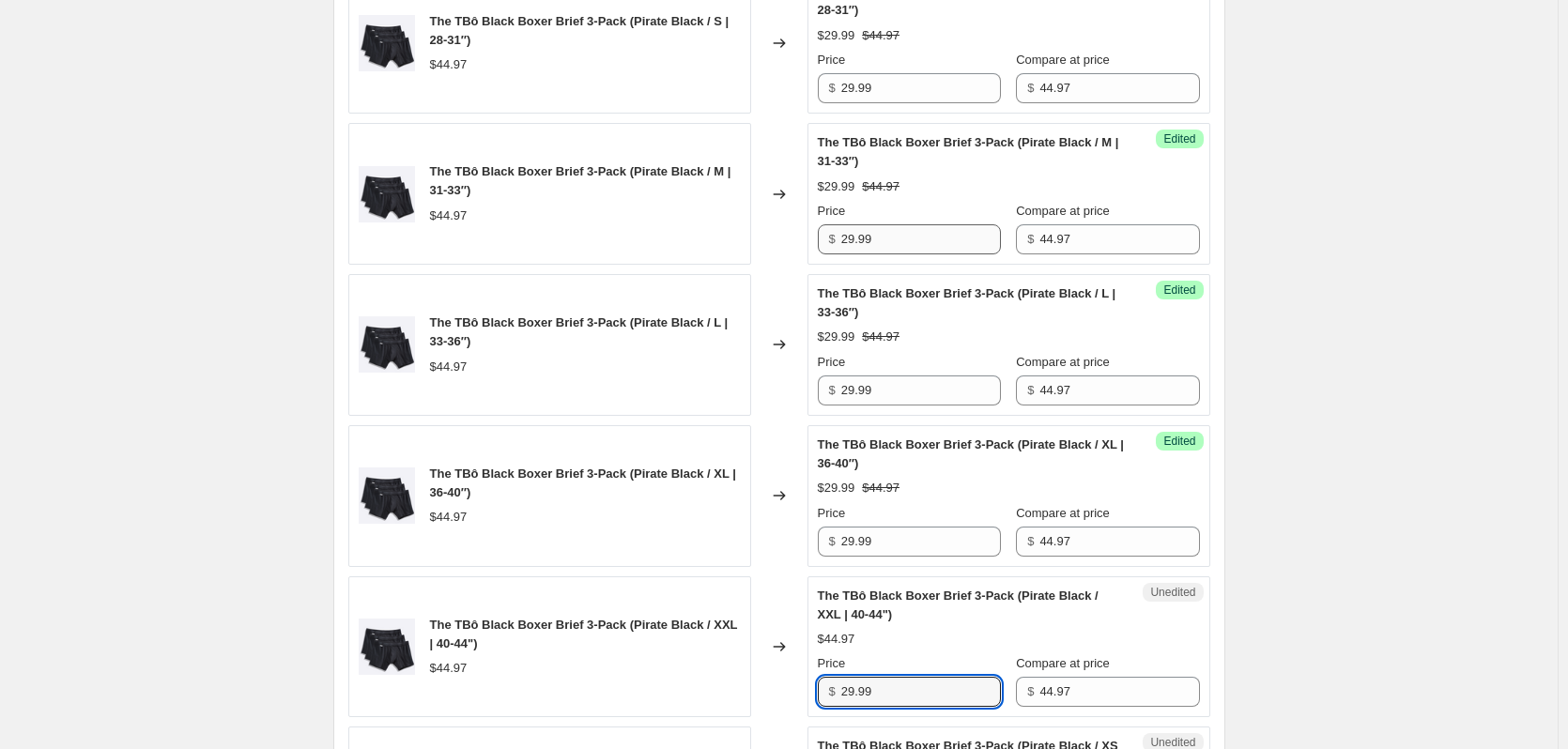
type input "29.99"
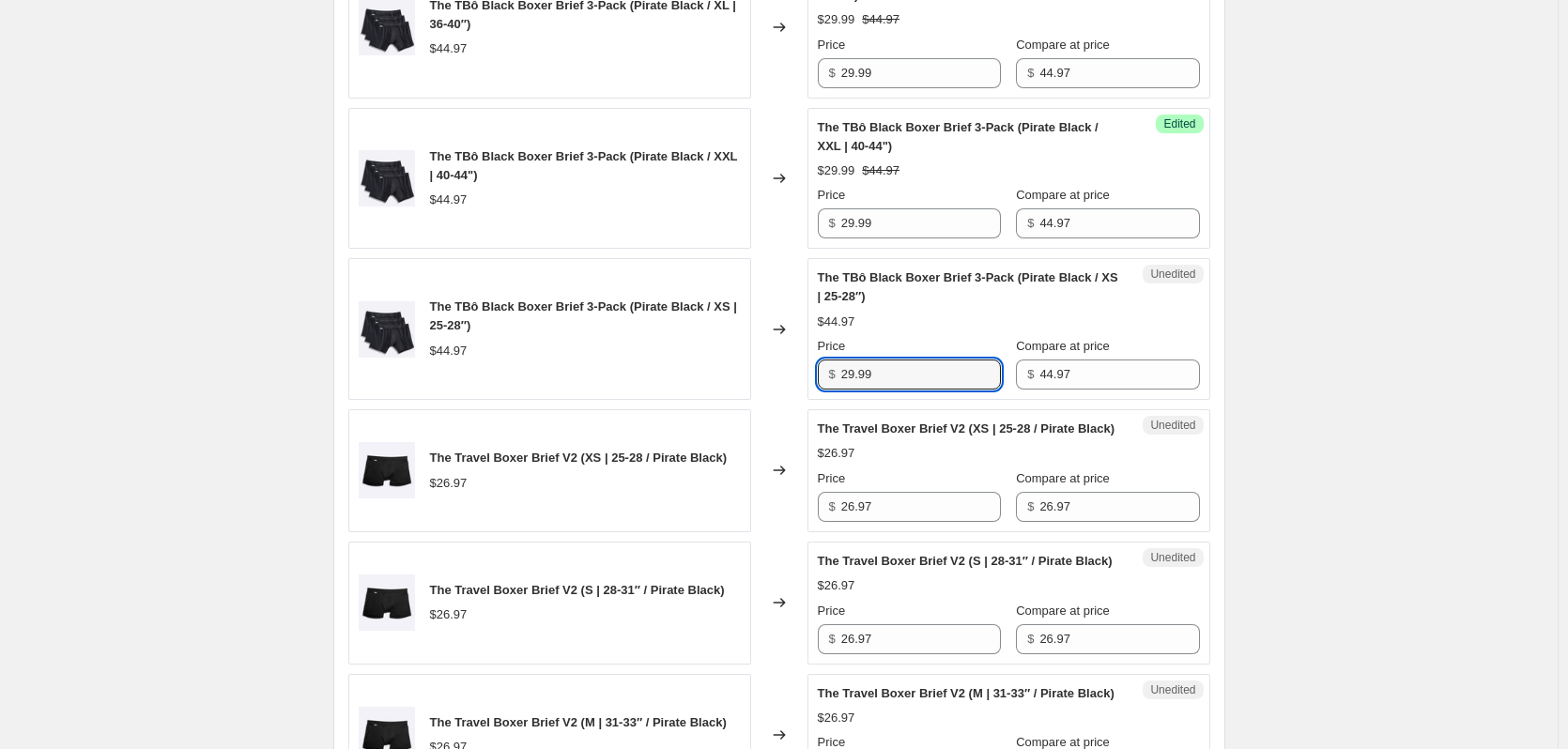
type input "29.99"
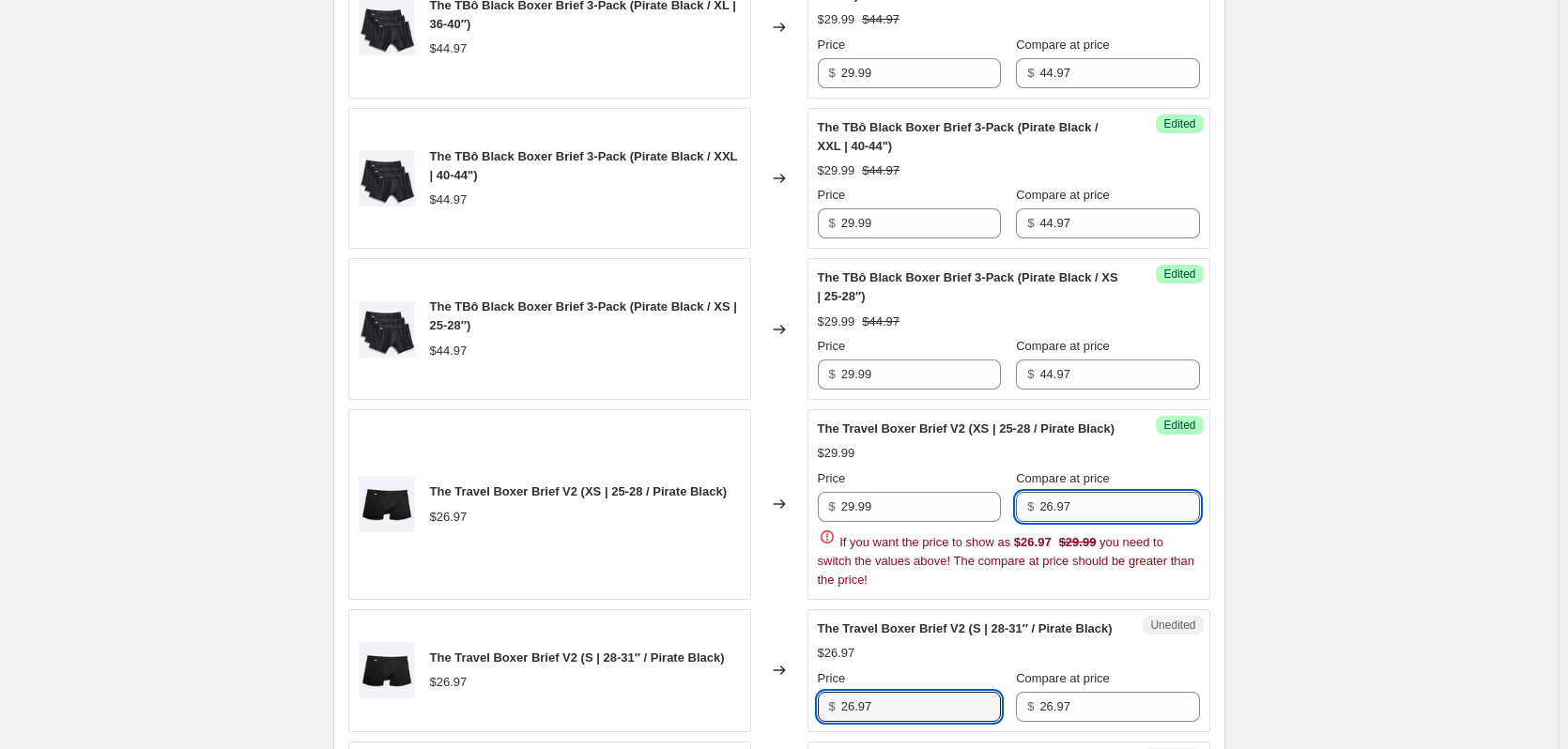
click at [1153, 505] on input "26.97" at bounding box center [1119, 506] width 159 height 30
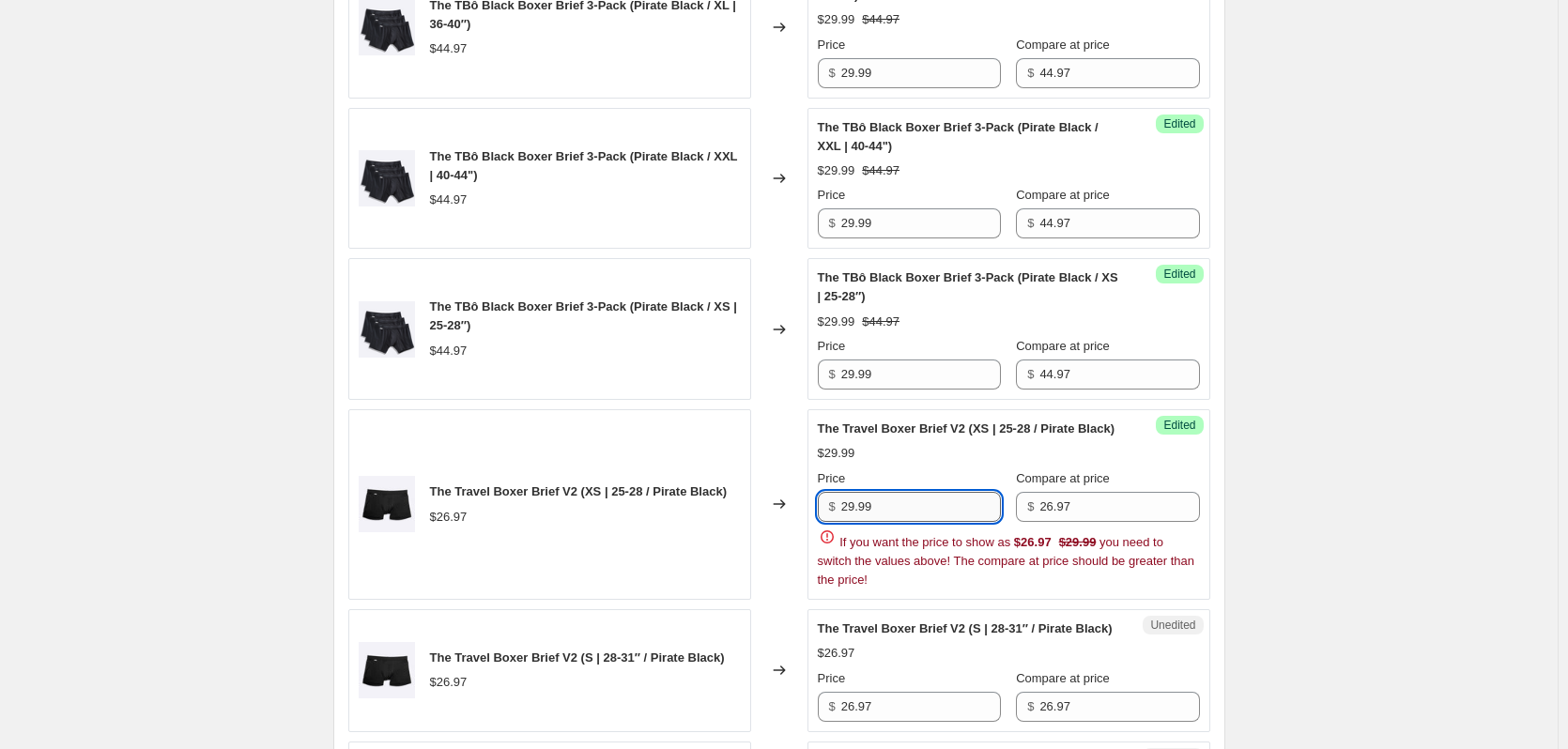
click at [905, 508] on input "29.99" at bounding box center [921, 506] width 159 height 30
type input "16.99"
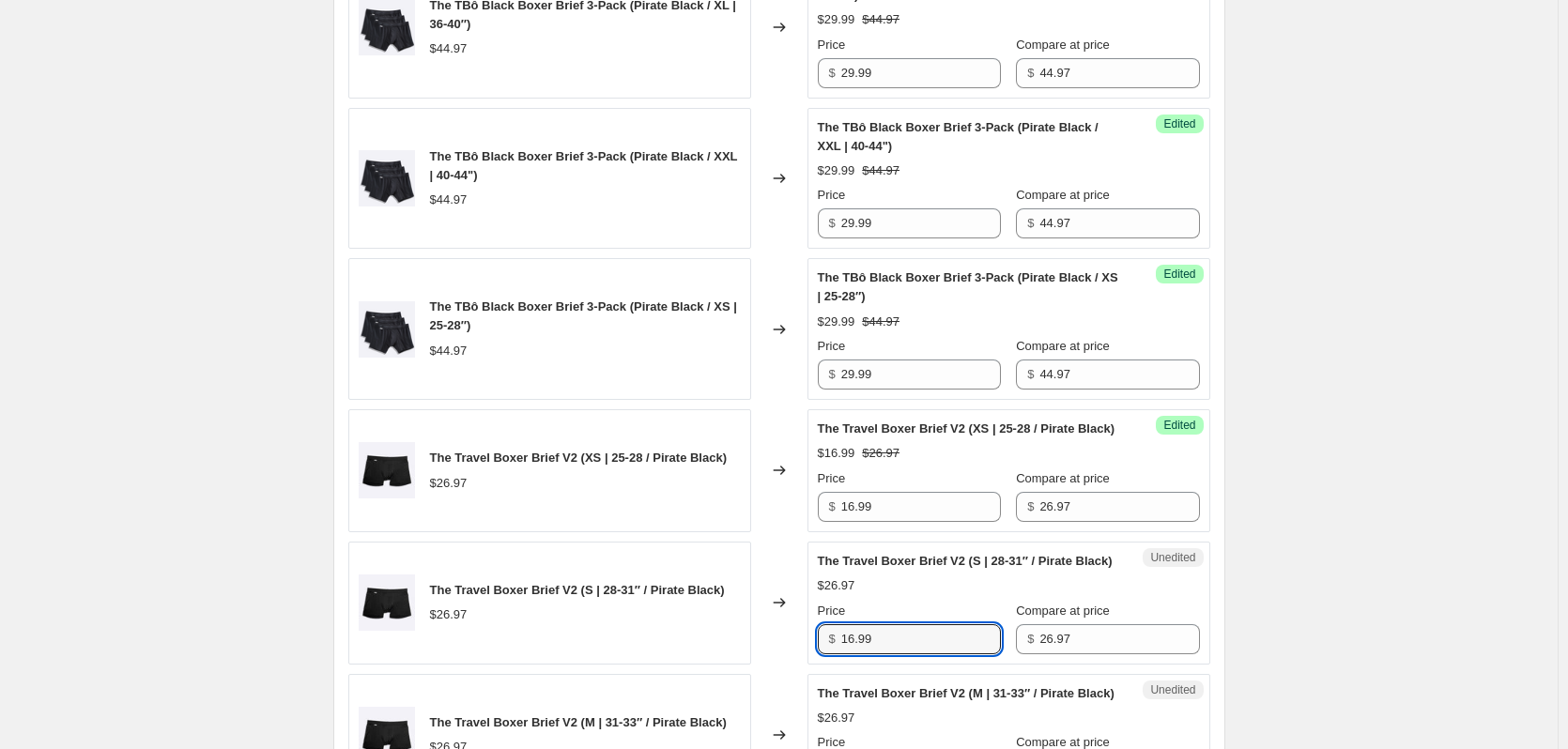
type input "16.99"
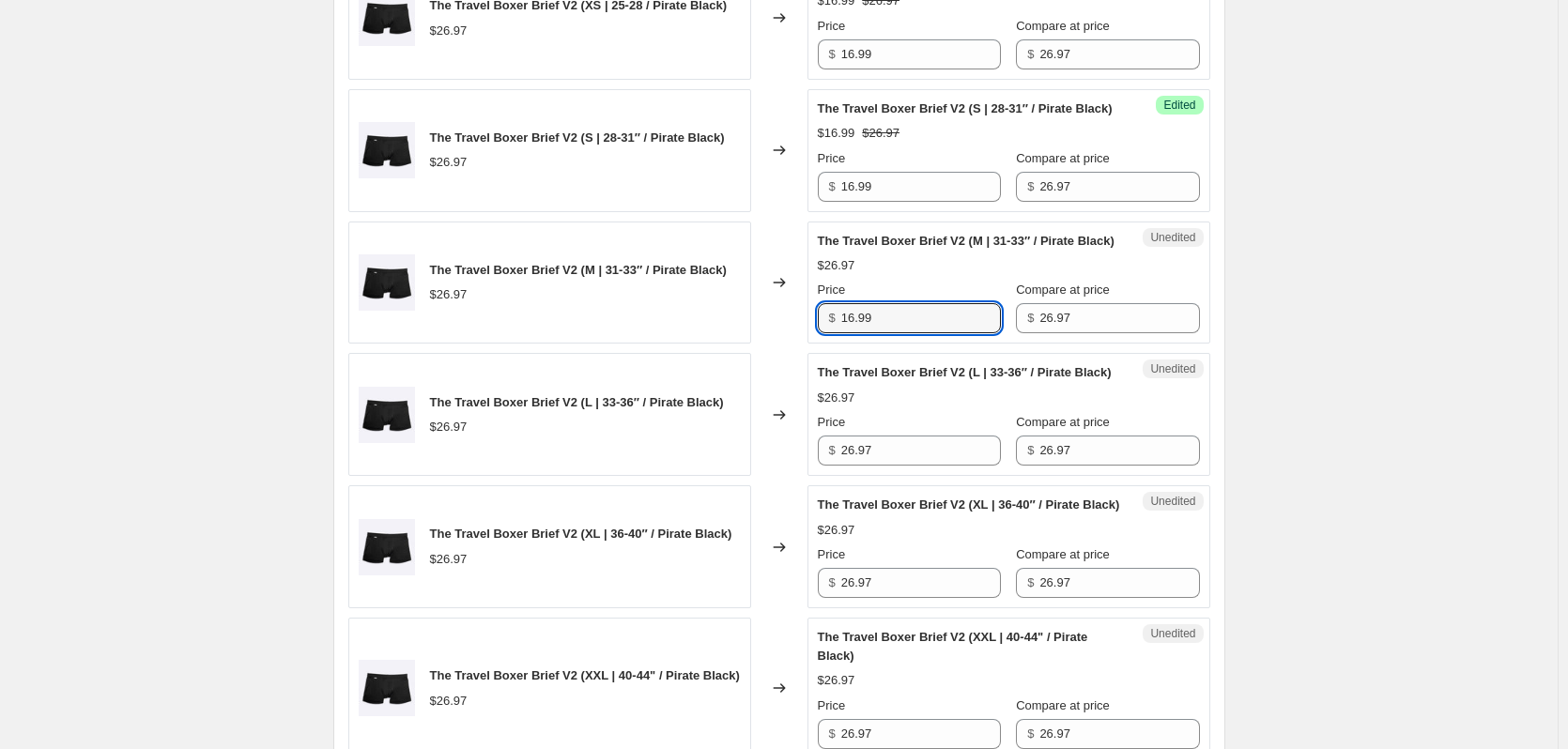
type input "16.99"
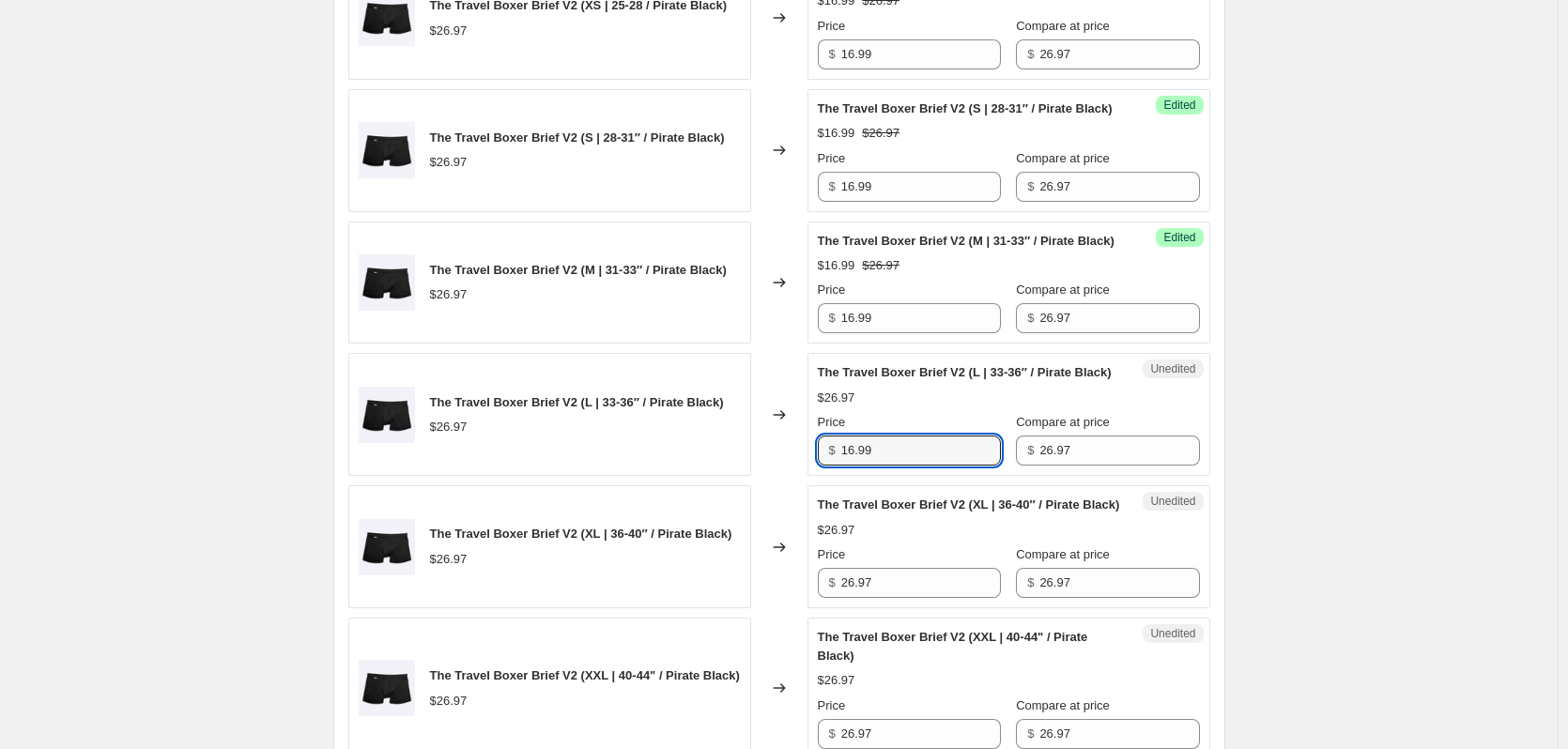
type input "16.99"
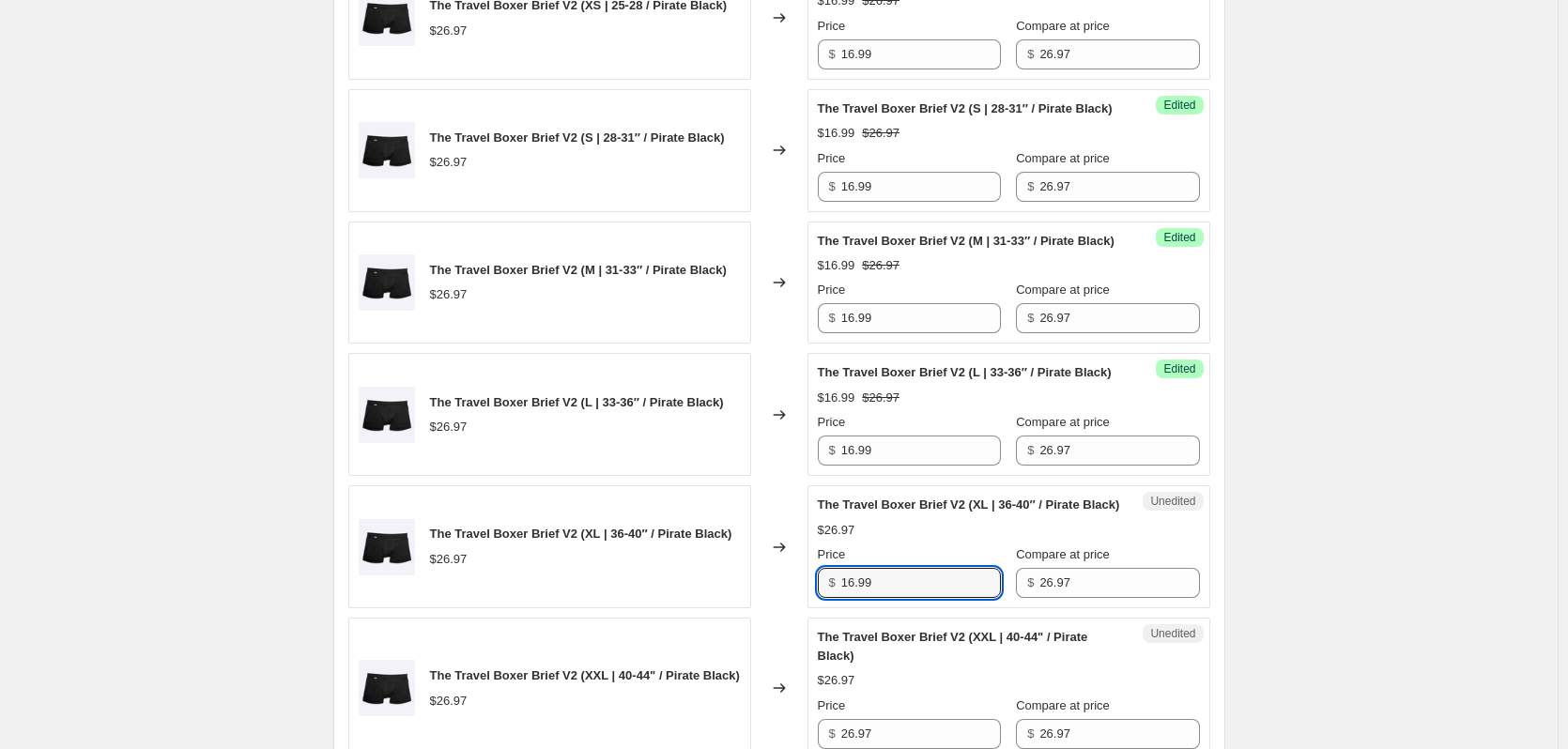
type input "16.99"
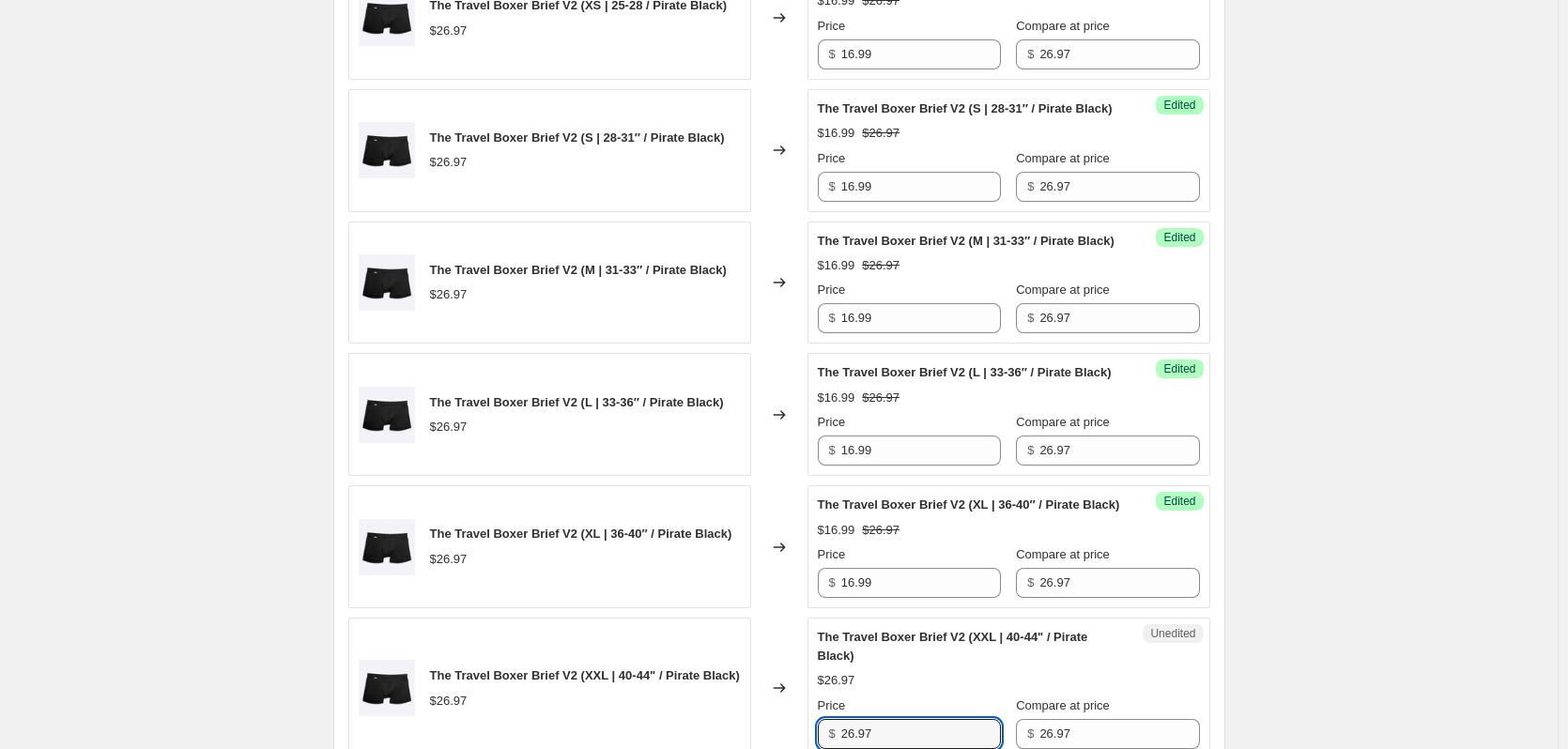
scroll to position [2197, 0]
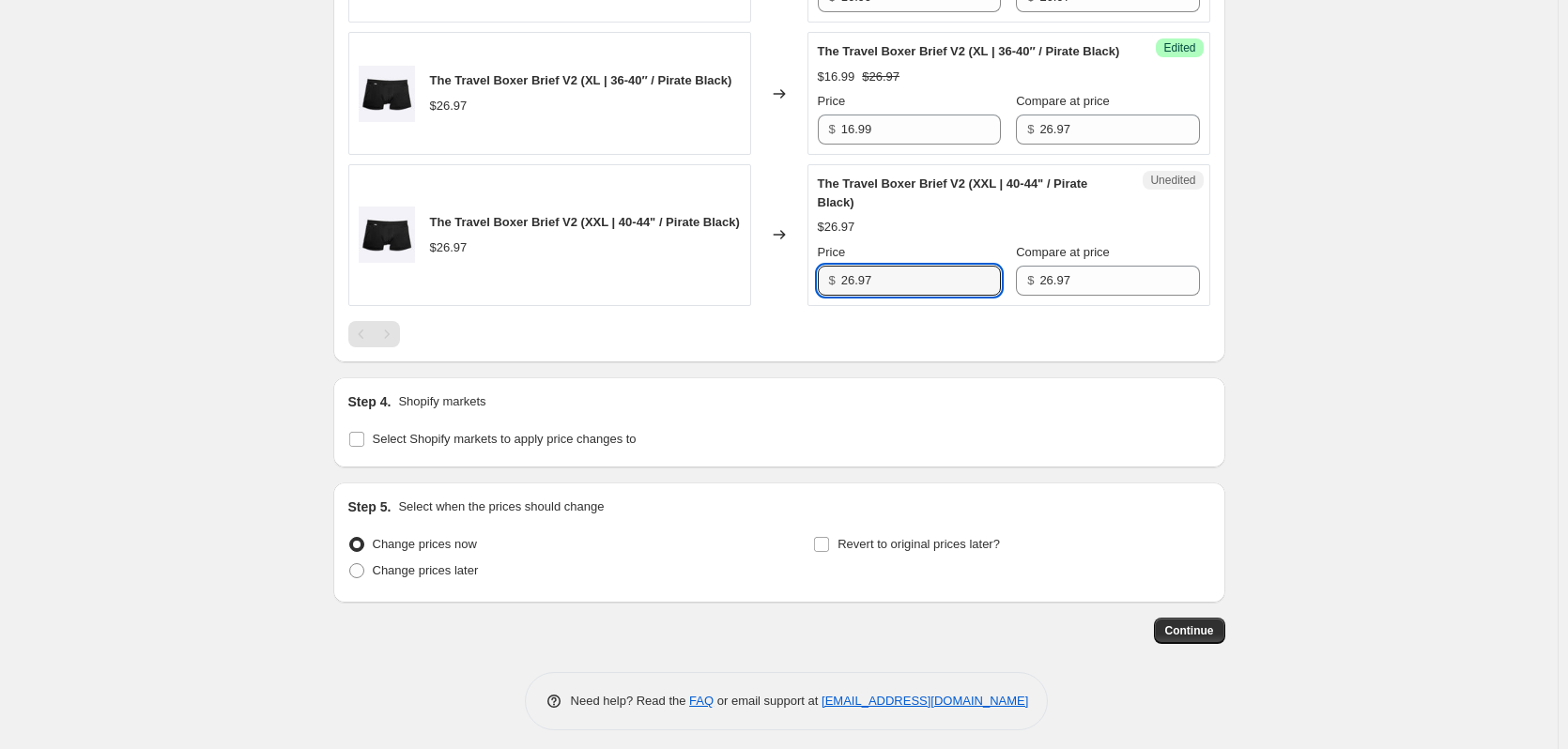
type input "0"
type input "16.99"
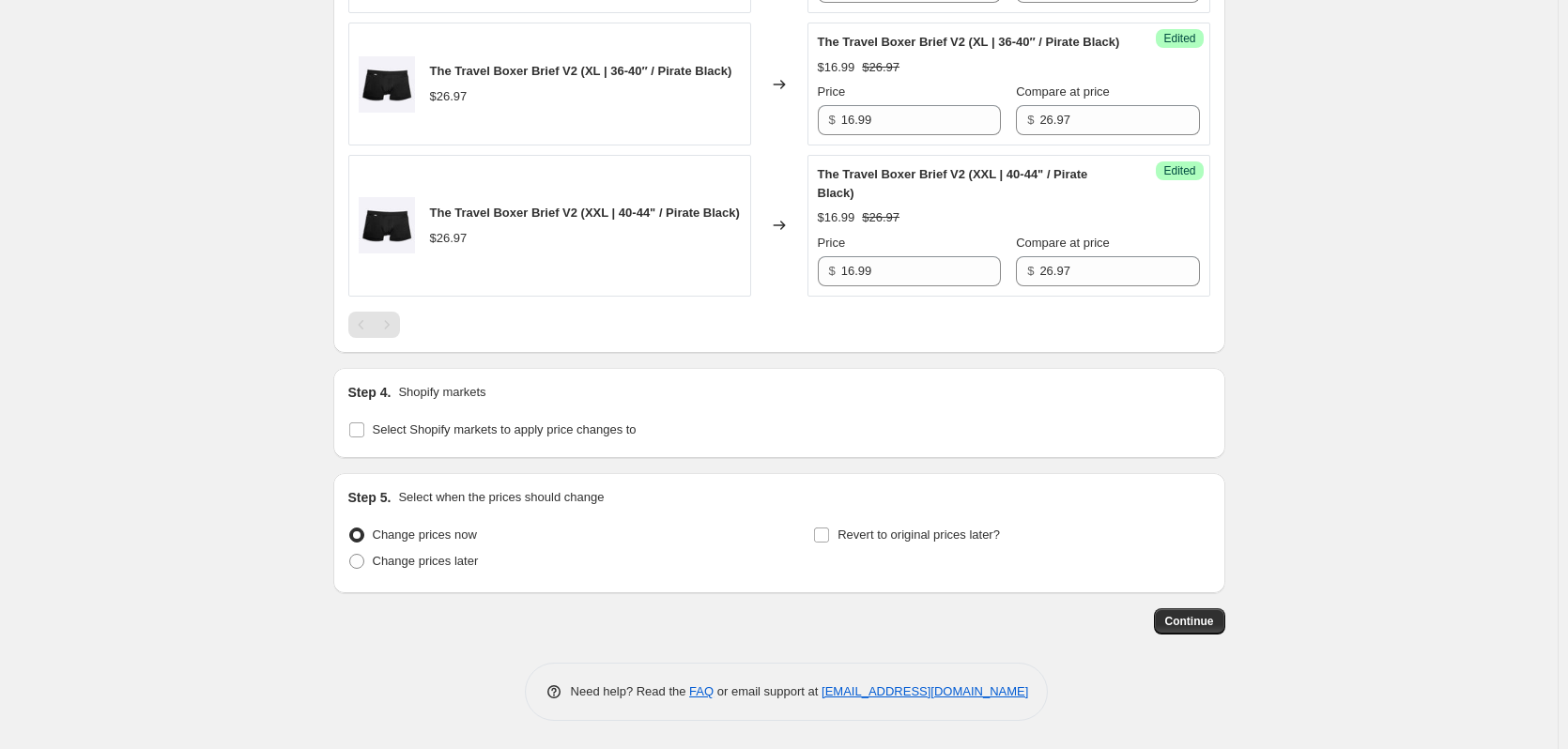
scroll to position [2300, 0]
click at [372, 568] on label "Change prices later" at bounding box center [413, 561] width 131 height 27
click at [350, 554] on input "Change prices later" at bounding box center [349, 554] width 1 height 1
radio input "true"
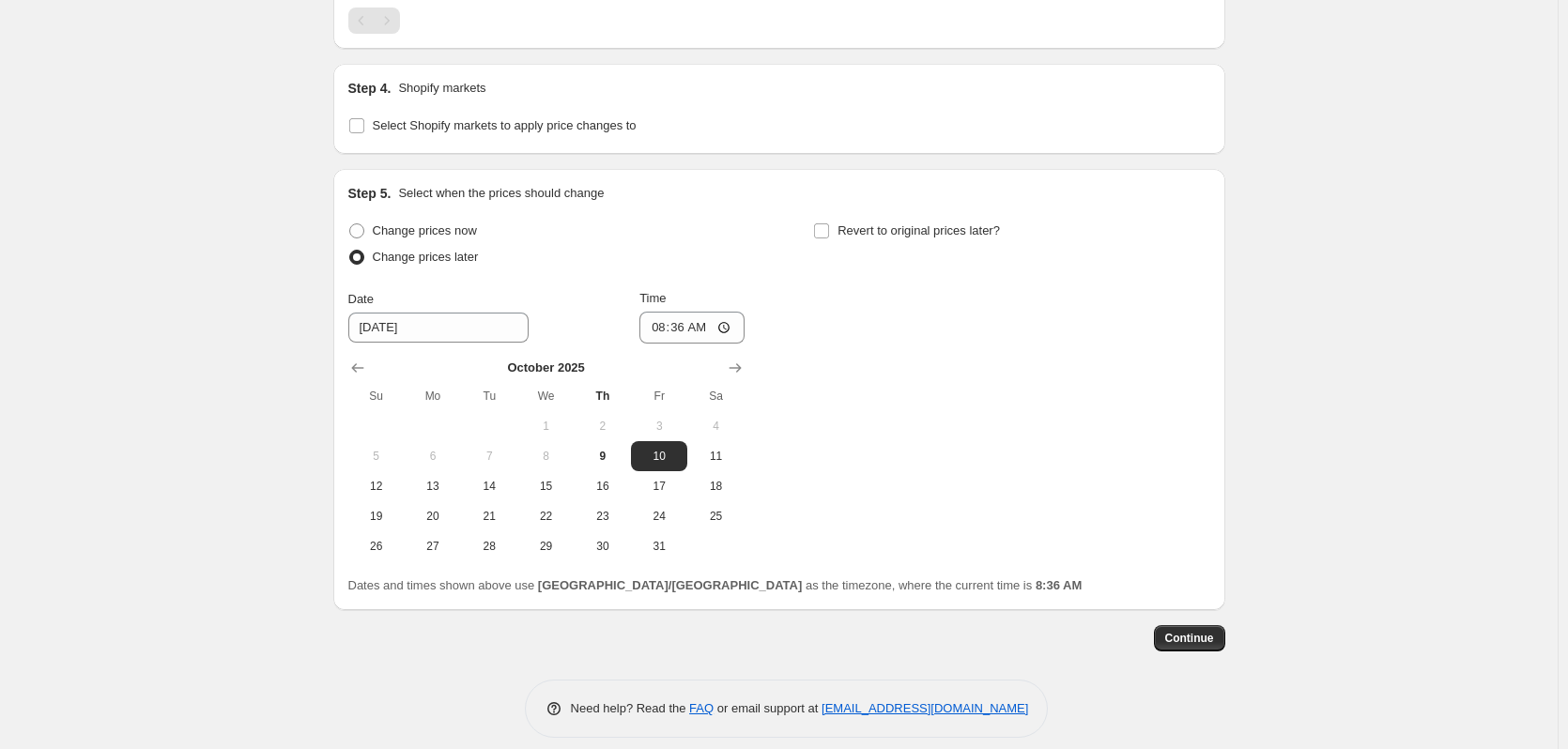
scroll to position [2622, 0]
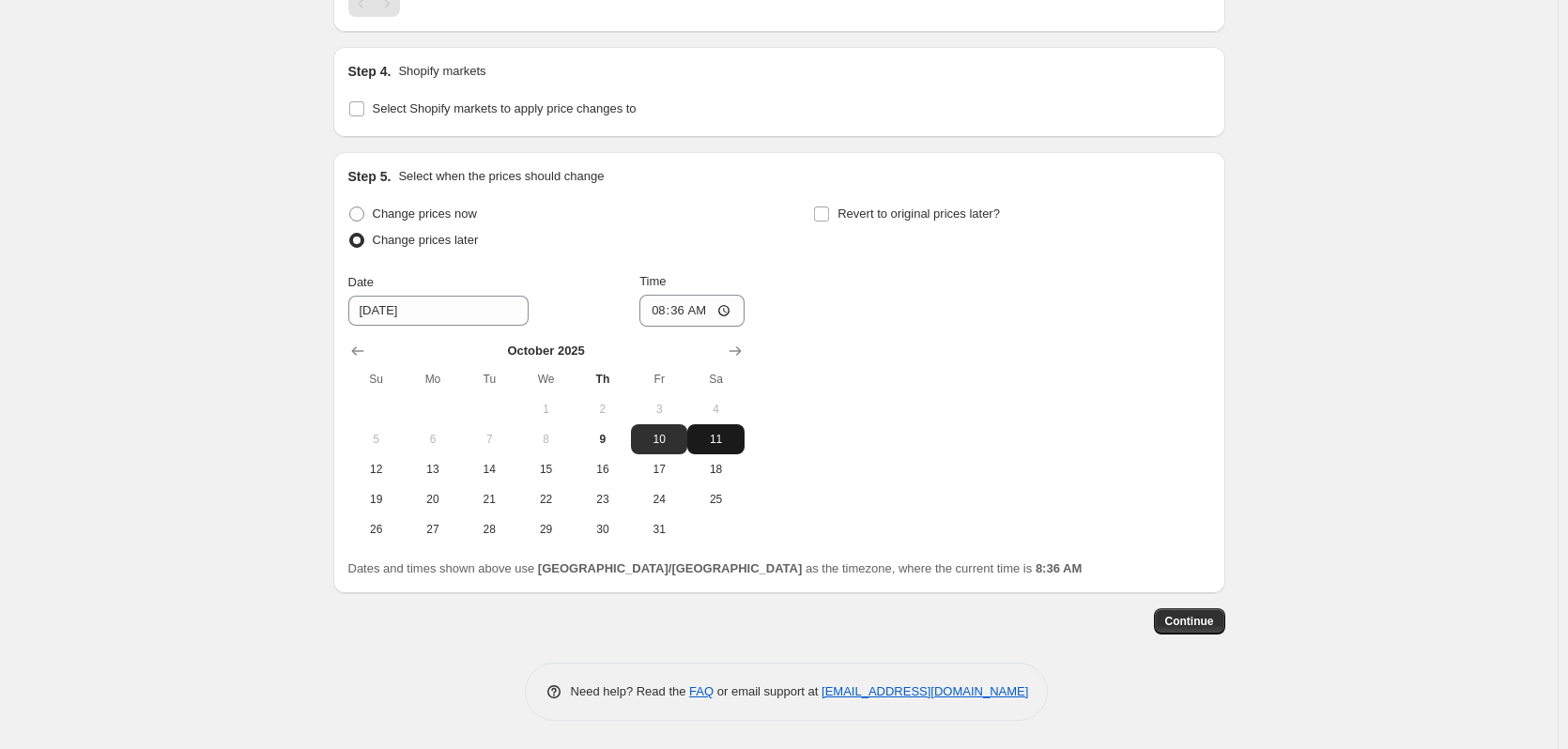
click at [728, 432] on span "11" at bounding box center [716, 438] width 41 height 15
type input "[DATE]"
click at [678, 313] on input "08:36" at bounding box center [691, 311] width 105 height 31
type input "16:00"
click at [920, 206] on span "Revert to original prices later?" at bounding box center [918, 213] width 162 height 14
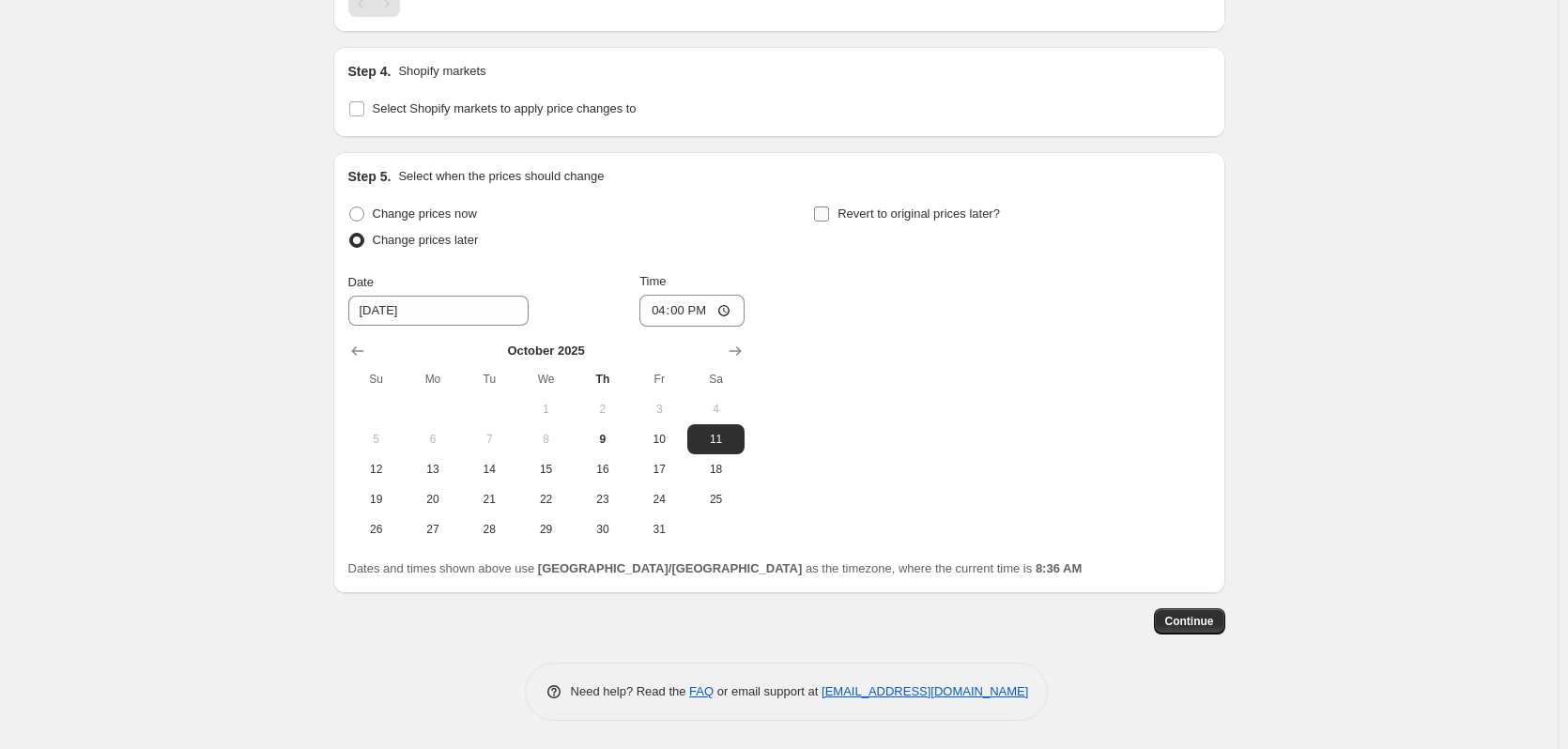
click at [829, 206] on input "Revert to original prices later?" at bounding box center [821, 213] width 15 height 15
checkbox input "true"
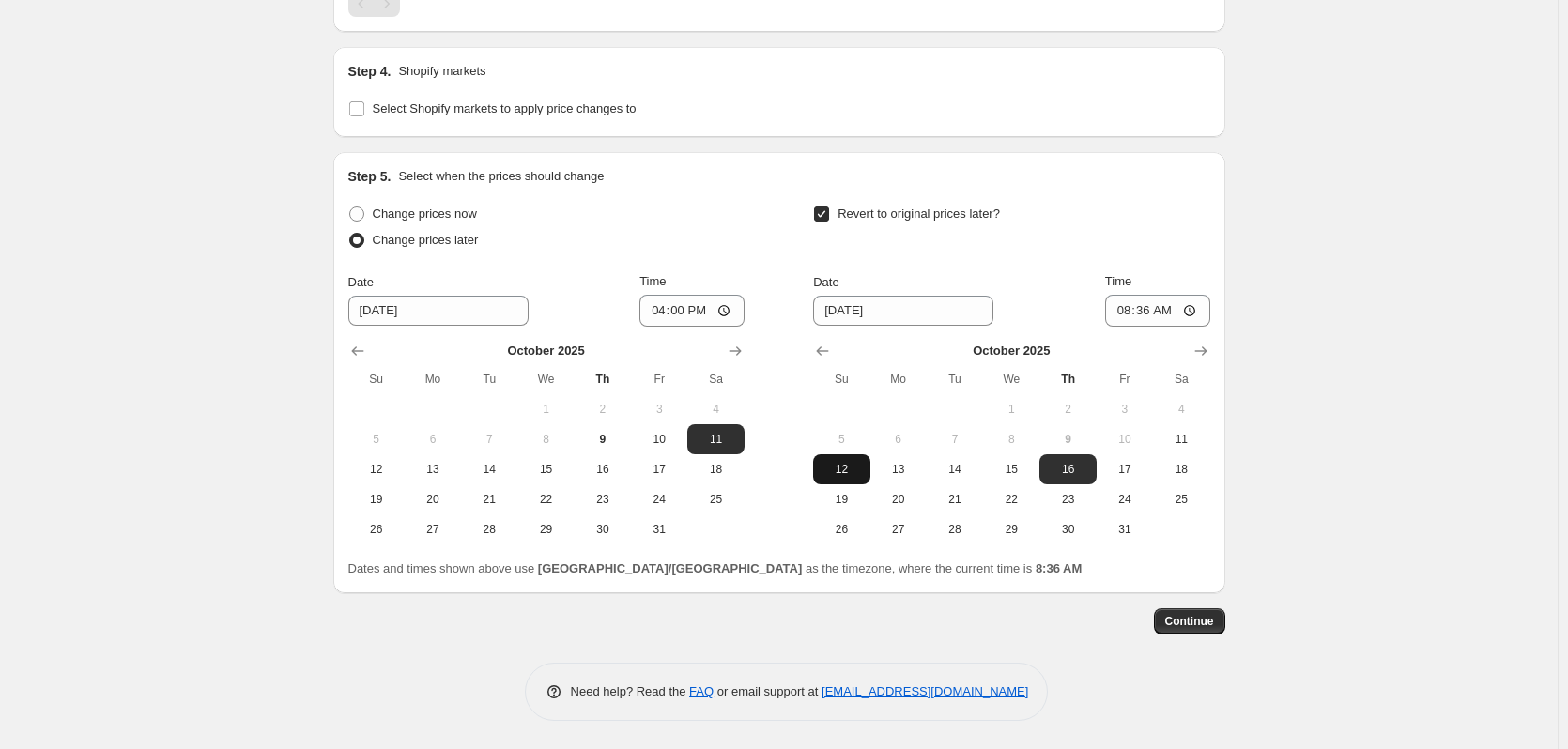
click at [848, 473] on span "12" at bounding box center [842, 469] width 41 height 15
type input "[DATE]"
click at [1158, 315] on input "08:36" at bounding box center [1157, 311] width 105 height 31
type input "16:00"
click at [1195, 619] on span "Continue" at bounding box center [1190, 621] width 49 height 15
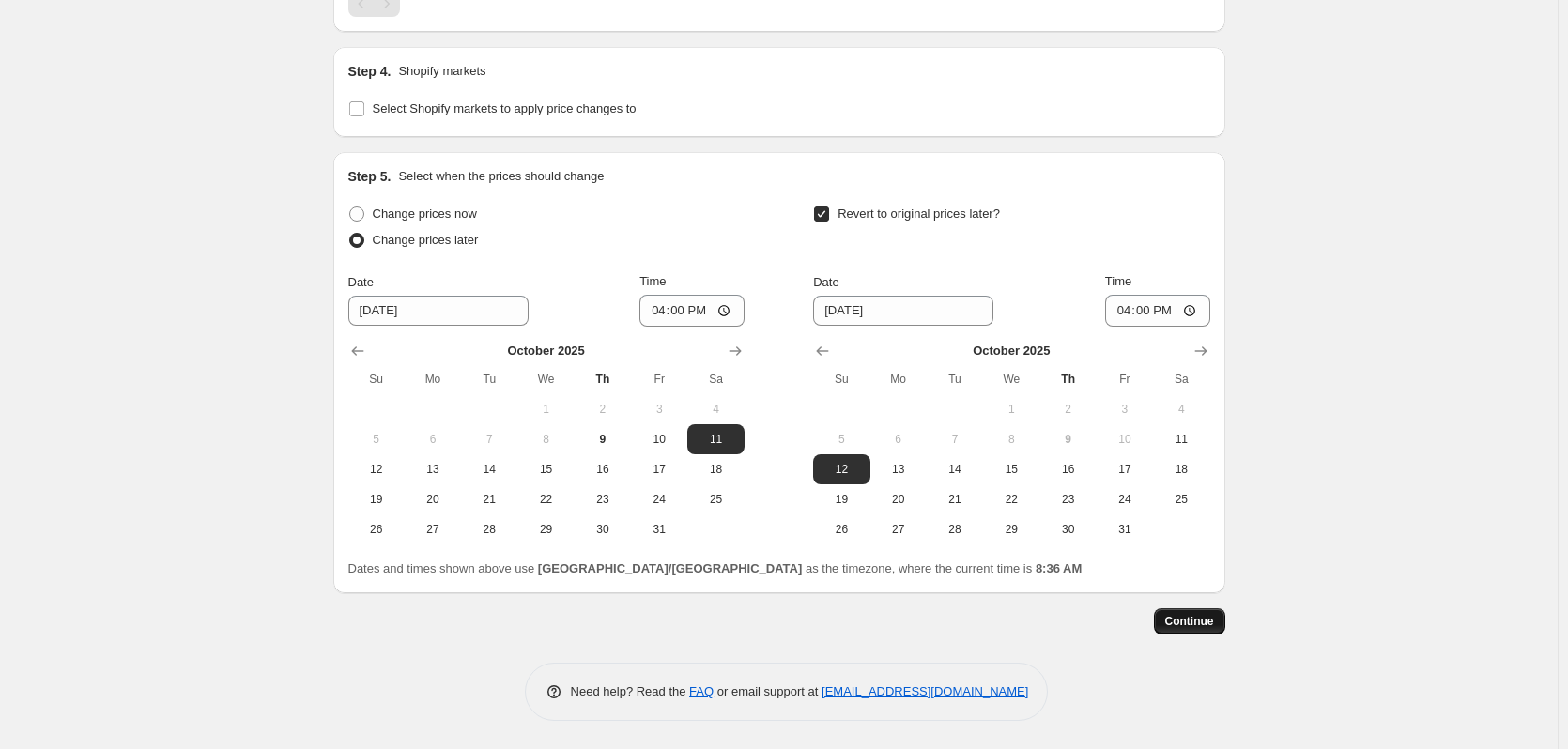
scroll to position [0, 0]
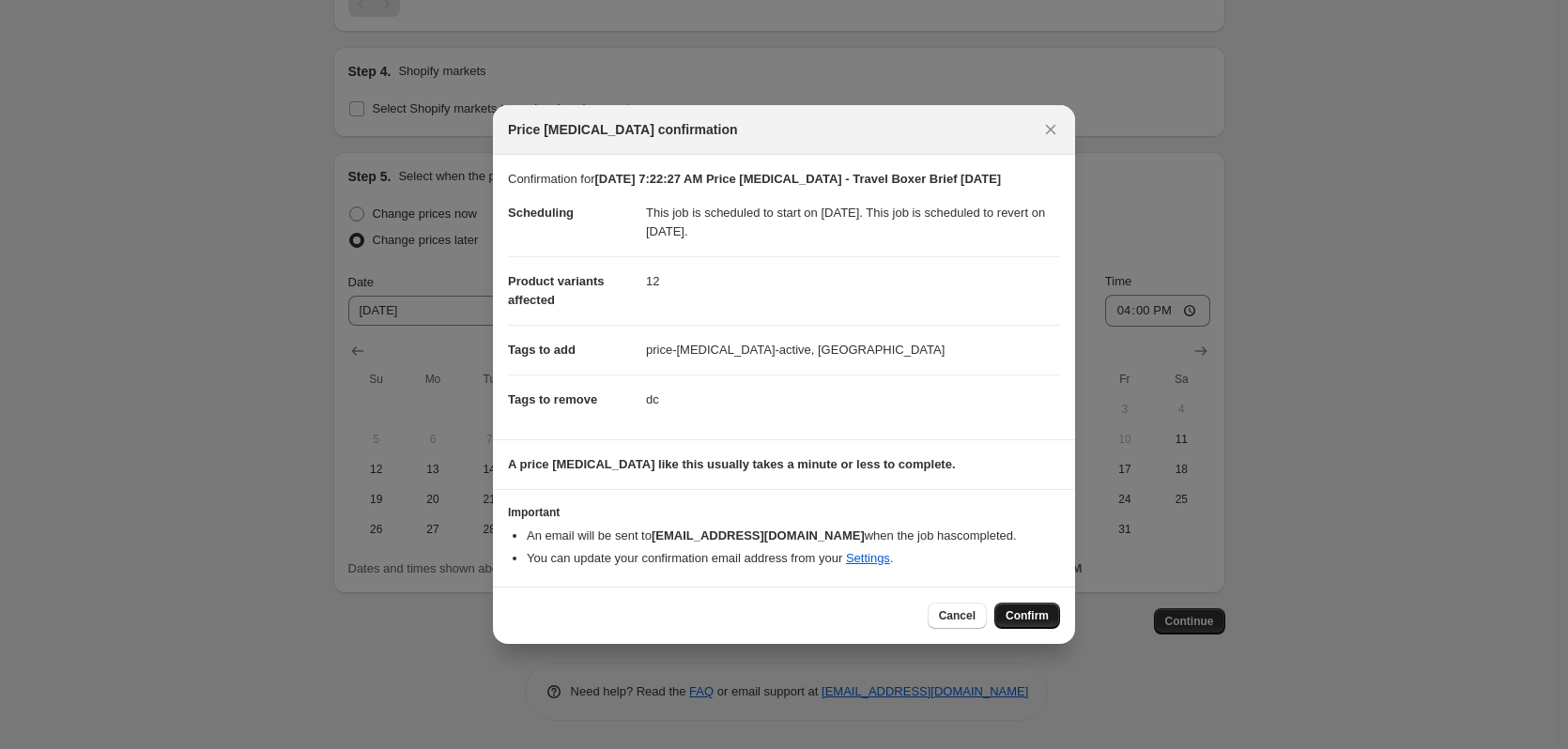
click at [1017, 616] on span "Confirm" at bounding box center [1027, 615] width 43 height 15
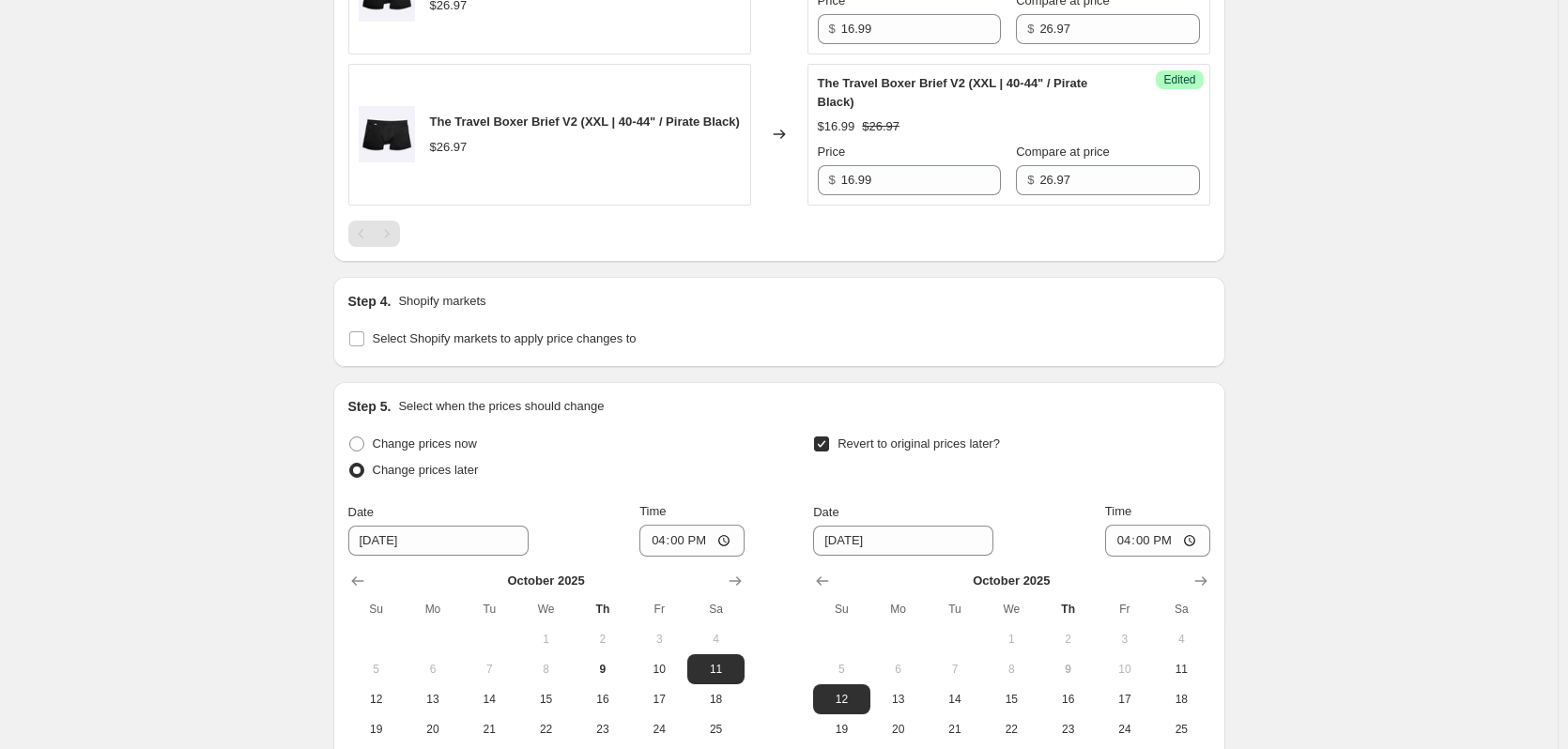
scroll to position [2152, 0]
